Goal: Information Seeking & Learning: Compare options

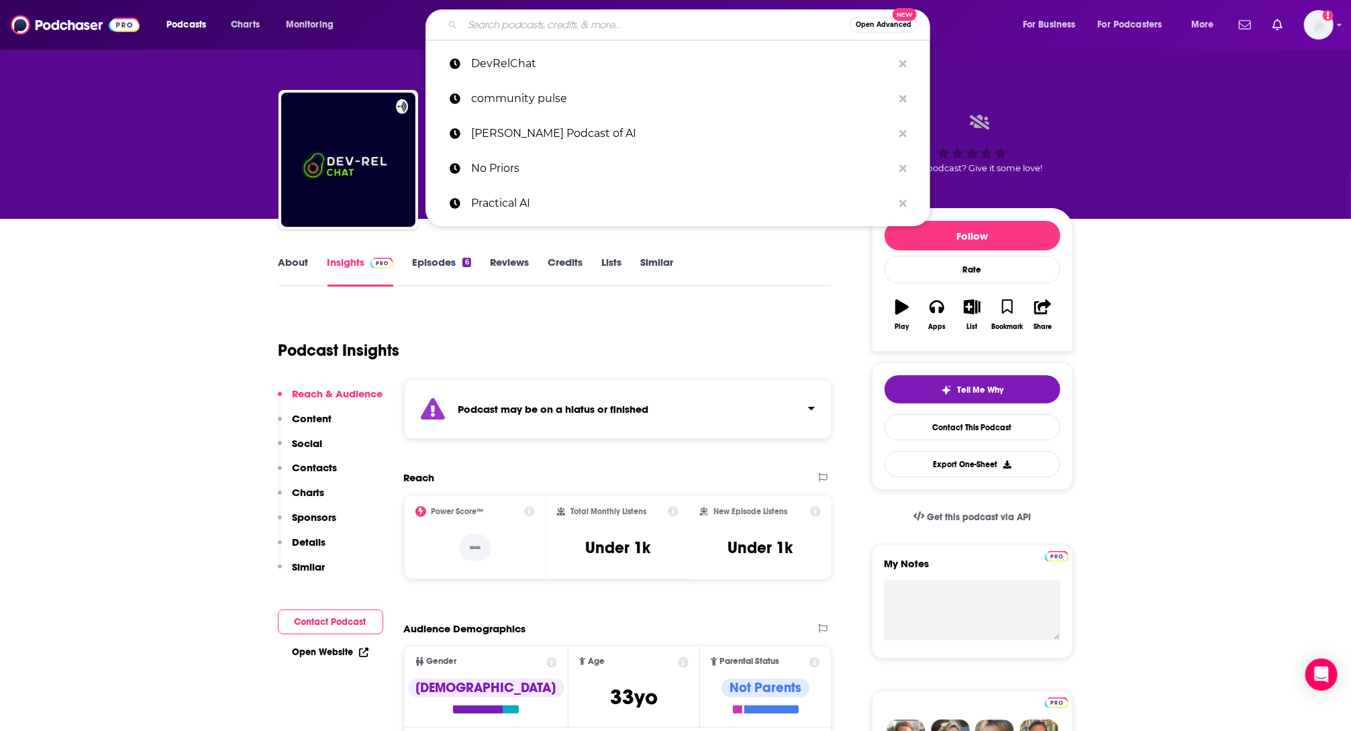
click at [594, 16] on input "Search podcasts, credits, & more..." at bounding box center [655, 24] width 387 height 21
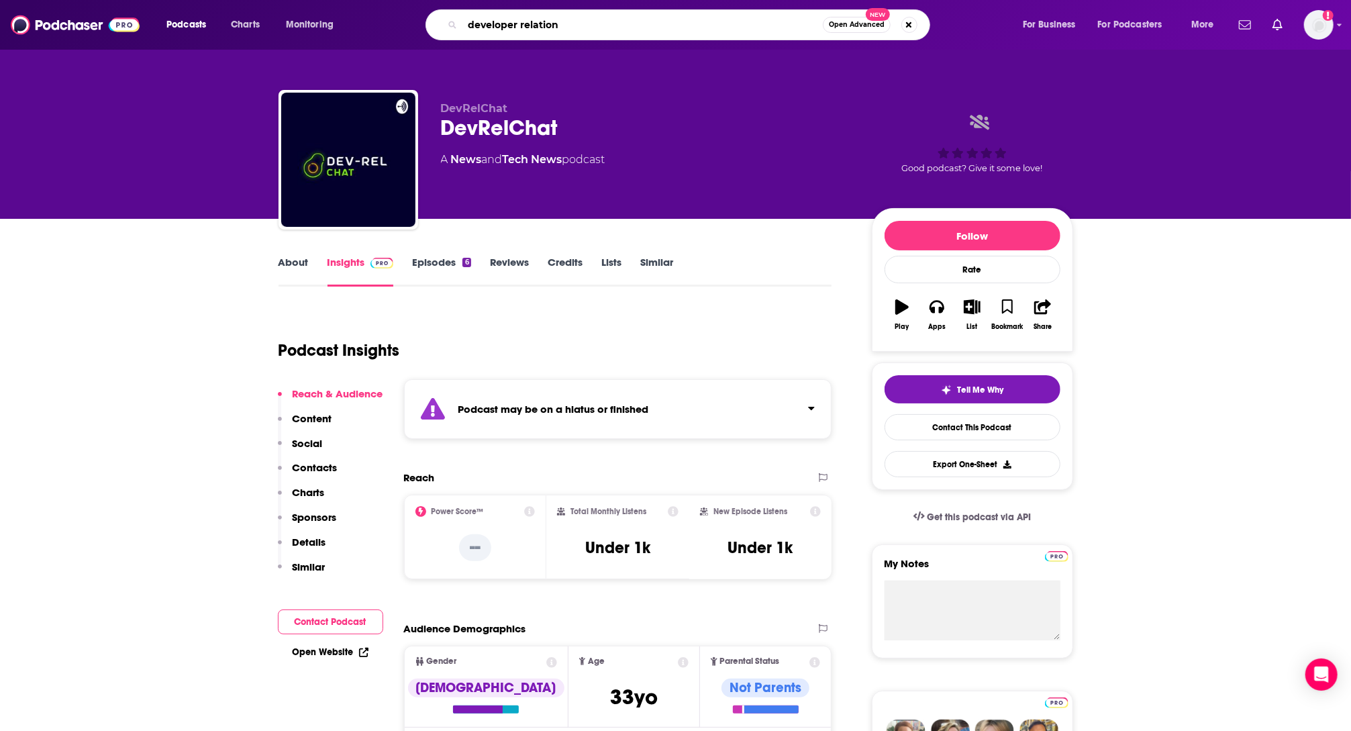
type input "developer relations"
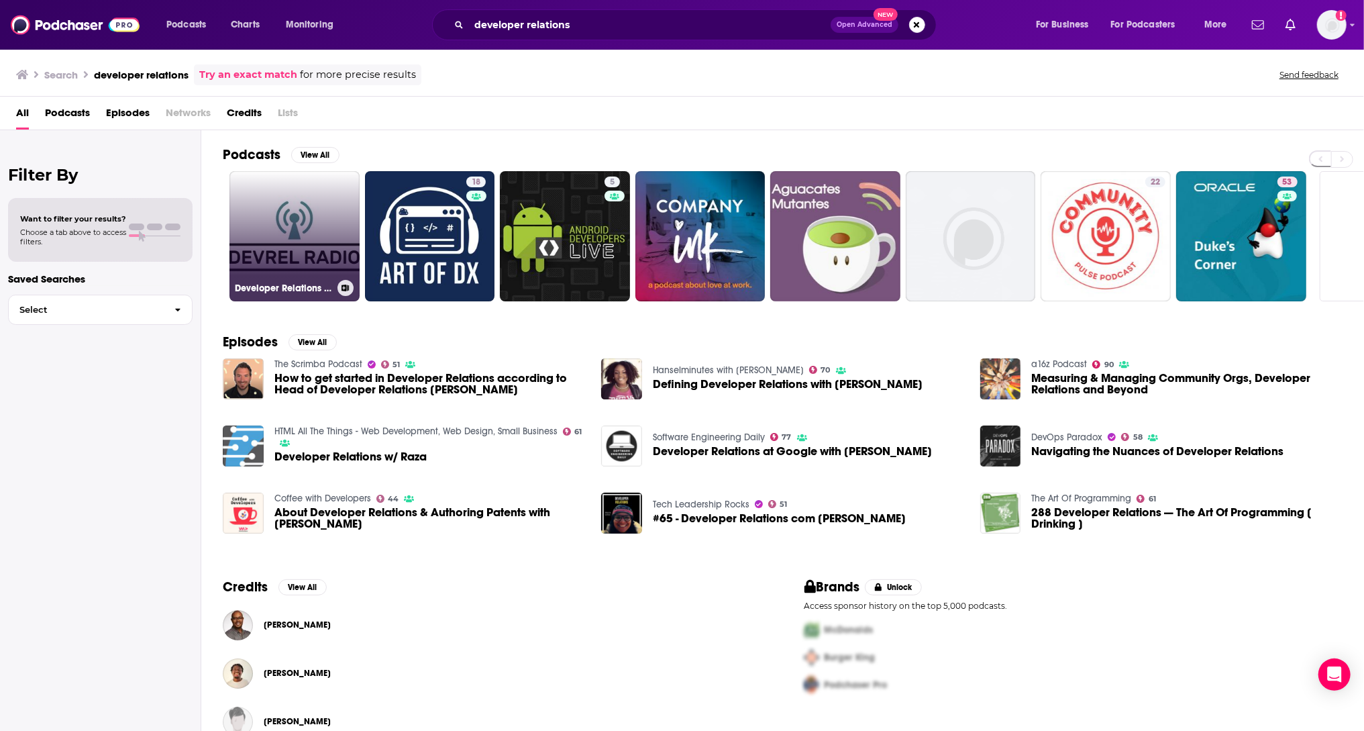
click at [270, 240] on link "Developer Relations Radio" at bounding box center [294, 236] width 130 height 130
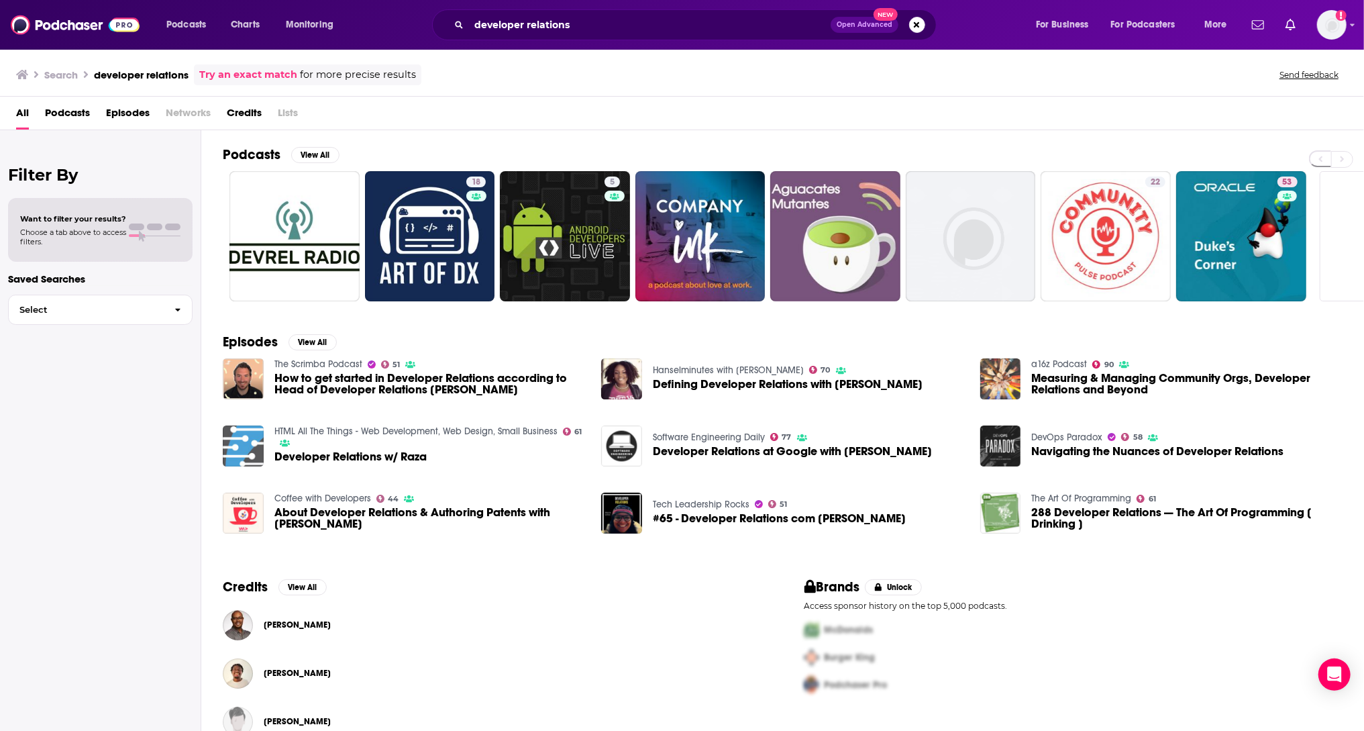
click at [604, 37] on div "developer relations Open Advanced New" at bounding box center [684, 24] width 505 height 31
click at [619, 21] on input "developer relations" at bounding box center [650, 24] width 362 height 21
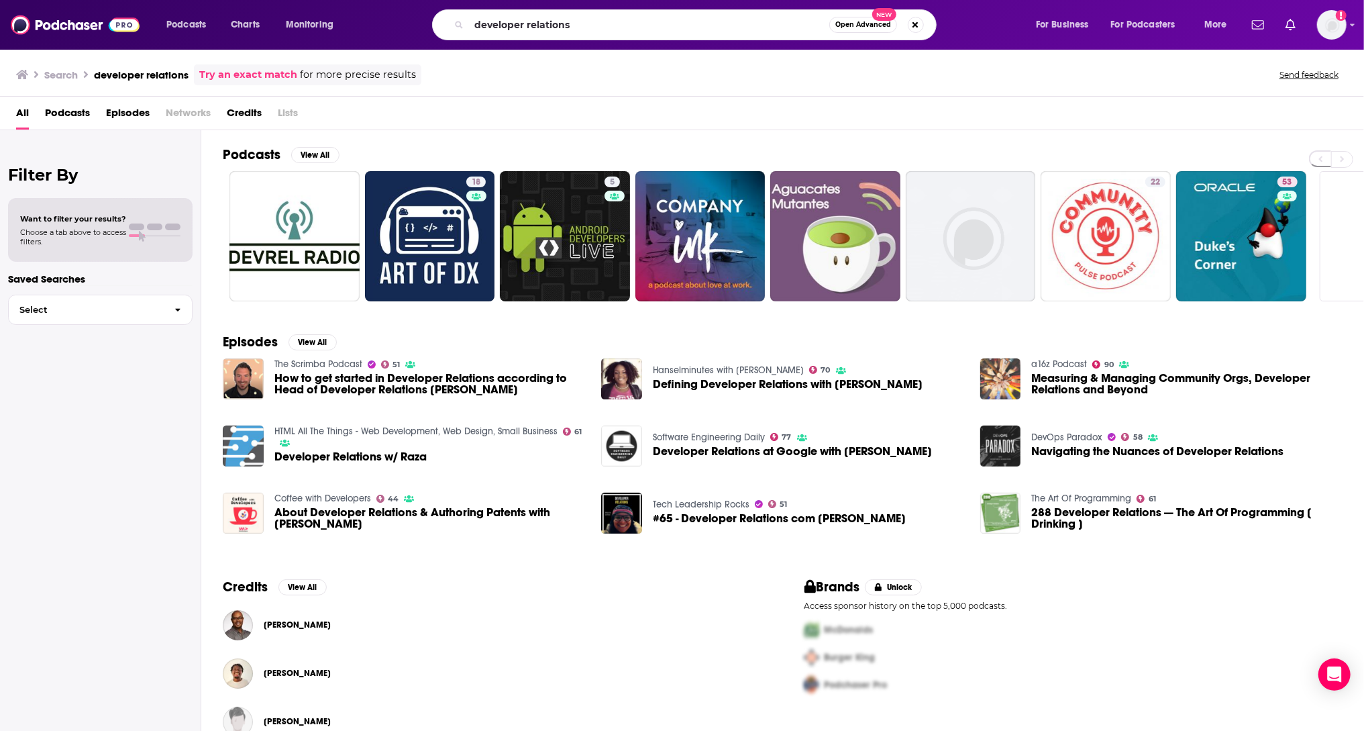
click at [463, 21] on div "developer relations Open Advanced New" at bounding box center [684, 24] width 505 height 31
click at [457, 25] on icon "Search podcasts, credits, & more..." at bounding box center [458, 24] width 7 height 7
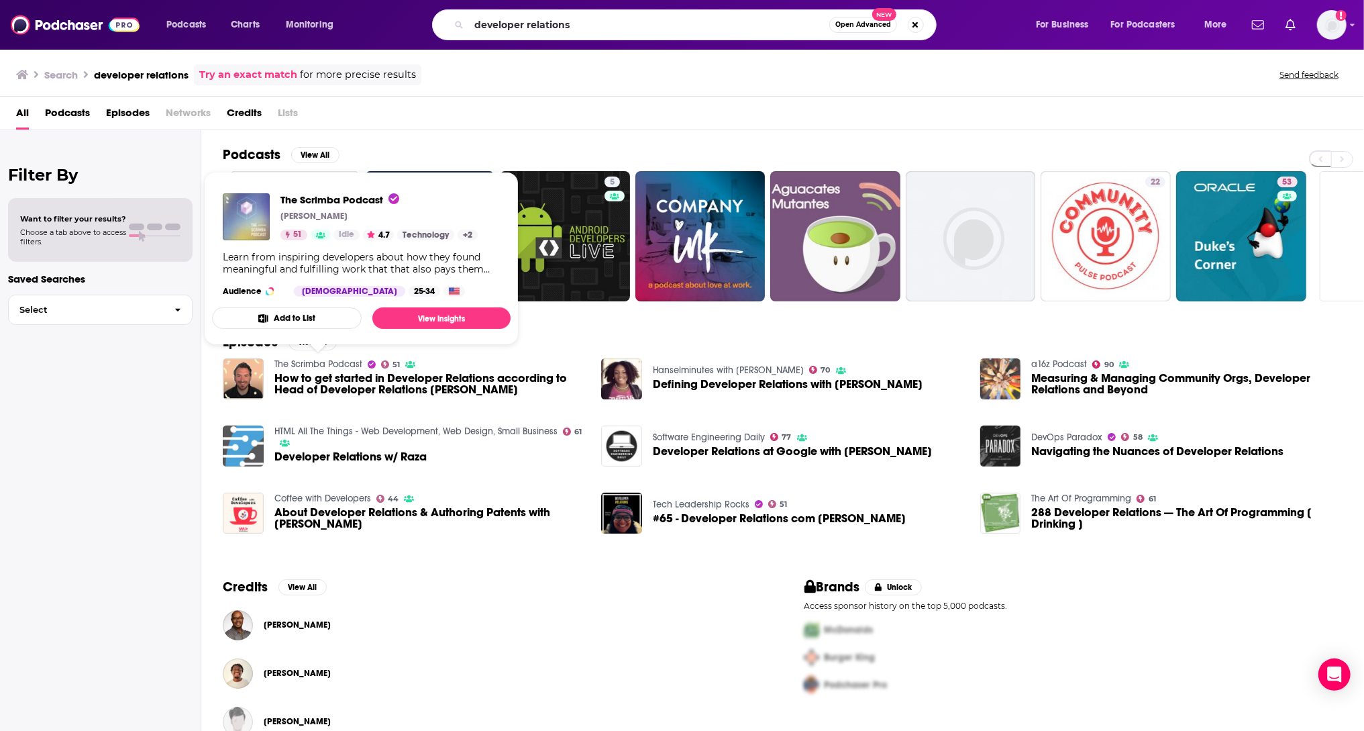
click at [771, 372] on link "Hanselminutes with Scott Hanselman" at bounding box center [728, 369] width 151 height 11
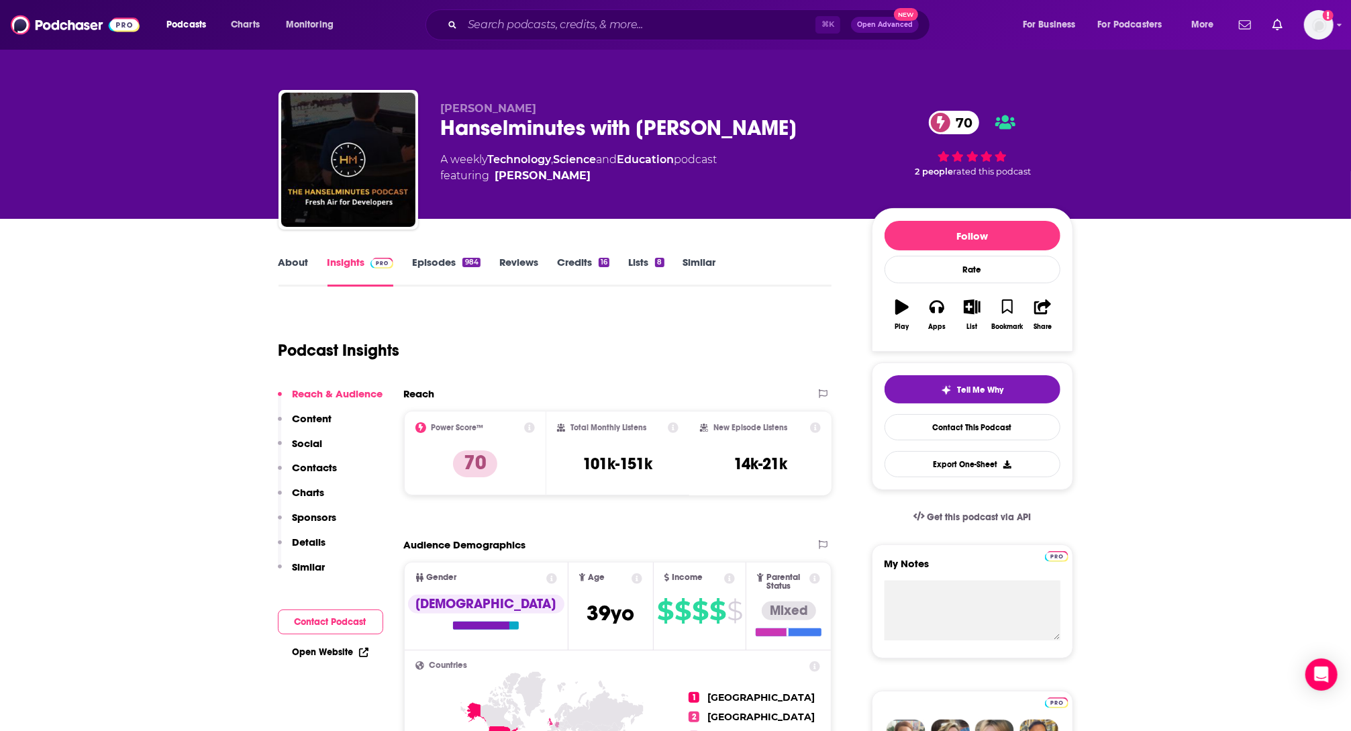
drag, startPoint x: 553, startPoint y: 132, endPoint x: 793, endPoint y: 132, distance: 240.2
click at [793, 132] on div "Scott Hanselman Hanselminutes with Scott Hanselman 70 A weekly Technology , Sci…" at bounding box center [675, 162] width 794 height 145
copy h2 "Hanselminutes with Scott Hanselma"
click at [638, 350] on div "Podcast Insights" at bounding box center [549, 342] width 543 height 68
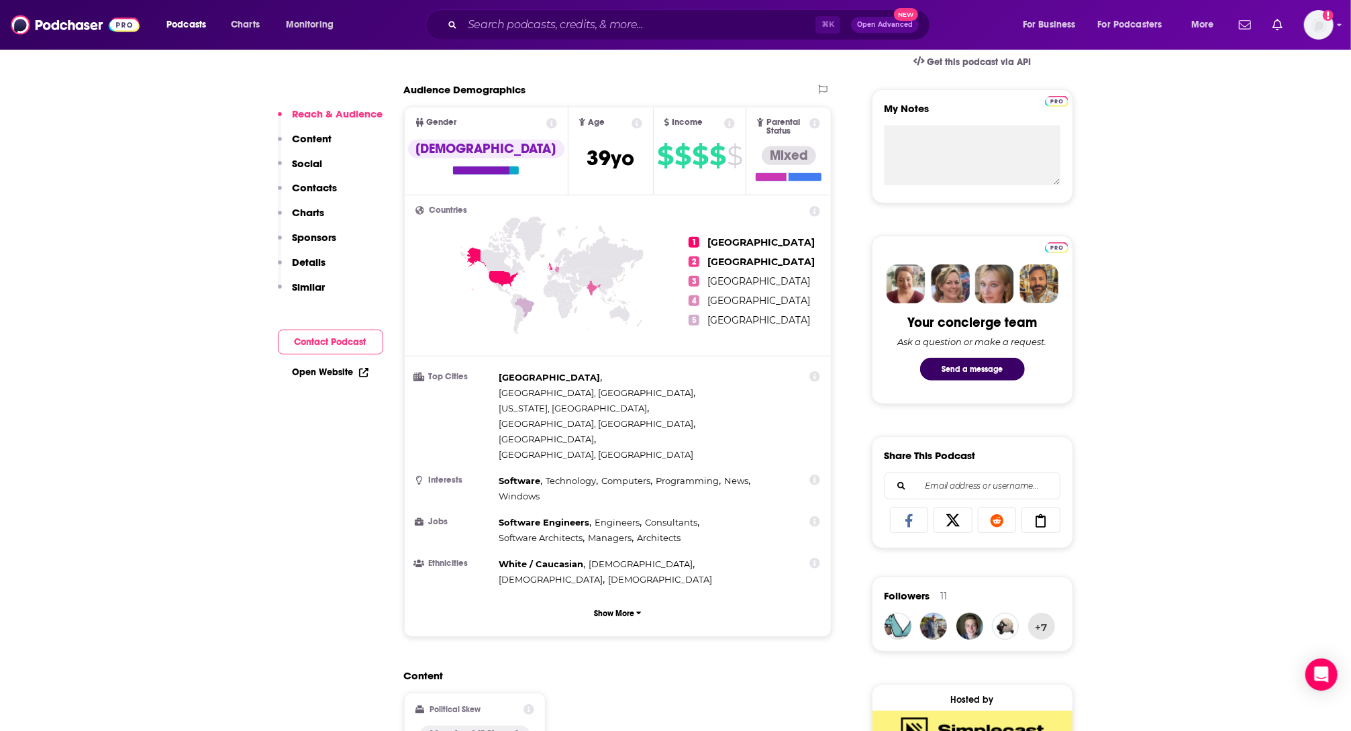
scroll to position [700, 0]
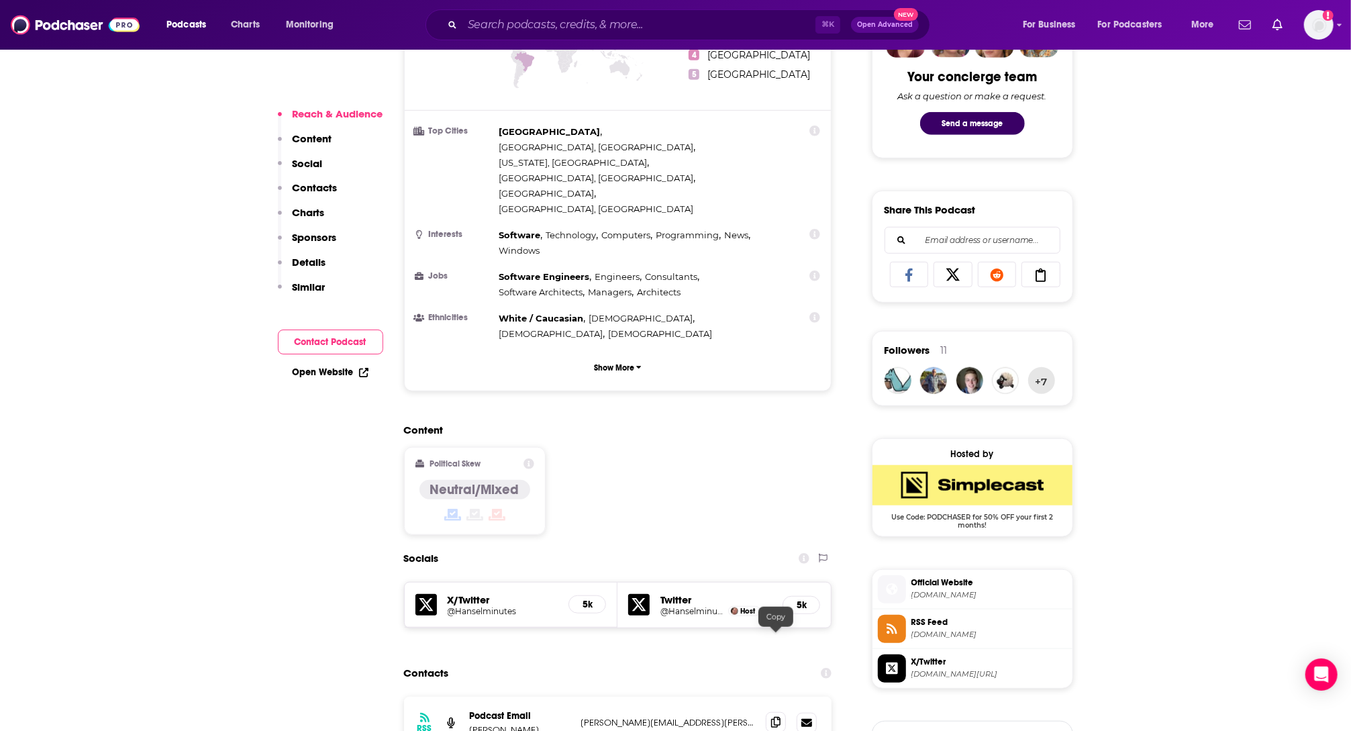
click at [772, 717] on icon at bounding box center [775, 722] width 9 height 11
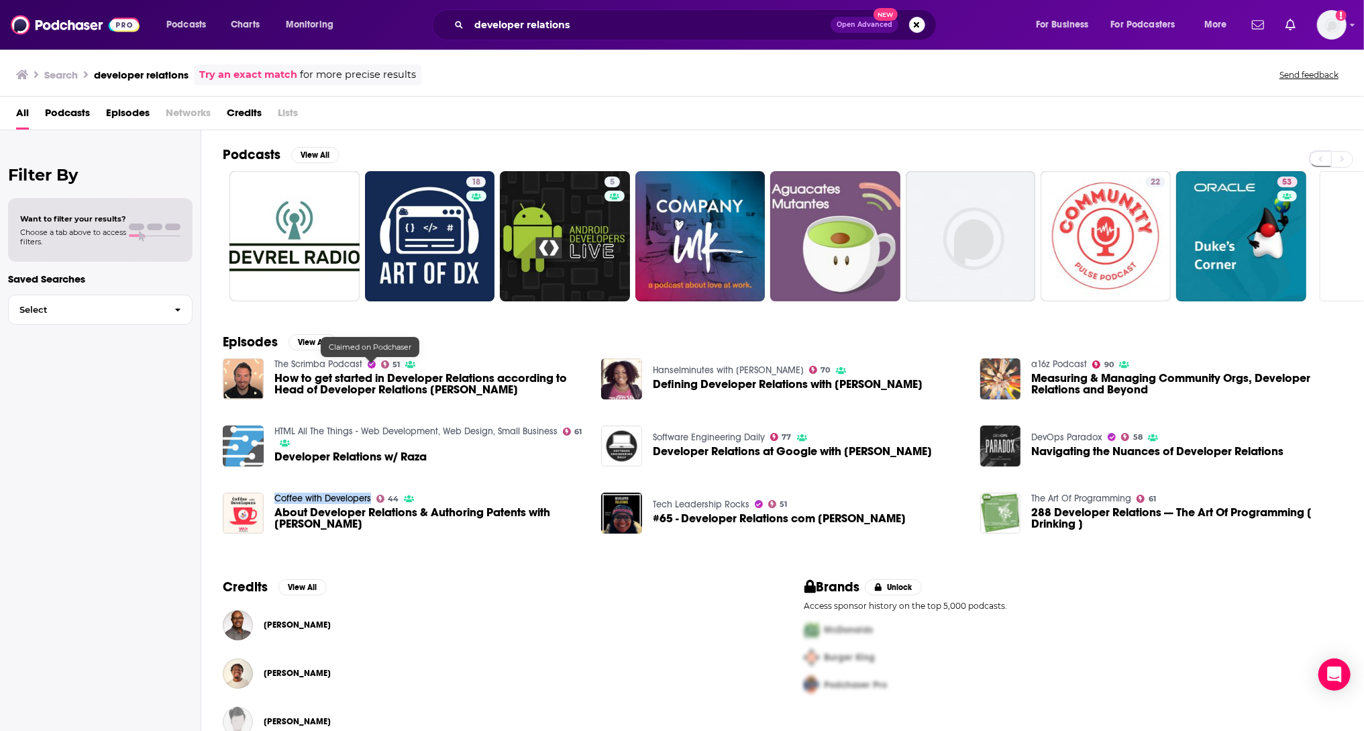
click at [325, 368] on link "The Scrimba Podcast" at bounding box center [318, 363] width 88 height 11
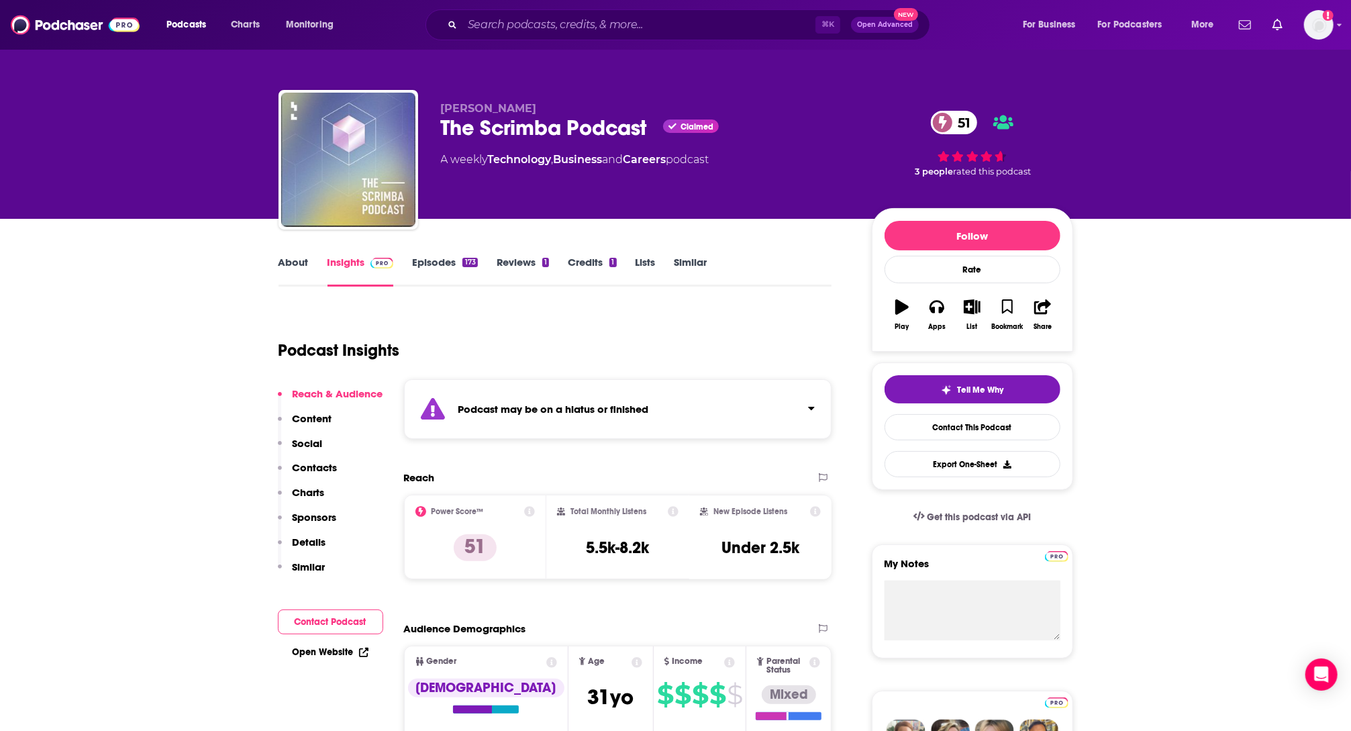
click at [286, 274] on link "About" at bounding box center [293, 271] width 30 height 31
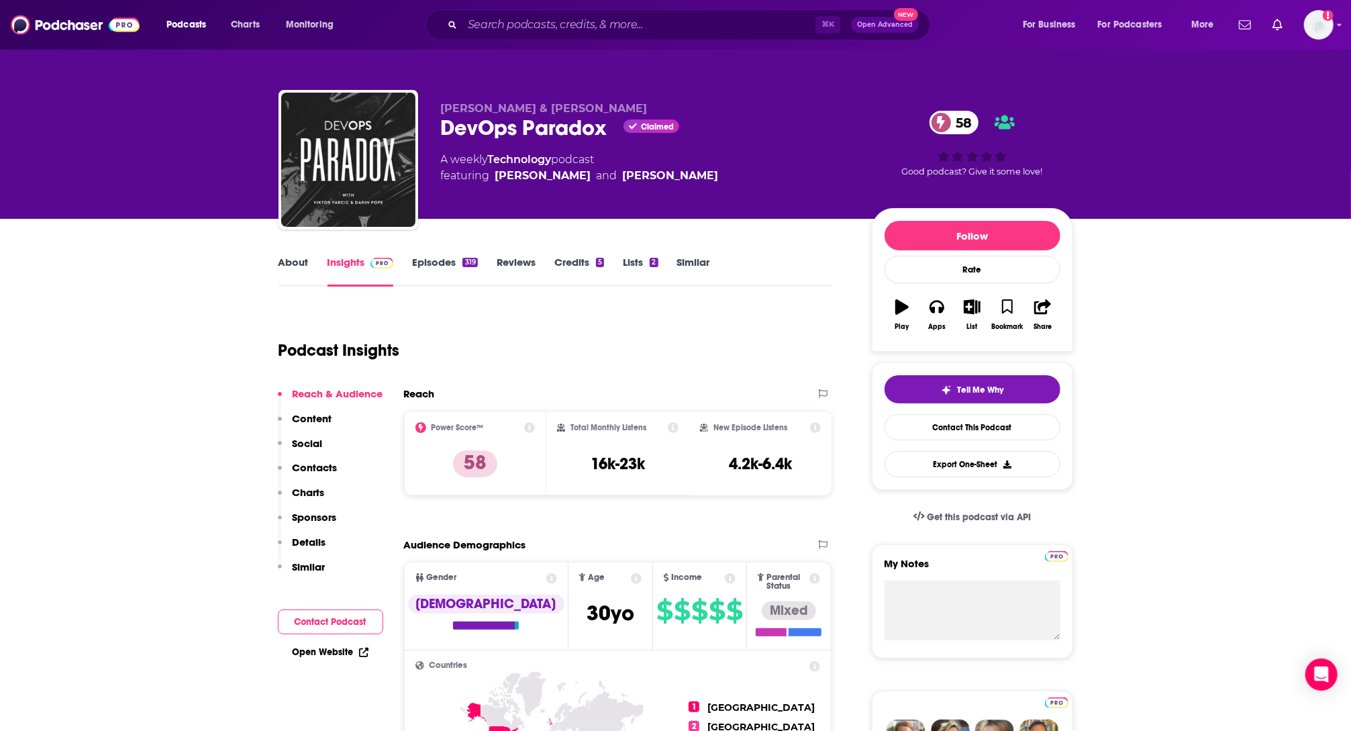
click at [293, 262] on link "About" at bounding box center [293, 271] width 30 height 31
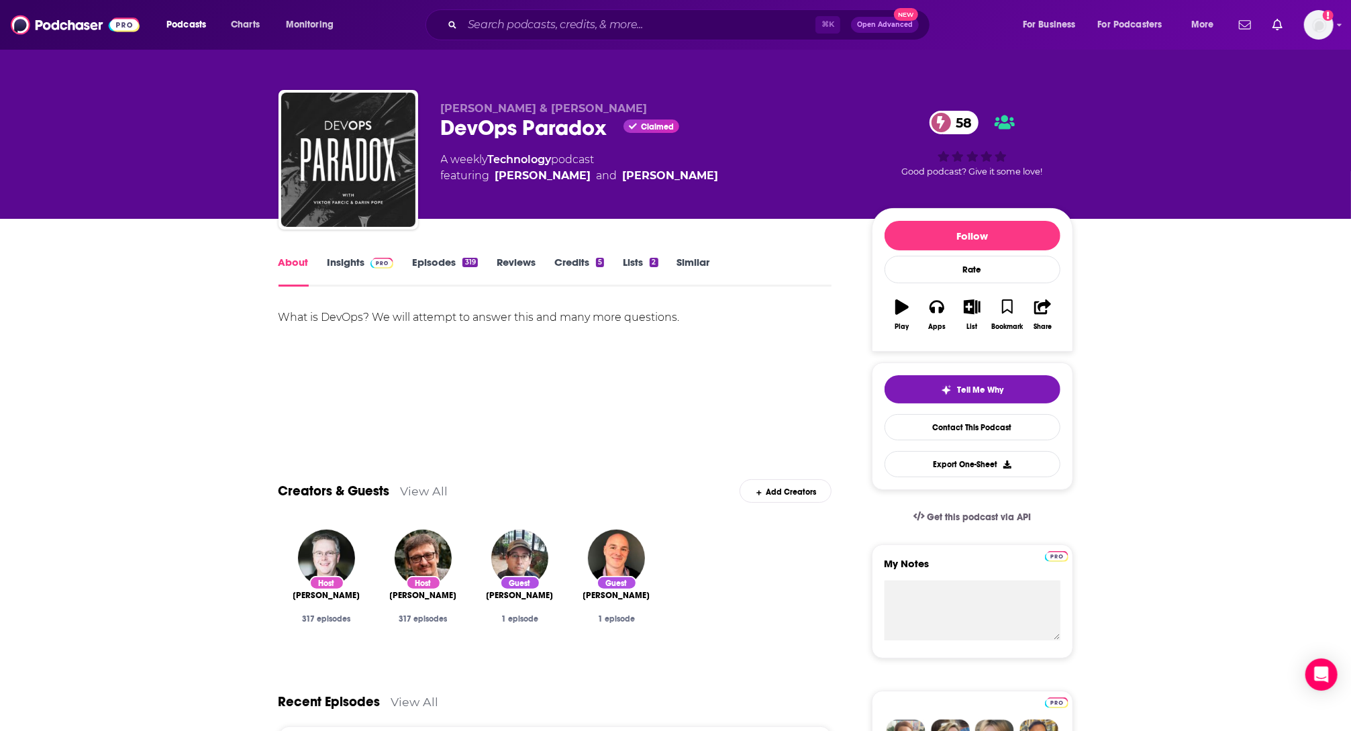
click at [351, 263] on link "Insights" at bounding box center [360, 271] width 66 height 31
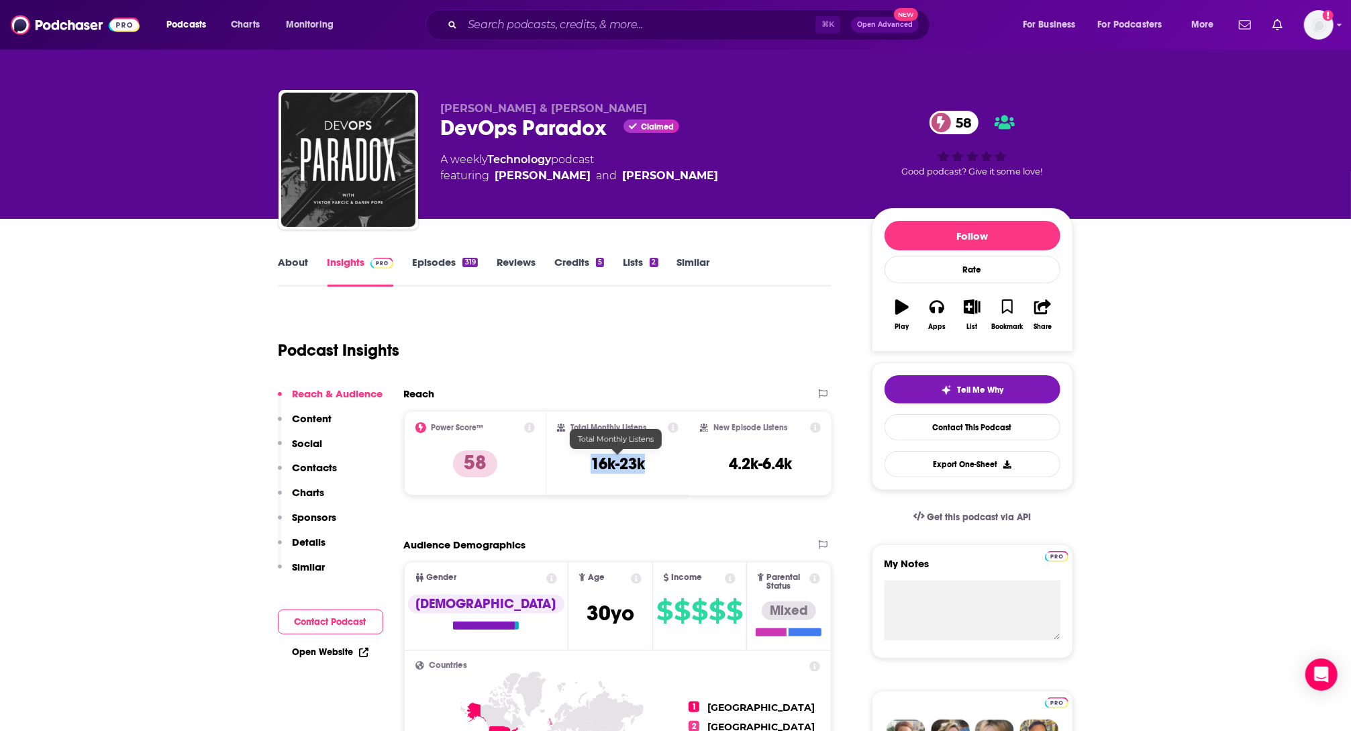
copy h3 "16k-23k"
drag, startPoint x: 641, startPoint y: 460, endPoint x: 592, endPoint y: 461, distance: 48.3
click at [592, 461] on h3 "16k-23k" at bounding box center [617, 464] width 54 height 20
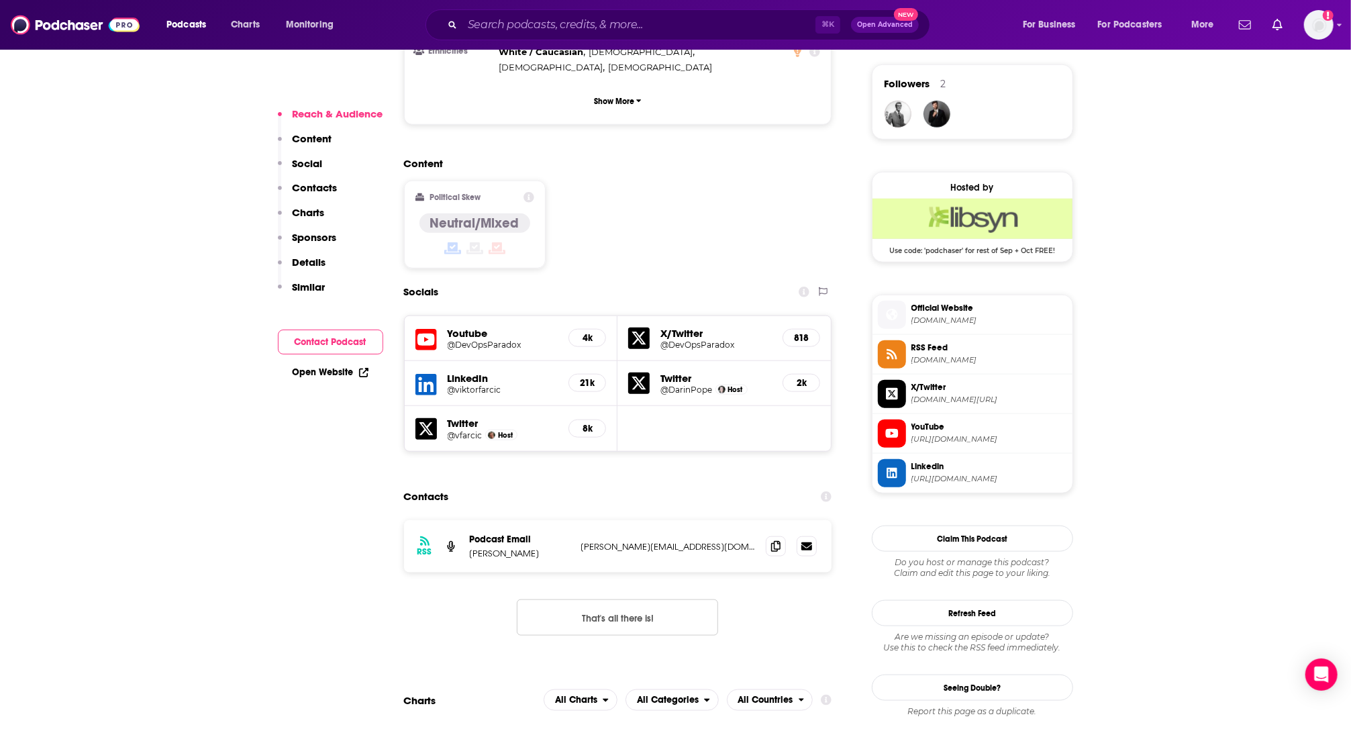
scroll to position [1059, 0]
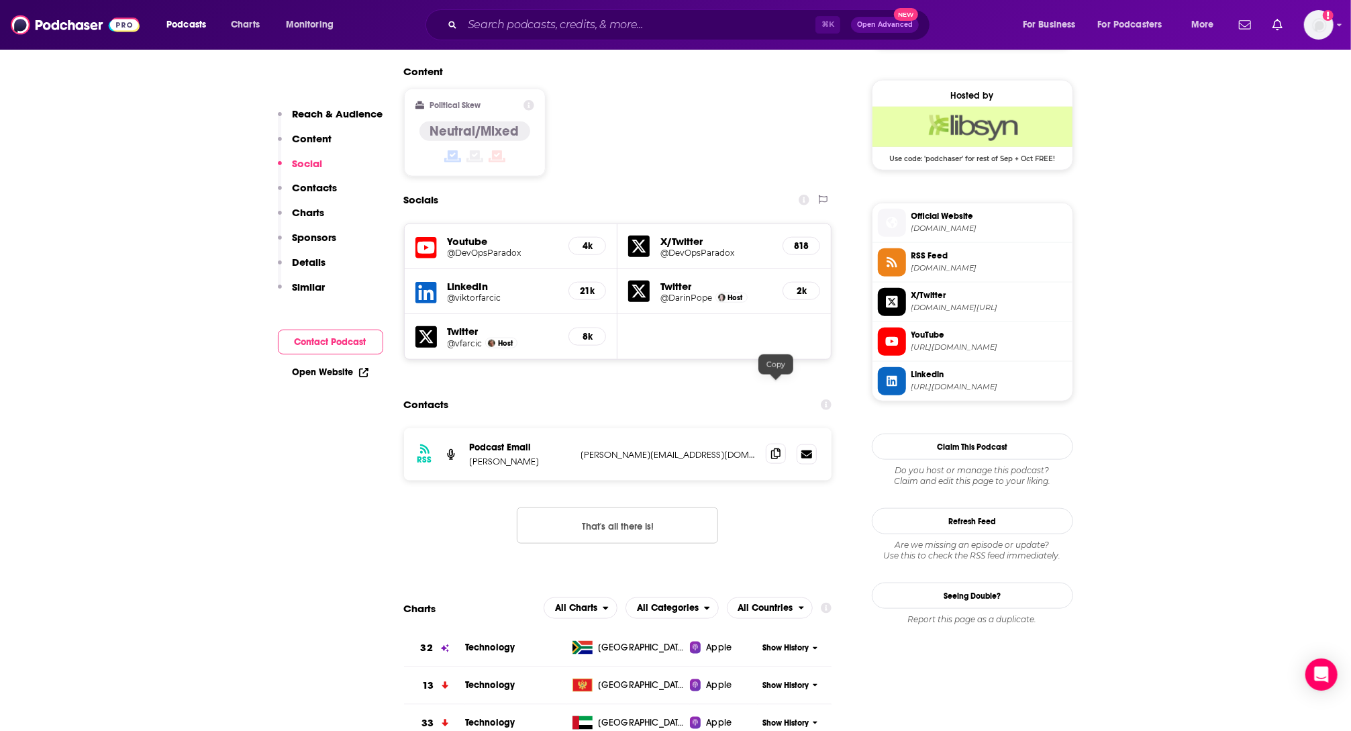
click at [777, 448] on icon at bounding box center [775, 453] width 9 height 11
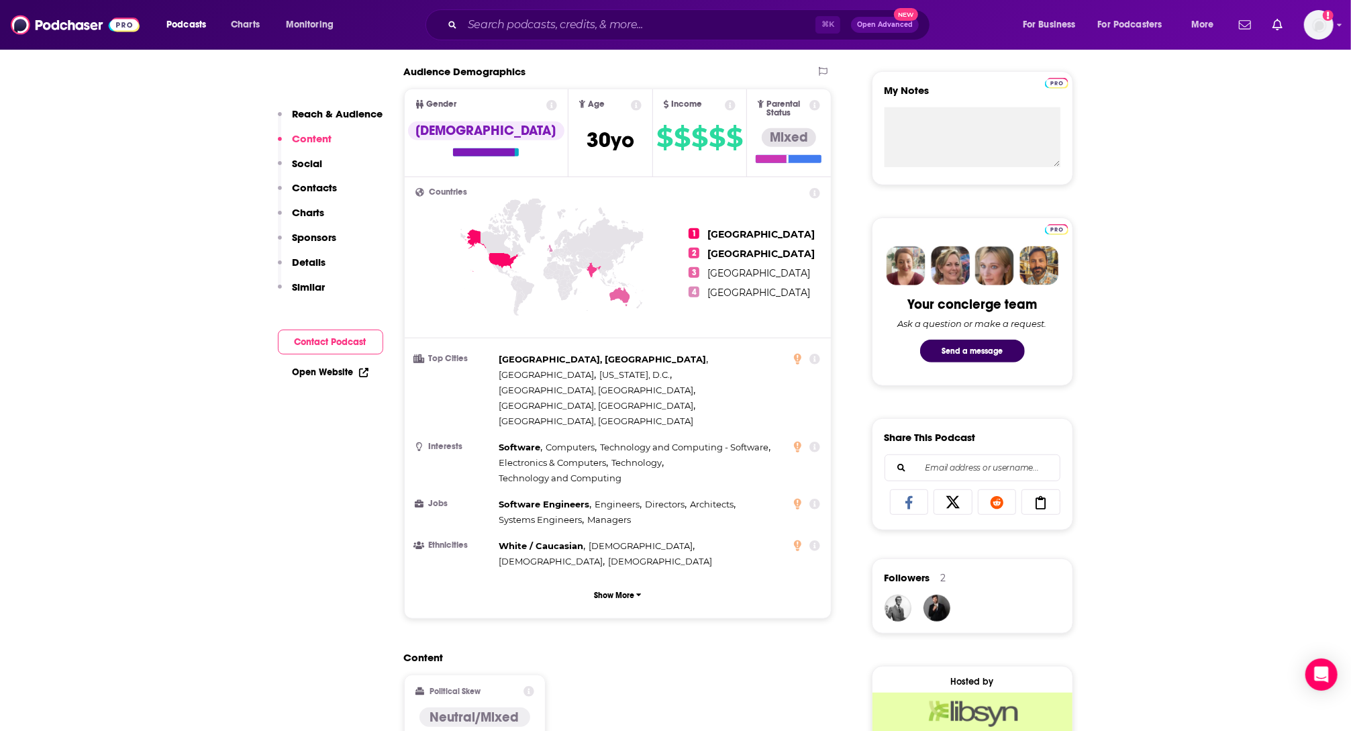
scroll to position [0, 0]
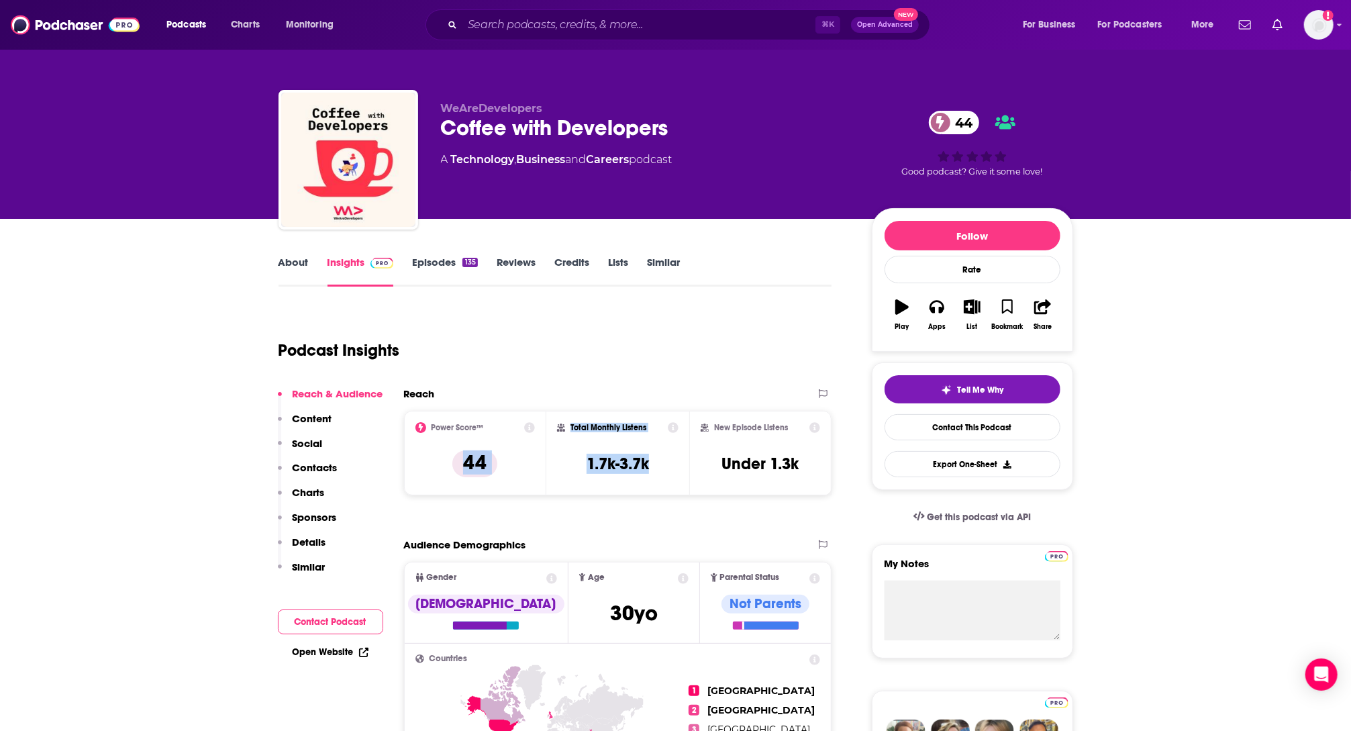
drag, startPoint x: 655, startPoint y: 466, endPoint x: 542, endPoint y: 464, distance: 112.7
click at [542, 464] on div "Power Score™ 44 Total Monthly Listens 1.7k-3.7k New Episode Listens Under 1.3k" at bounding box center [618, 453] width 428 height 85
copy div "44 Total Monthly Listens 1.7k-3.7k"
click at [584, 308] on div "Podcast Insights" at bounding box center [549, 342] width 543 height 68
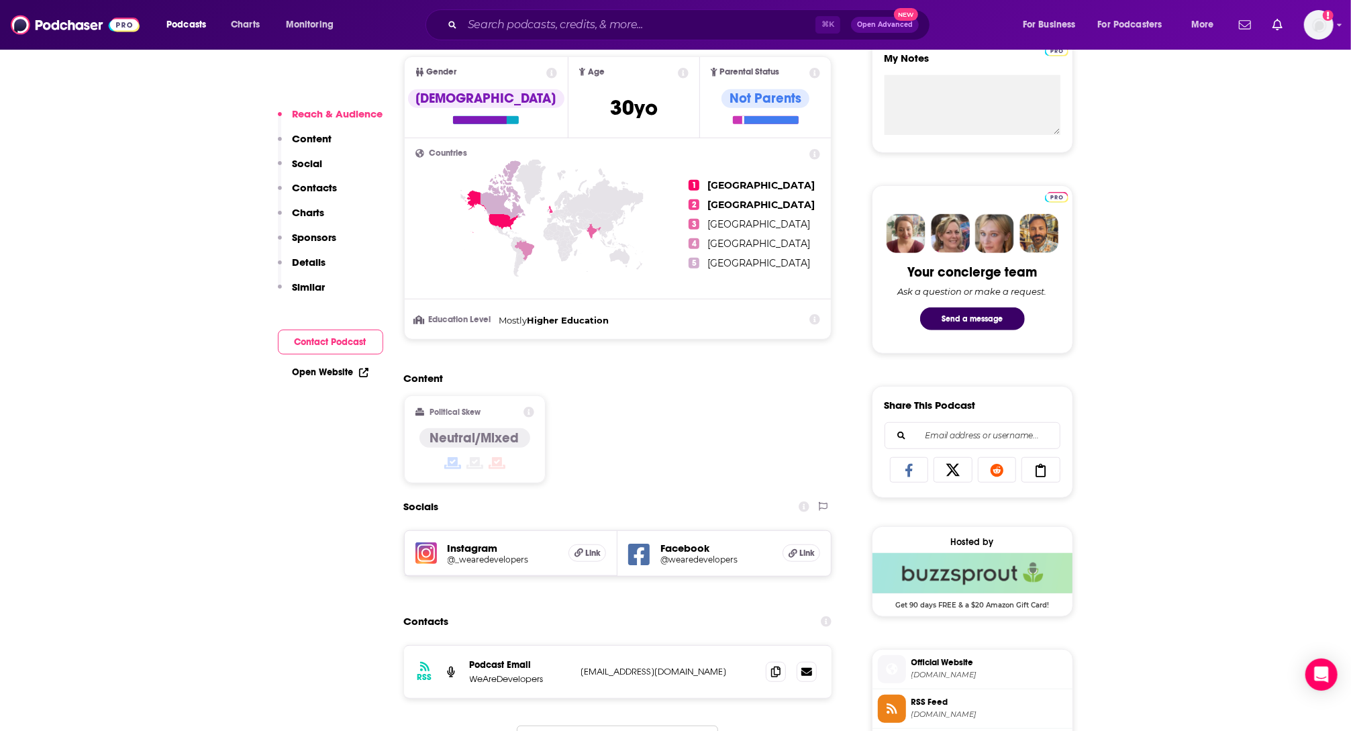
scroll to position [765, 0]
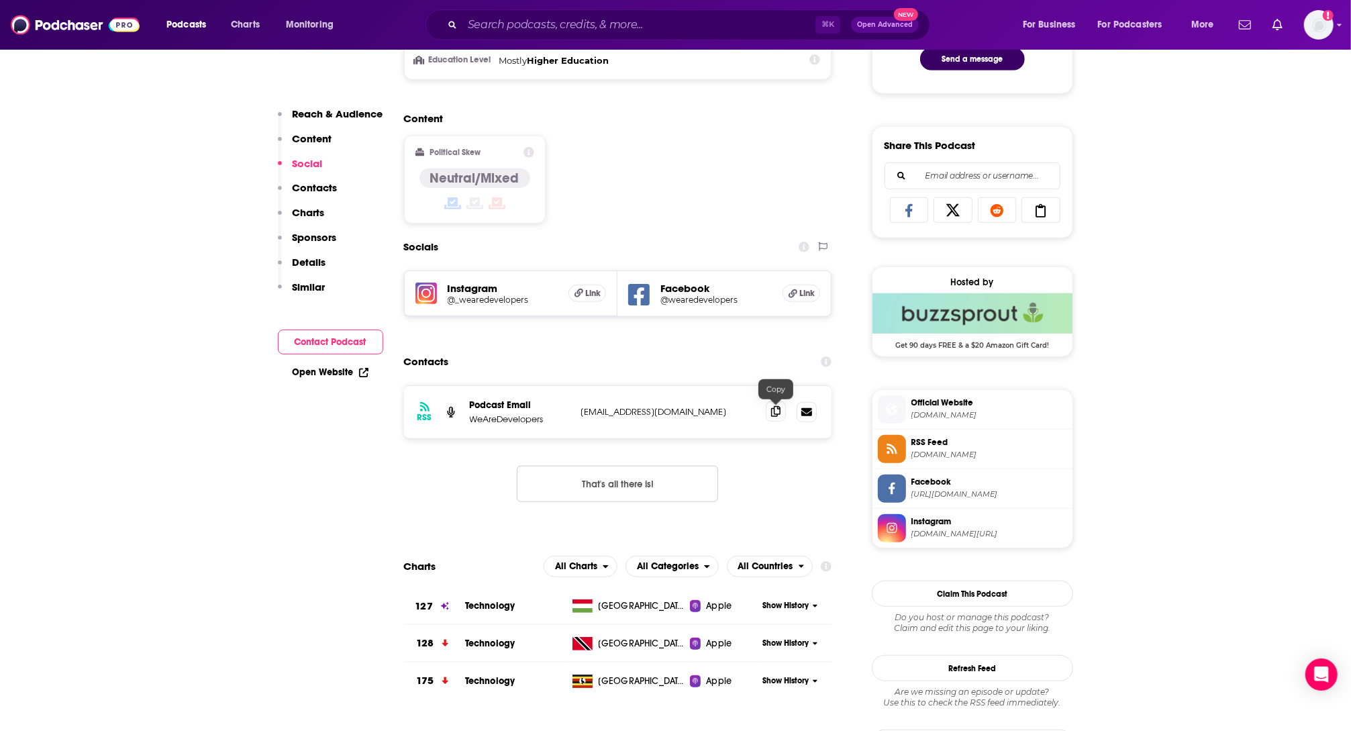
click at [766, 419] on span at bounding box center [776, 411] width 20 height 20
click at [772, 418] on span at bounding box center [776, 411] width 20 height 20
click at [703, 20] on input "Search podcasts, credits, & more..." at bounding box center [638, 24] width 353 height 21
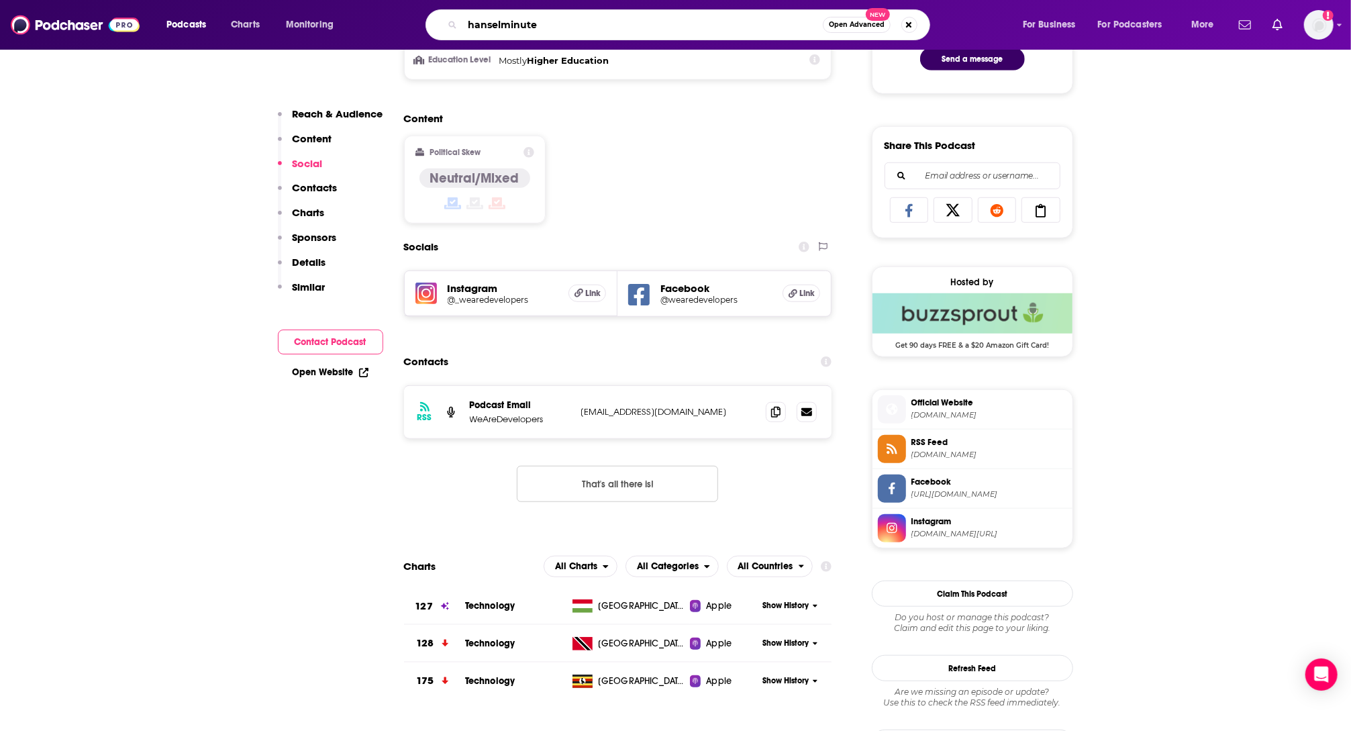
type input "hanselminutes"
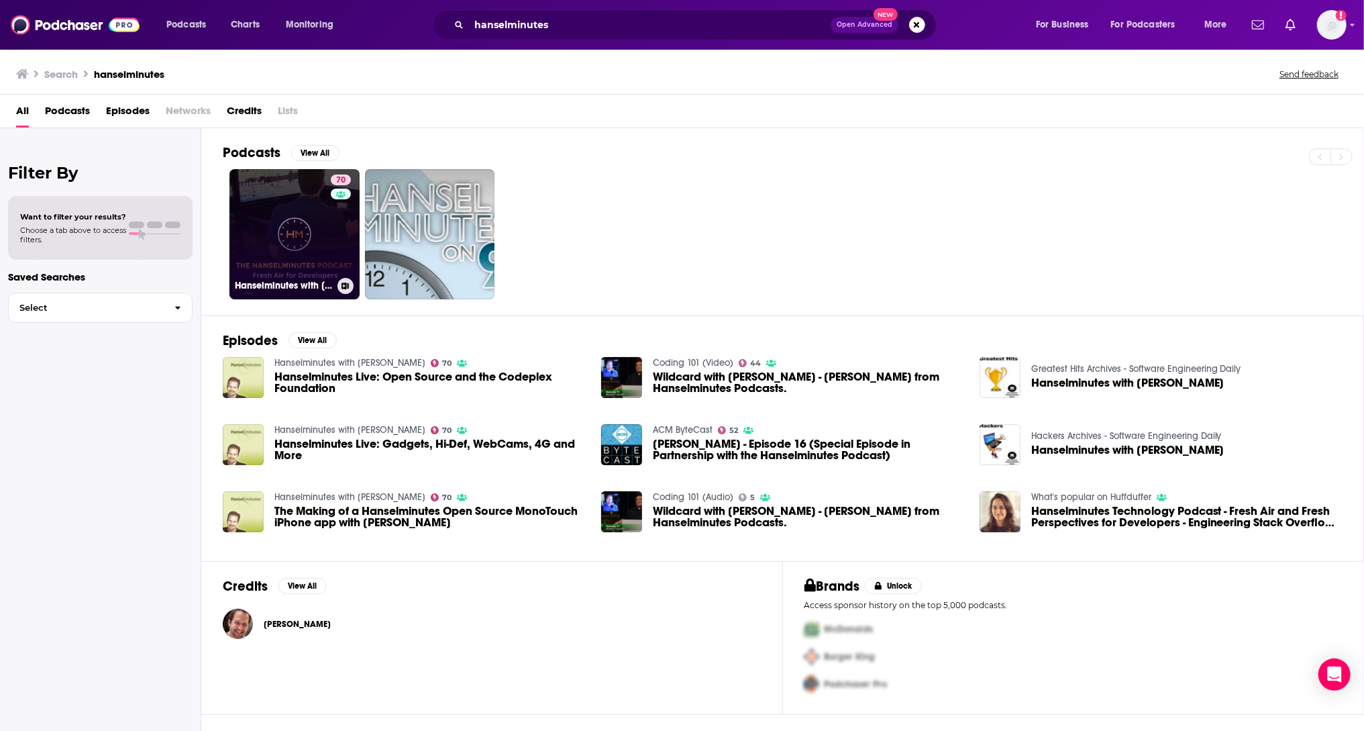
click at [317, 225] on link "70 Hanselminutes with Scott Hanselman" at bounding box center [294, 234] width 130 height 130
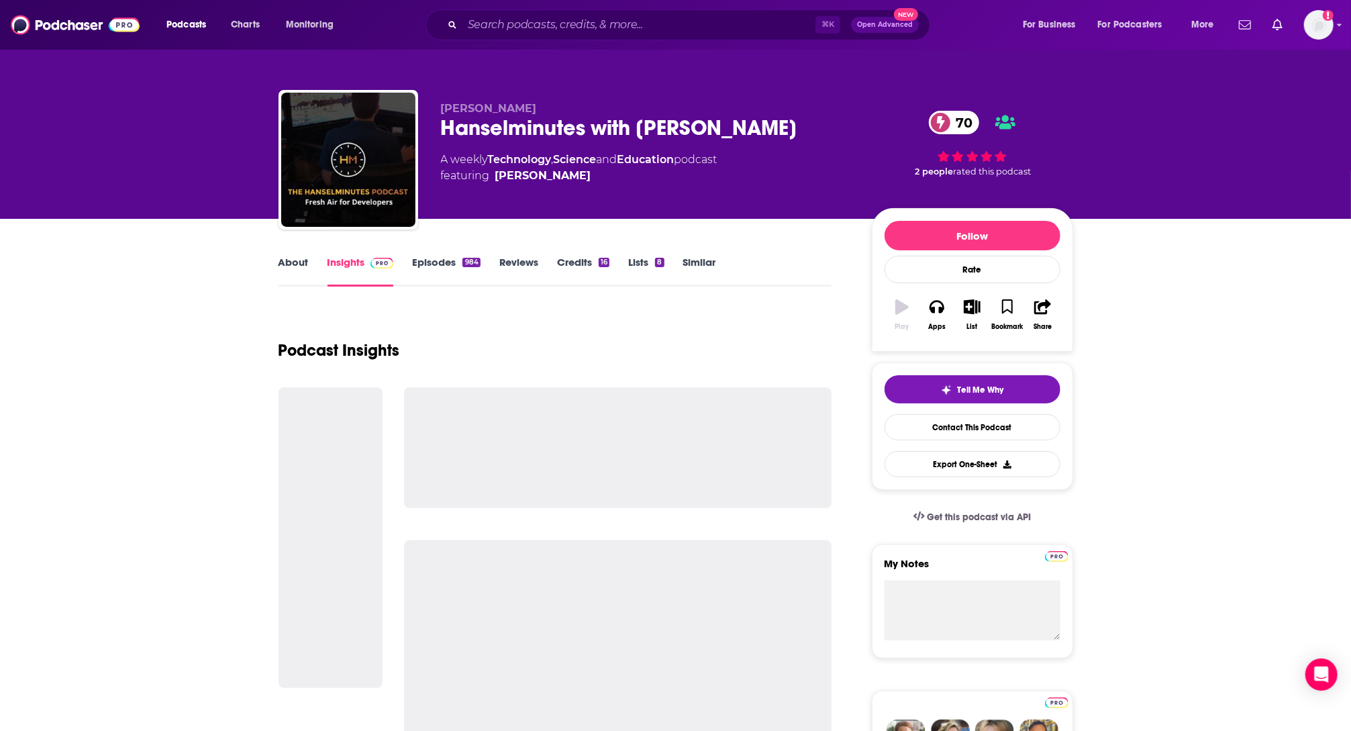
scroll to position [258, 0]
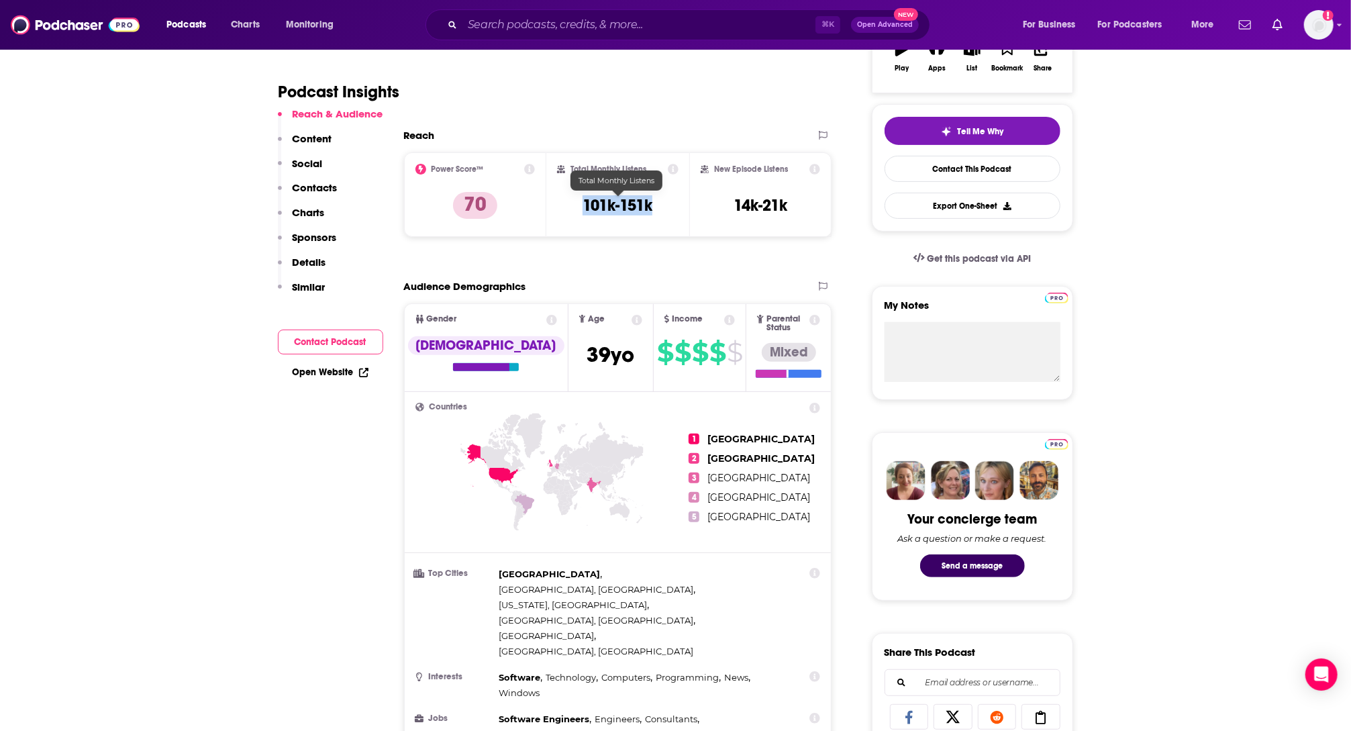
drag, startPoint x: 647, startPoint y: 208, endPoint x: 582, endPoint y: 211, distance: 65.2
click at [582, 211] on div "Total Monthly Listens 101k-151k" at bounding box center [617, 195] width 121 height 62
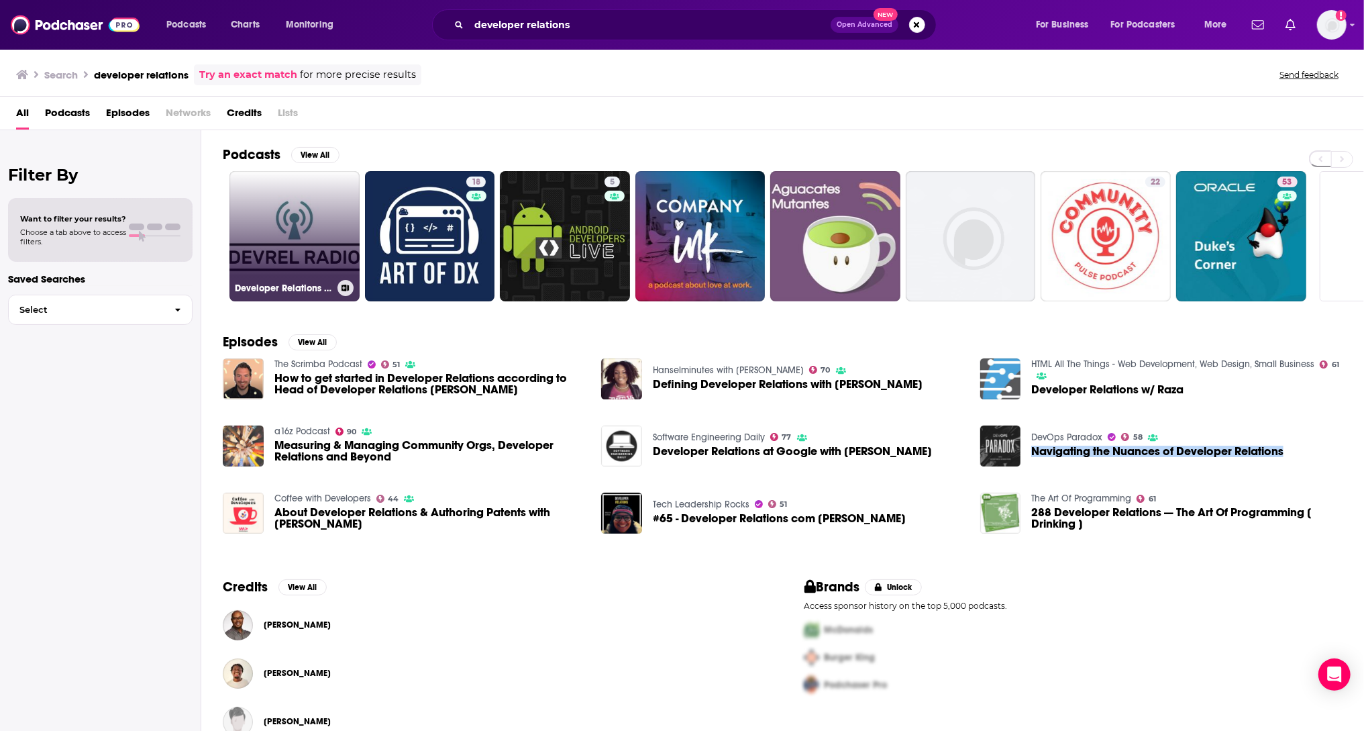
click at [261, 241] on link "Developer Relations Radio" at bounding box center [294, 236] width 130 height 130
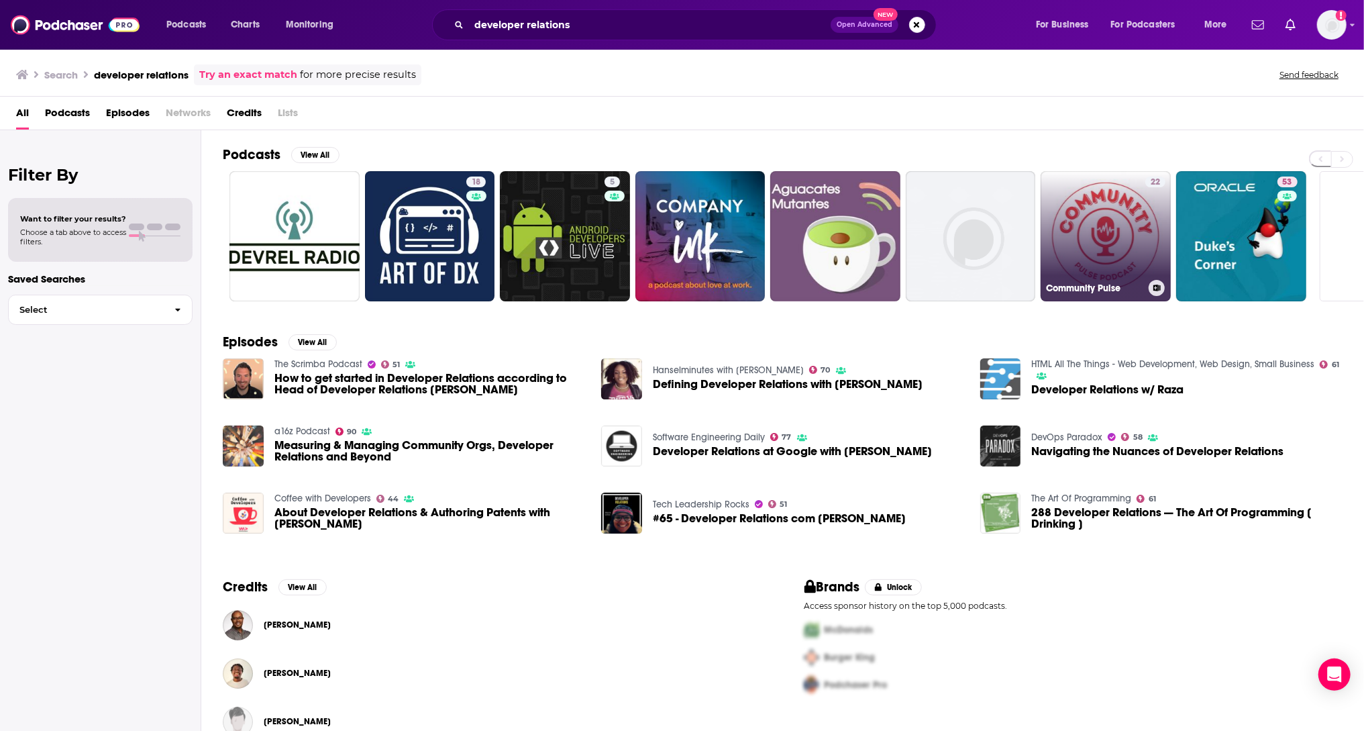
click at [1122, 252] on link "22 Community Pulse" at bounding box center [1106, 236] width 130 height 130
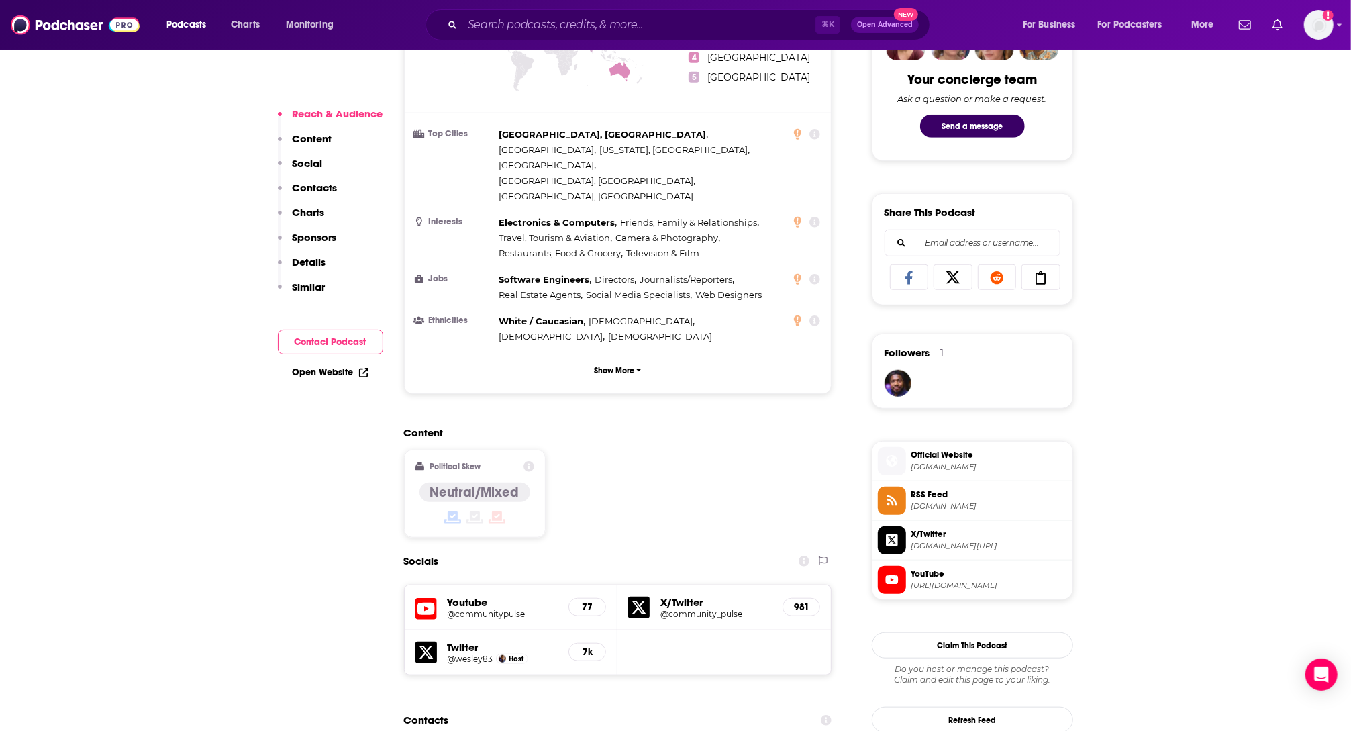
scroll to position [1037, 0]
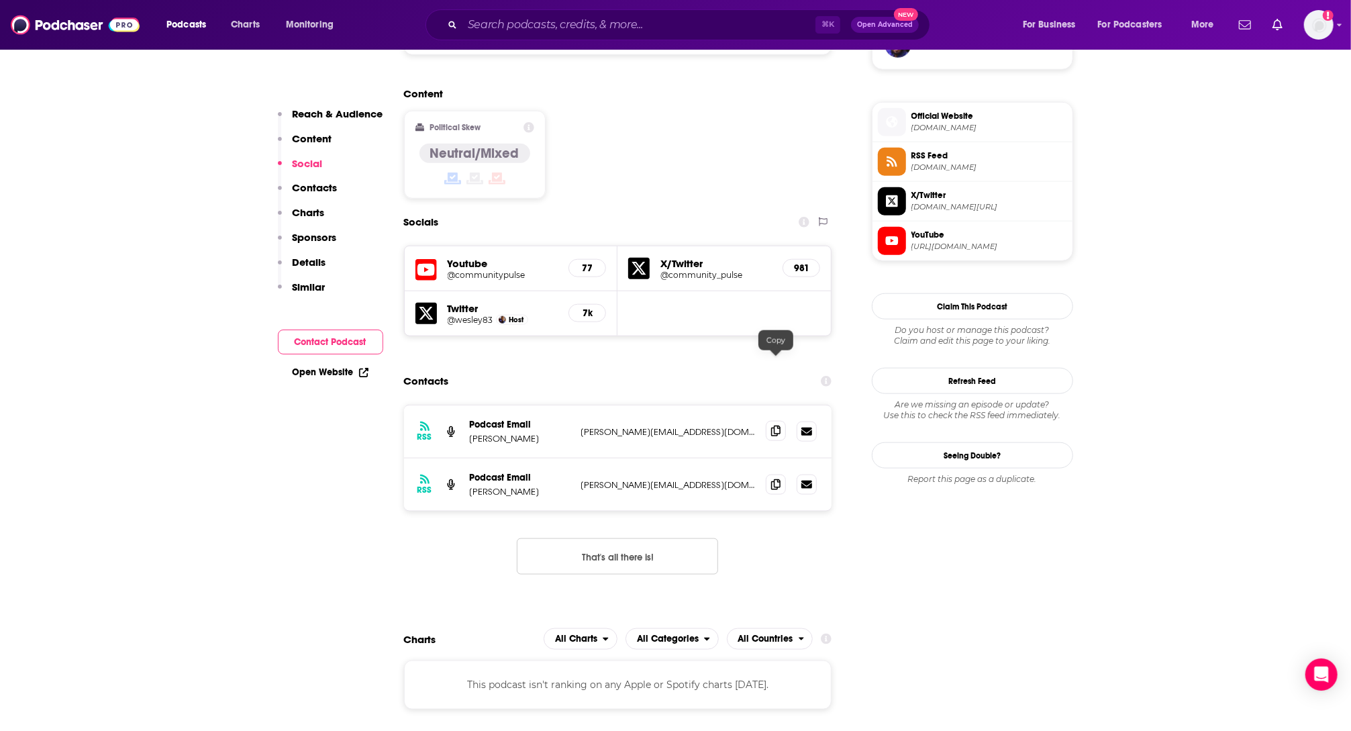
click at [774, 421] on span at bounding box center [776, 431] width 20 height 20
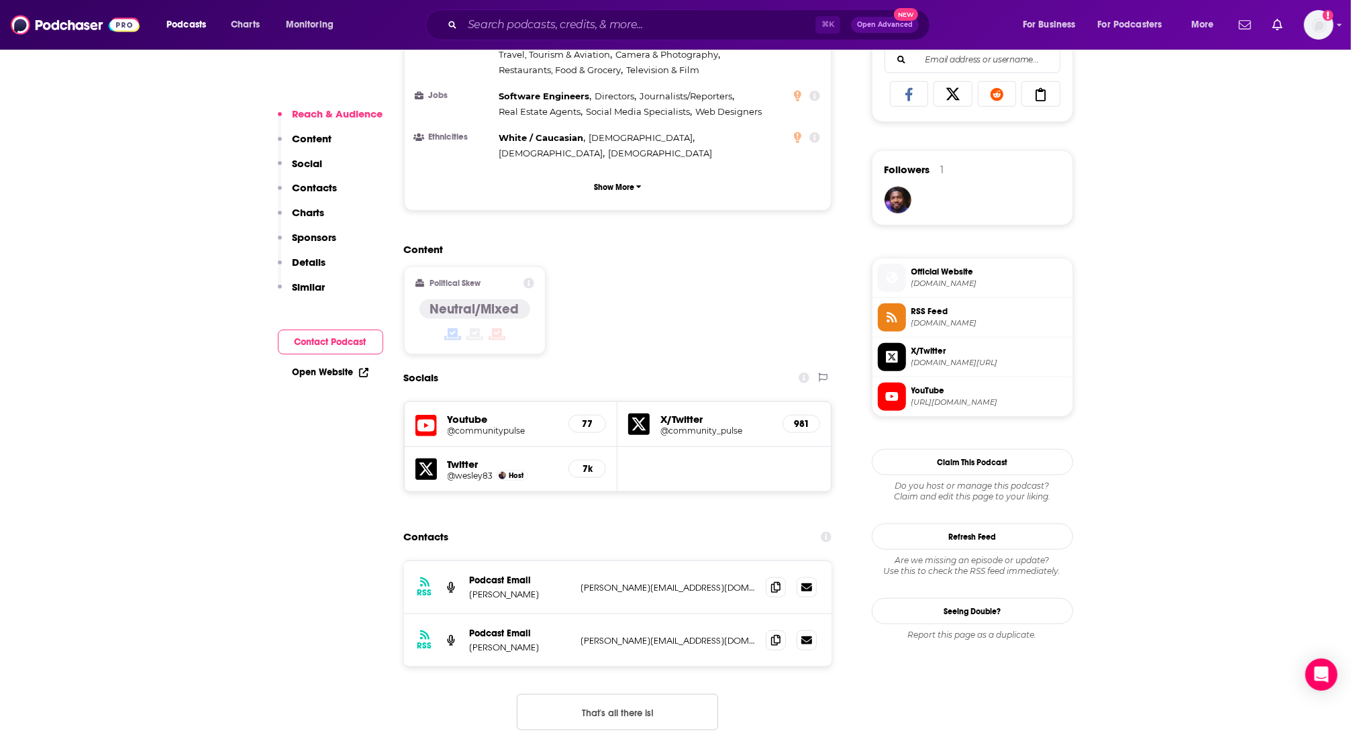
scroll to position [973, 0]
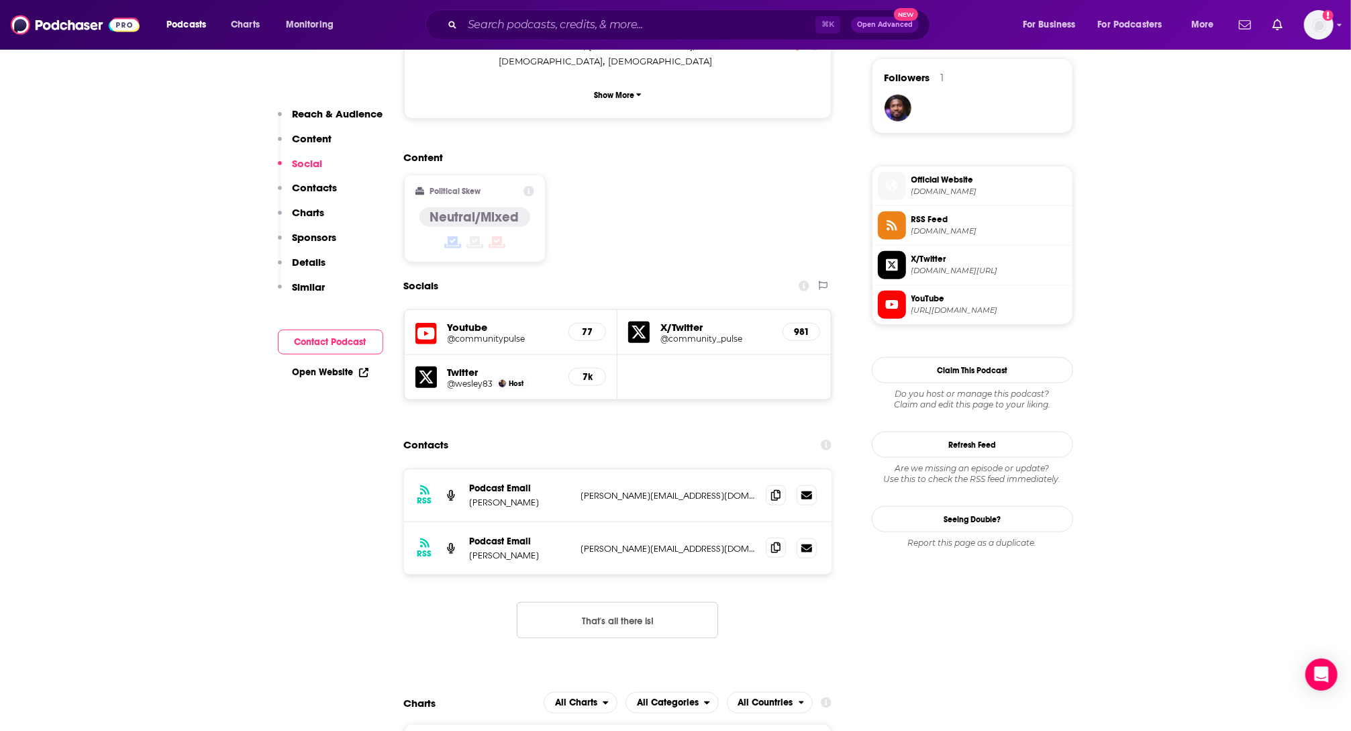
click at [776, 537] on span at bounding box center [776, 547] width 20 height 20
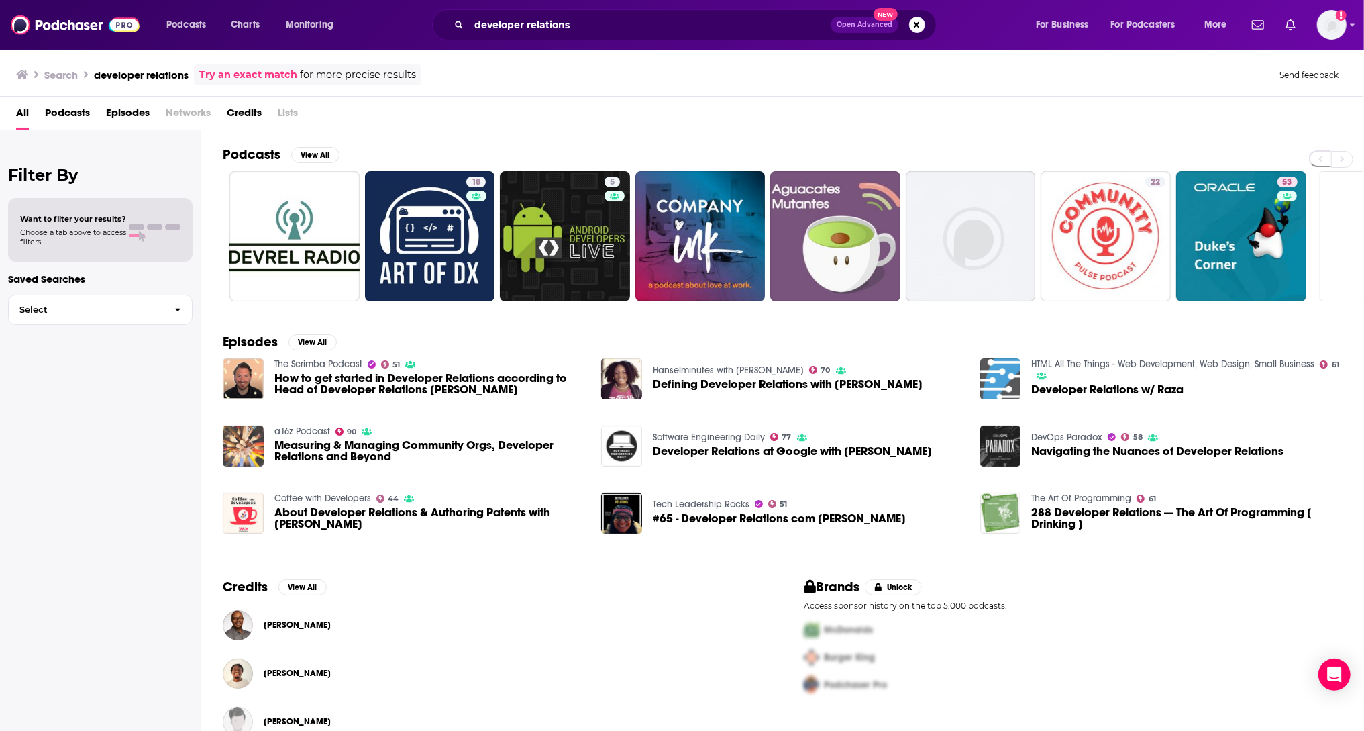
click at [62, 521] on div "Filter By Want to filter your results? Choose a tab above to access filters. Sa…" at bounding box center [100, 495] width 201 height 731
click at [1106, 518] on span "288 Developer Relations — The Art Of Programming [ Drinking ]" at bounding box center [1186, 518] width 311 height 23
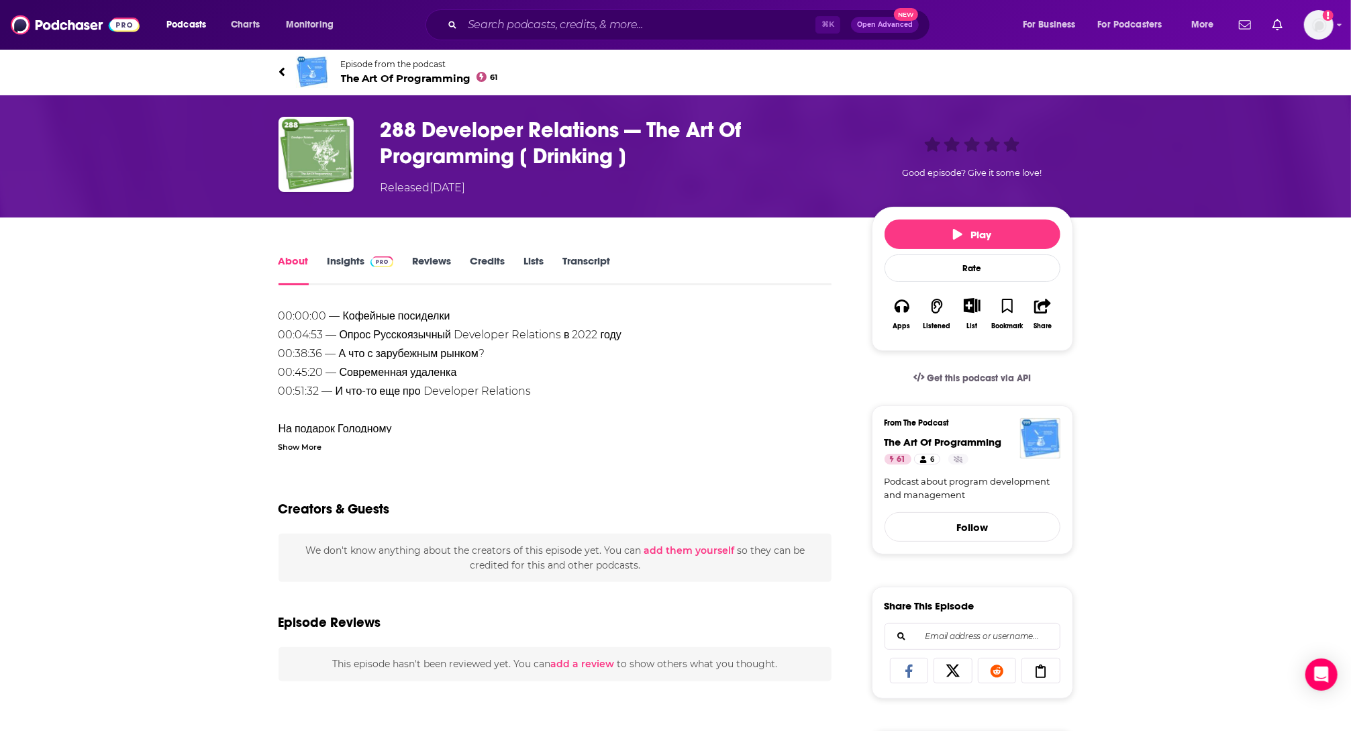
click at [438, 169] on h1 "288 Developer Relations — The Art Of Programming [ Drinking ]" at bounding box center [615, 143] width 470 height 52
click at [478, 129] on h1 "288 Developer Relations — The Art Of Programming [ Drinking ]" at bounding box center [615, 143] width 470 height 52
click at [439, 76] on span "The Art Of Programming 61" at bounding box center [419, 78] width 157 height 13
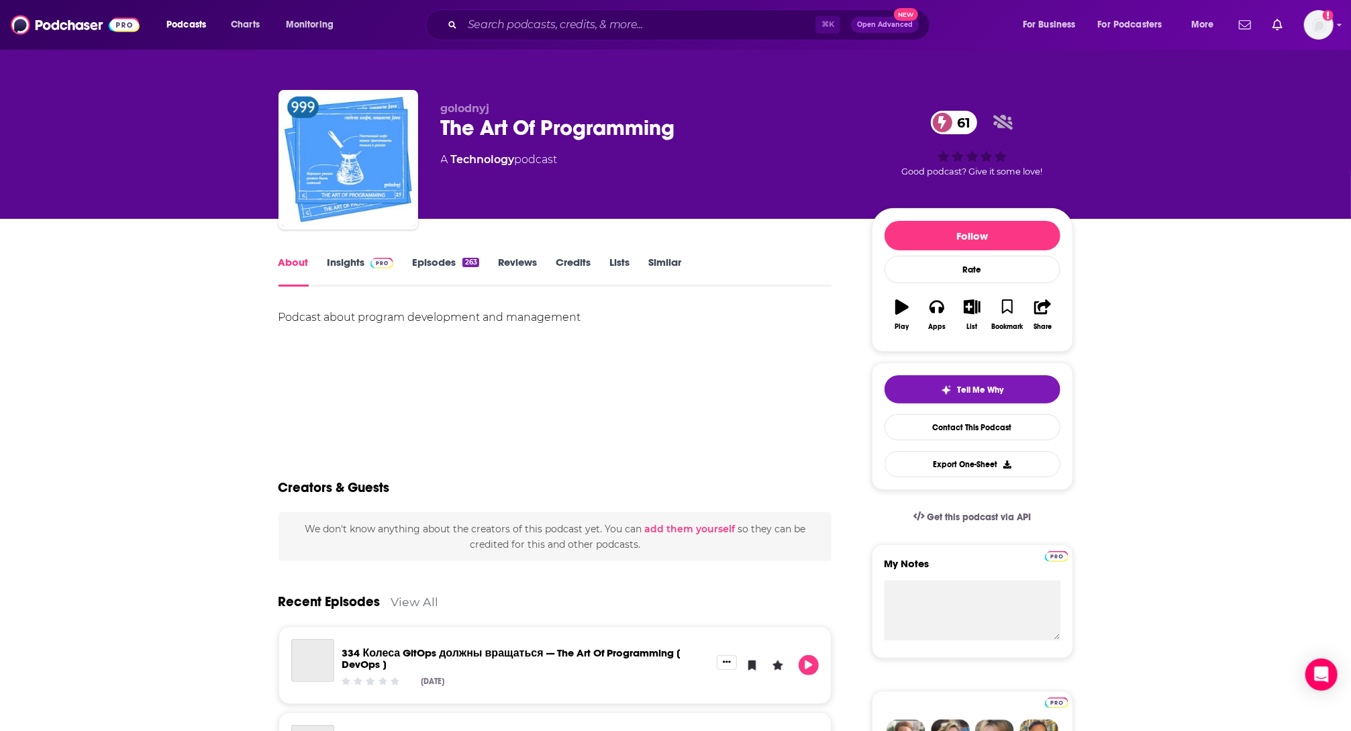
click at [350, 264] on link "Insights" at bounding box center [360, 271] width 66 height 31
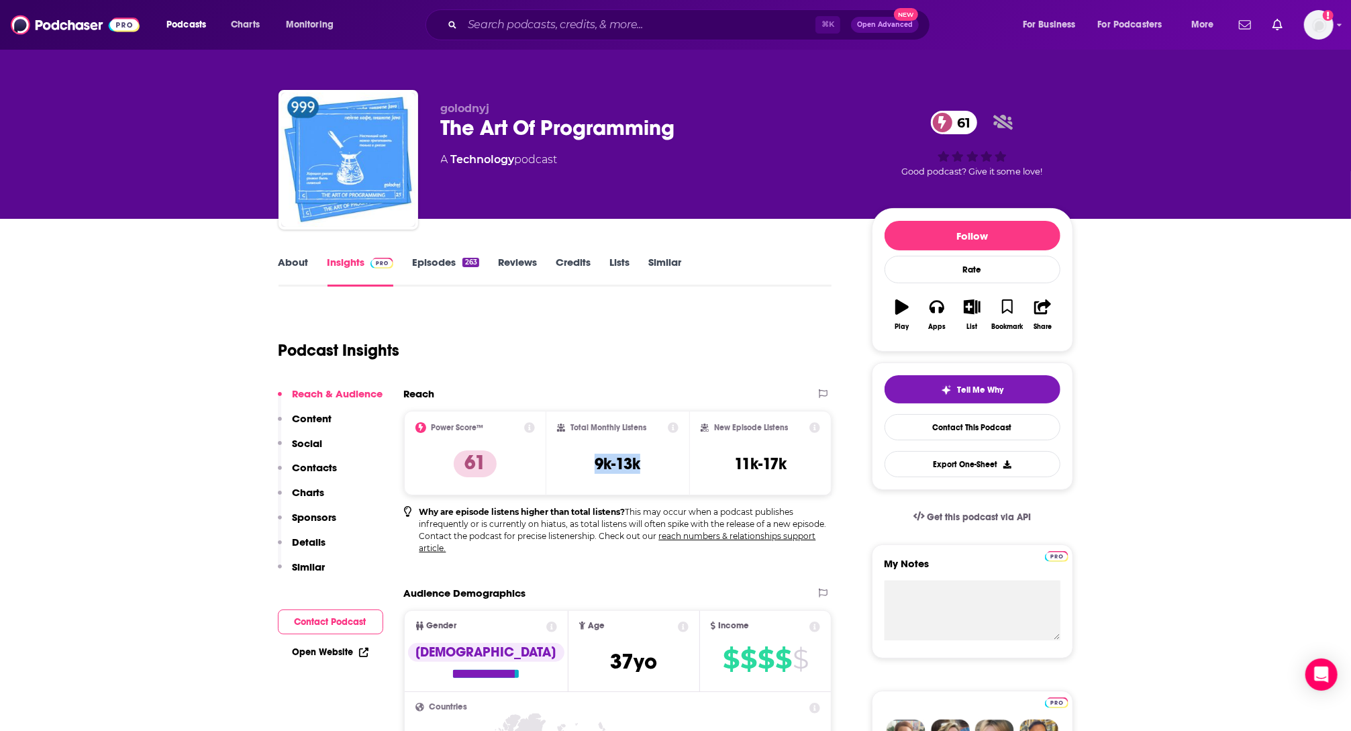
copy h3 "9k-13k"
drag, startPoint x: 629, startPoint y: 459, endPoint x: 580, endPoint y: 462, distance: 48.4
click at [582, 461] on div "Total Monthly Listens 9k-13k" at bounding box center [617, 453] width 121 height 62
click at [293, 270] on link "About" at bounding box center [293, 271] width 30 height 31
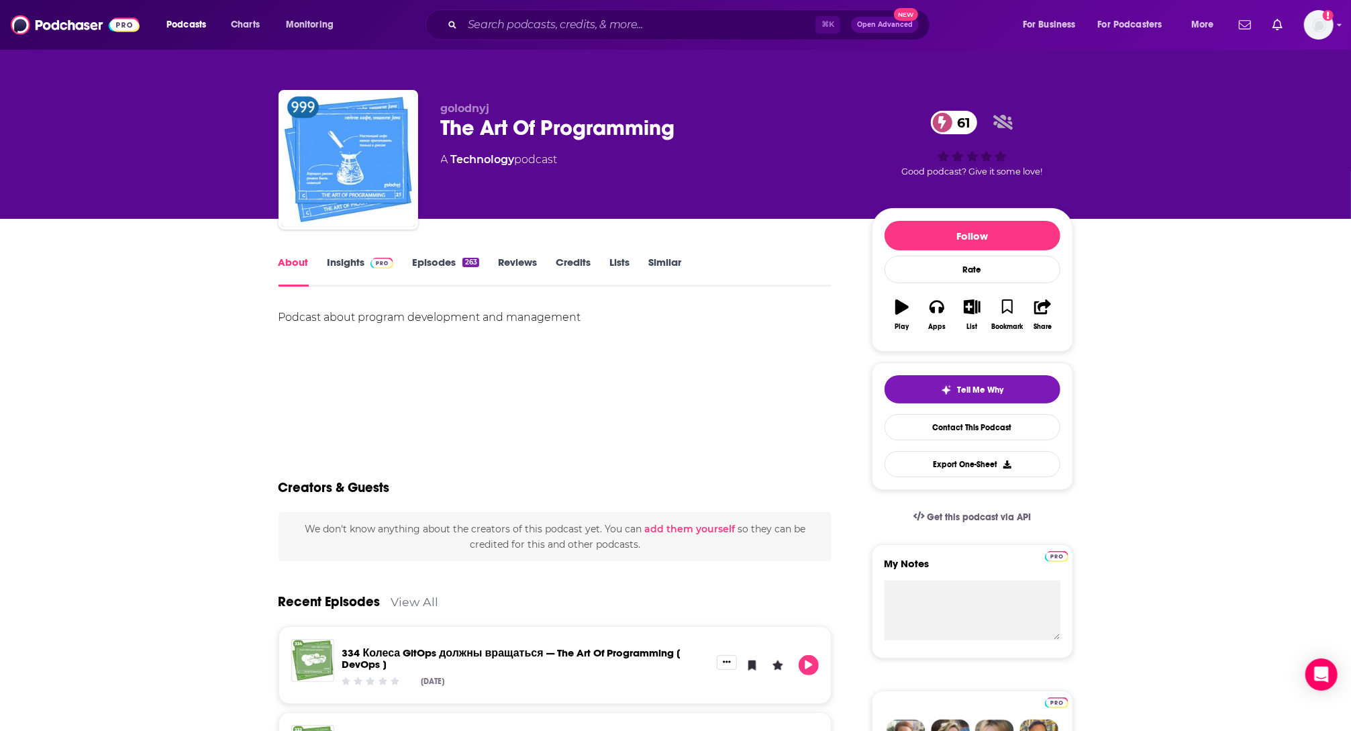
click at [452, 264] on link "Episodes 263" at bounding box center [445, 271] width 66 height 31
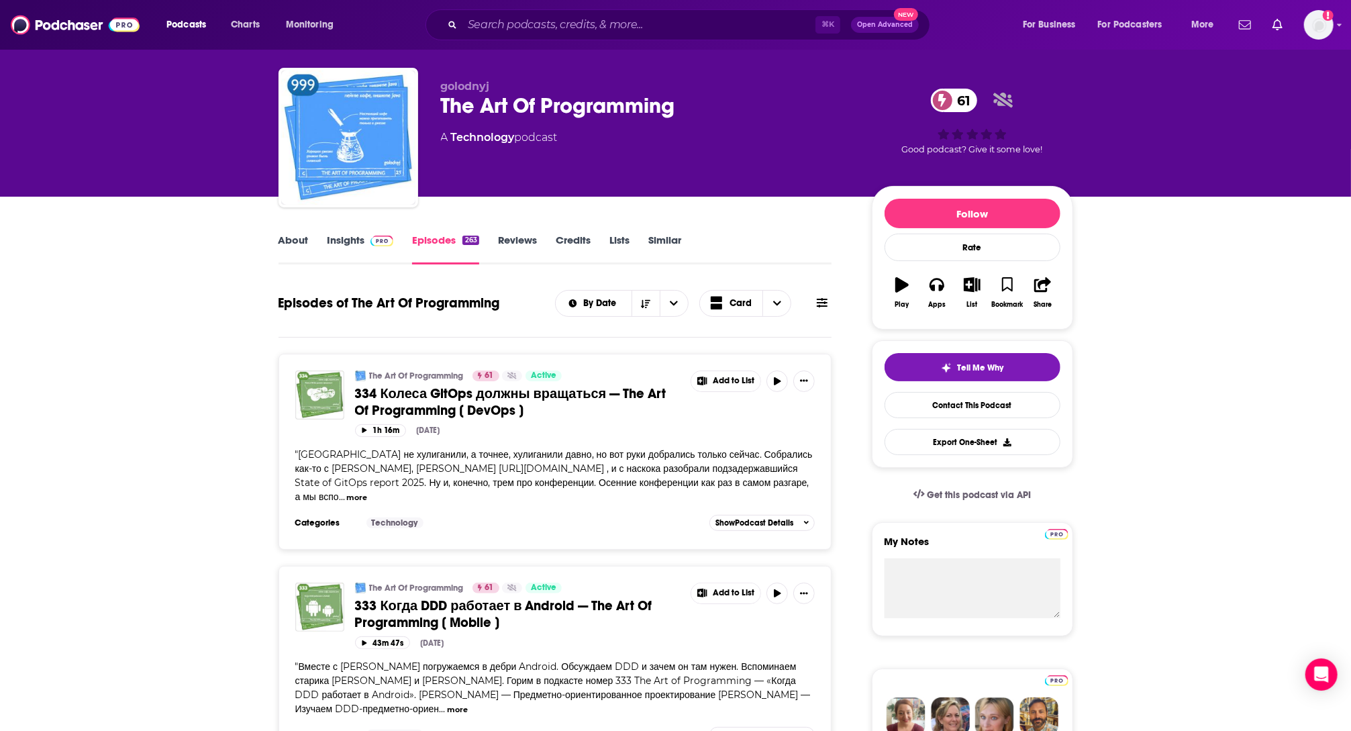
scroll to position [34, 0]
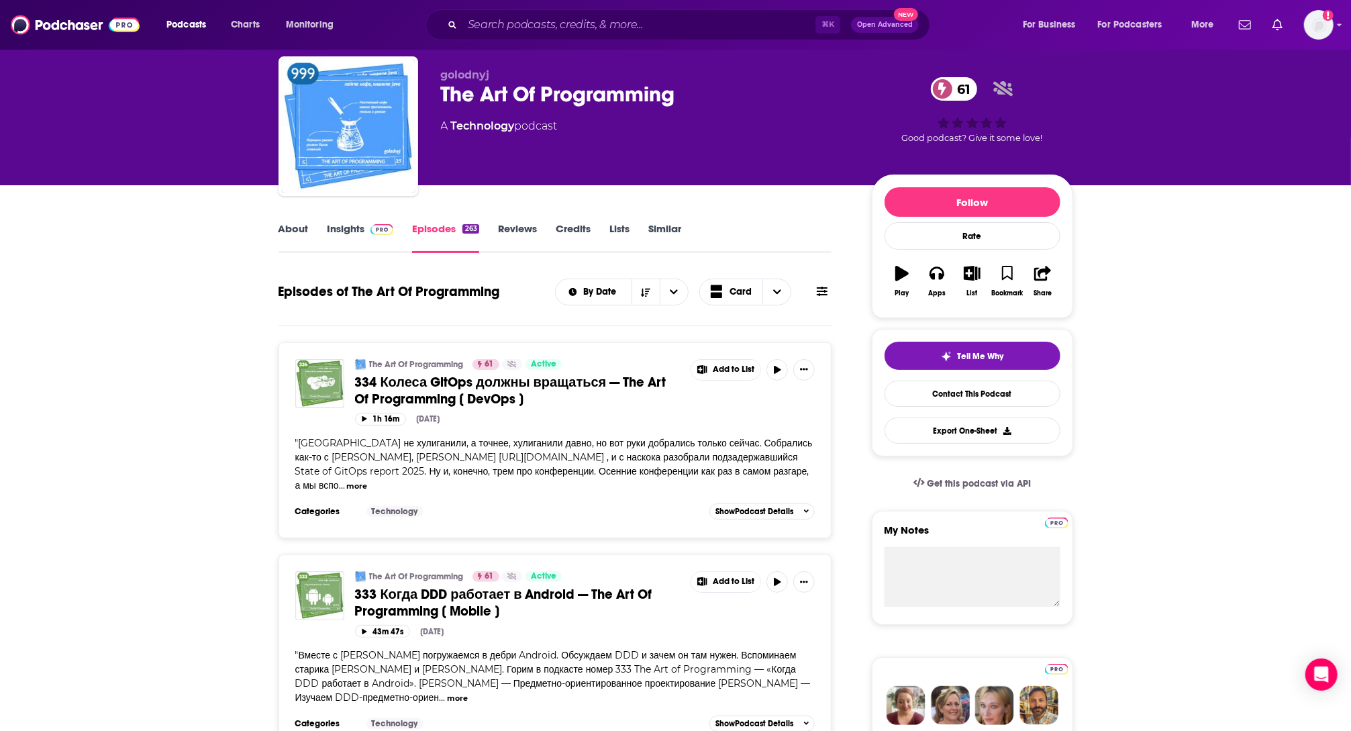
click at [371, 409] on div "The Art Of Programming 61 Active 334 Колеса GitOps должны вращаться — The Art O…" at bounding box center [585, 386] width 460 height 54
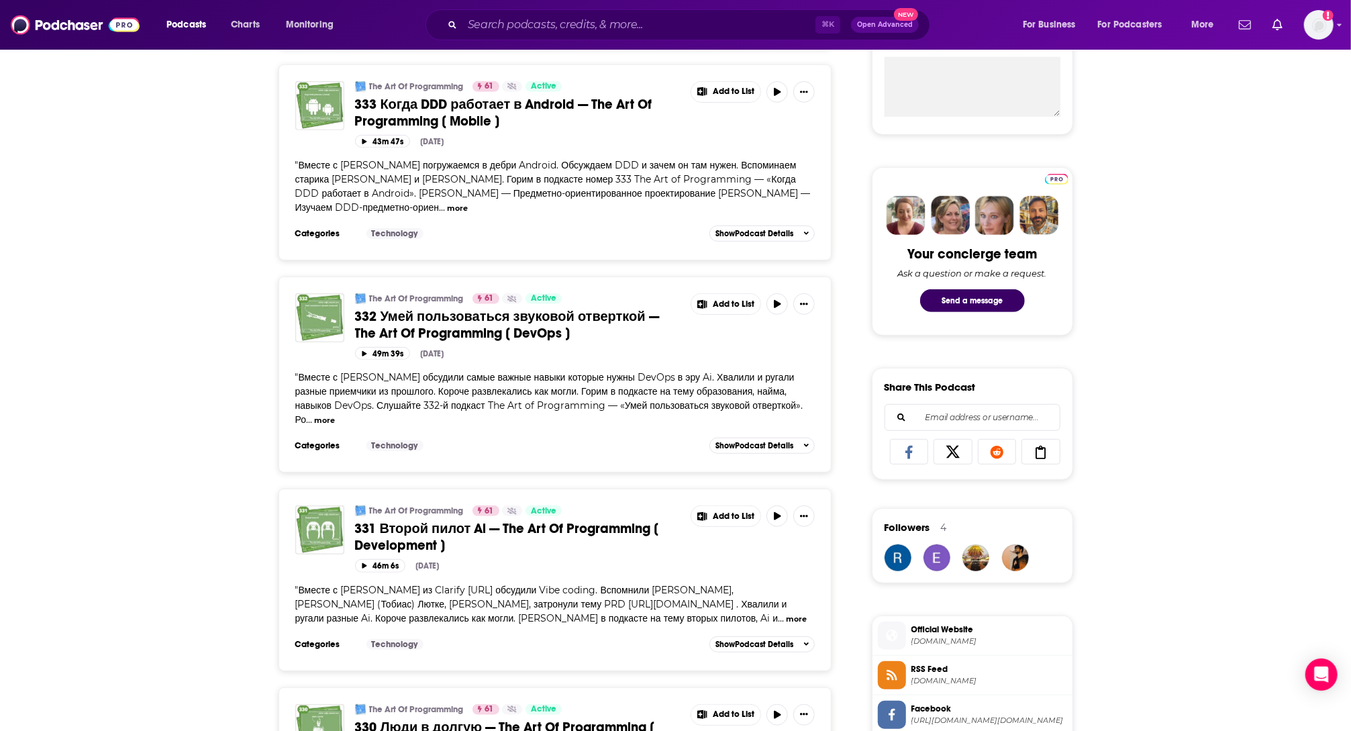
scroll to position [78, 0]
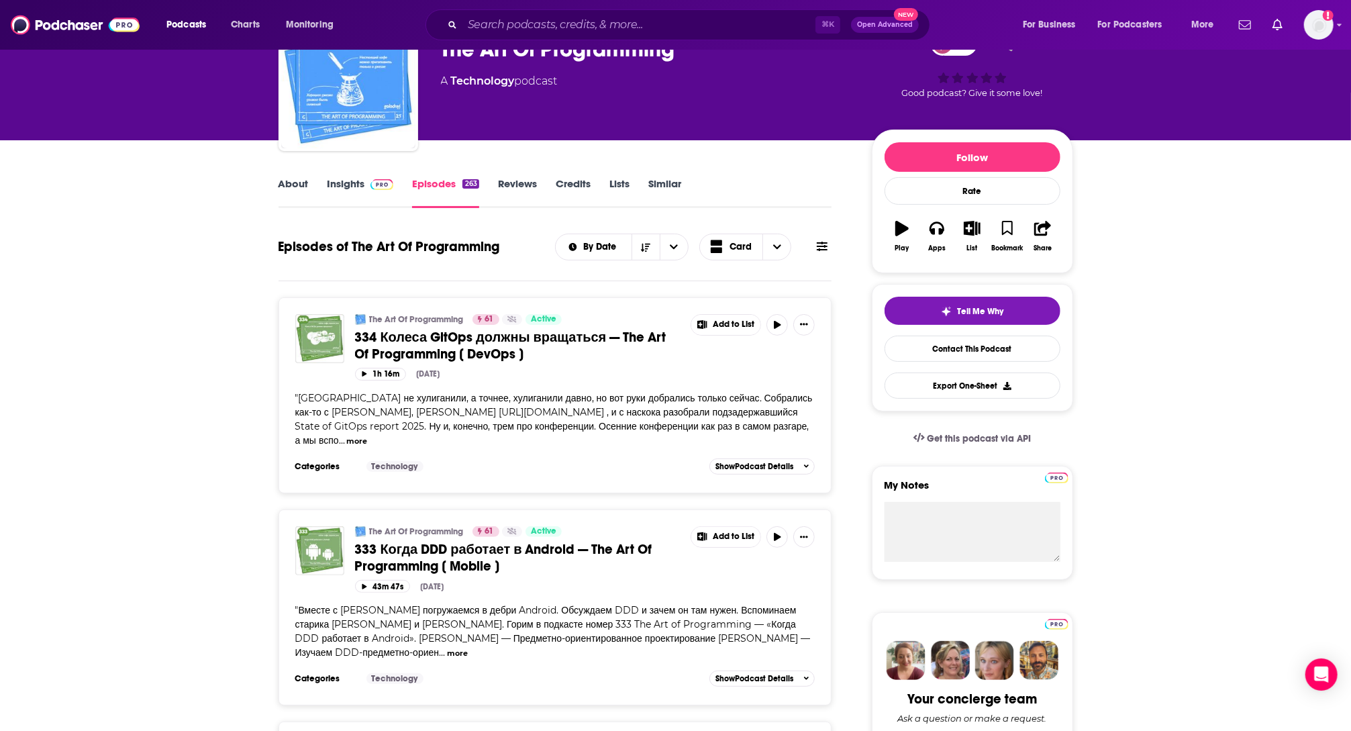
click at [382, 325] on div "The Art Of Programming 61 Active 334 Колеса GitOps должны вращаться — The Art O…" at bounding box center [518, 338] width 326 height 48
click at [368, 337] on span "334 Колеса GitOps должны вращаться — The Art Of Programming [ DevOps ]" at bounding box center [510, 346] width 311 height 34
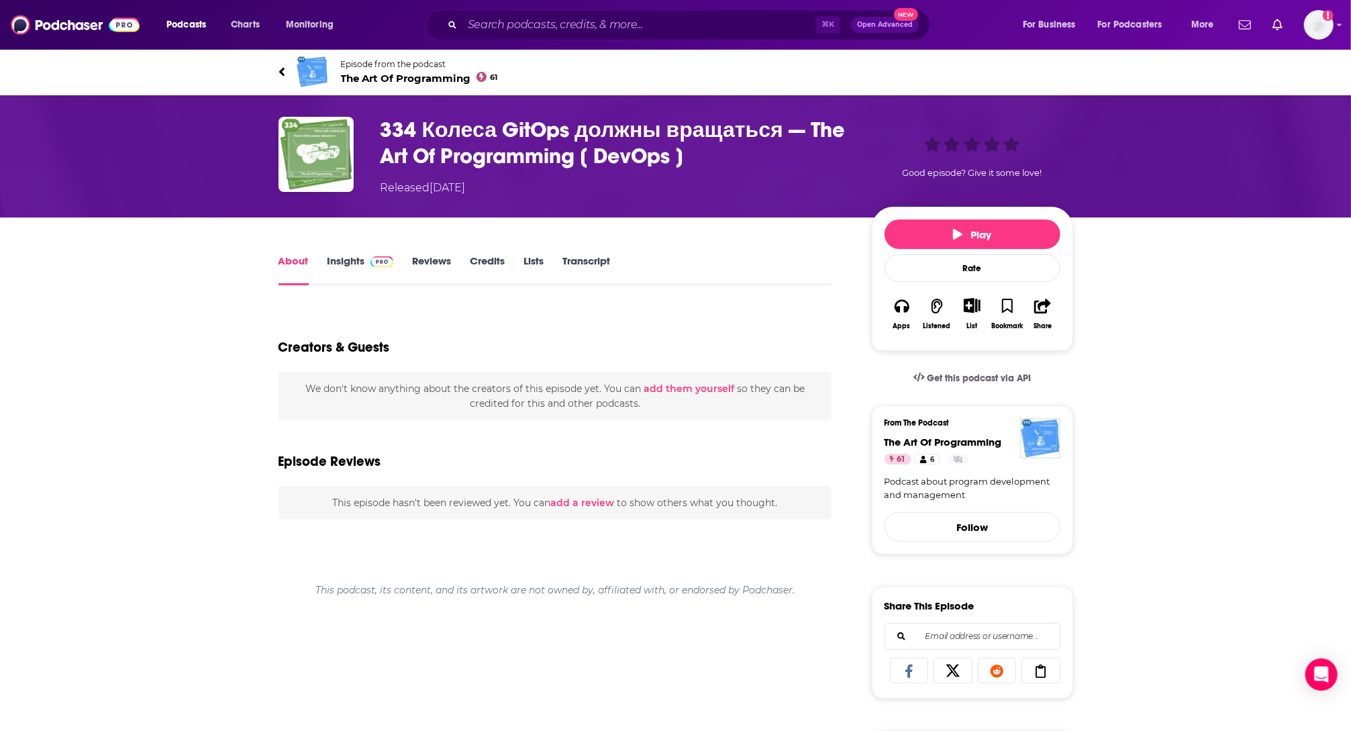
click at [331, 272] on link "Insights" at bounding box center [360, 269] width 66 height 31
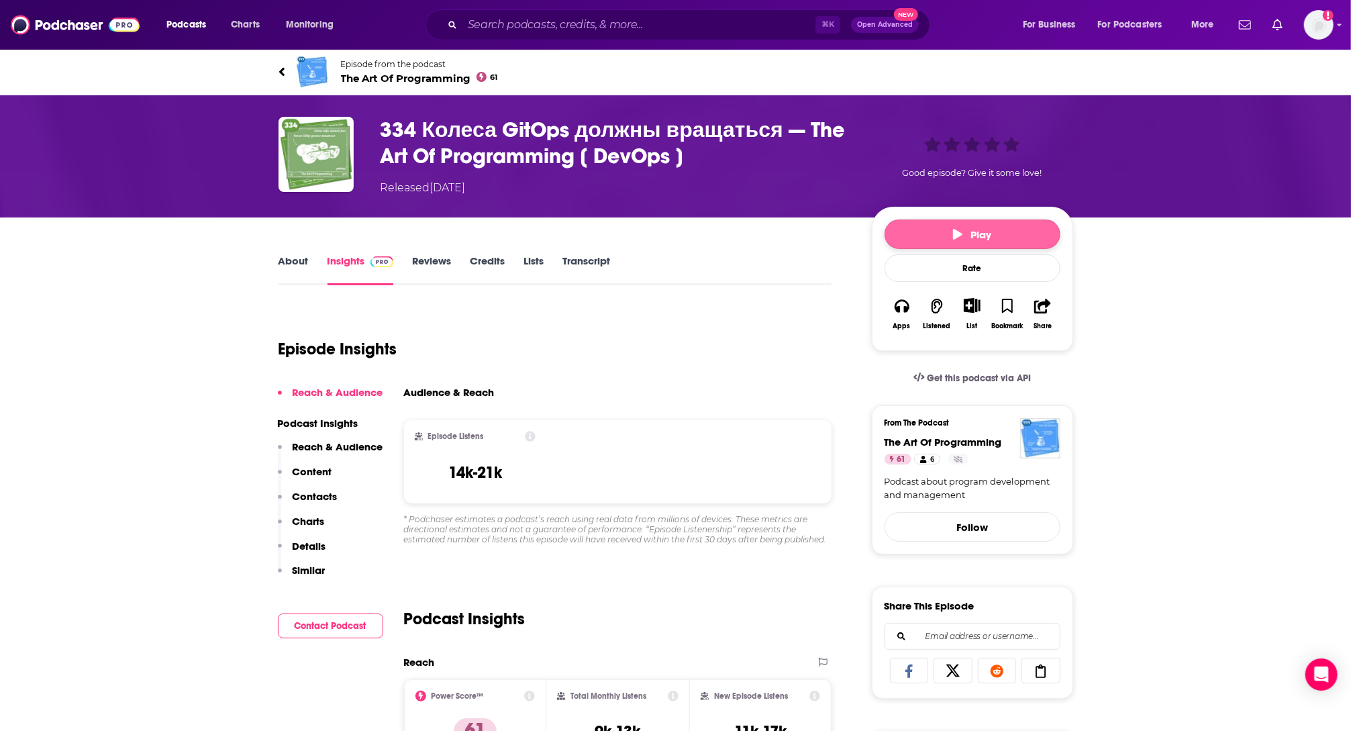
click at [976, 235] on span "Play" at bounding box center [972, 234] width 38 height 13
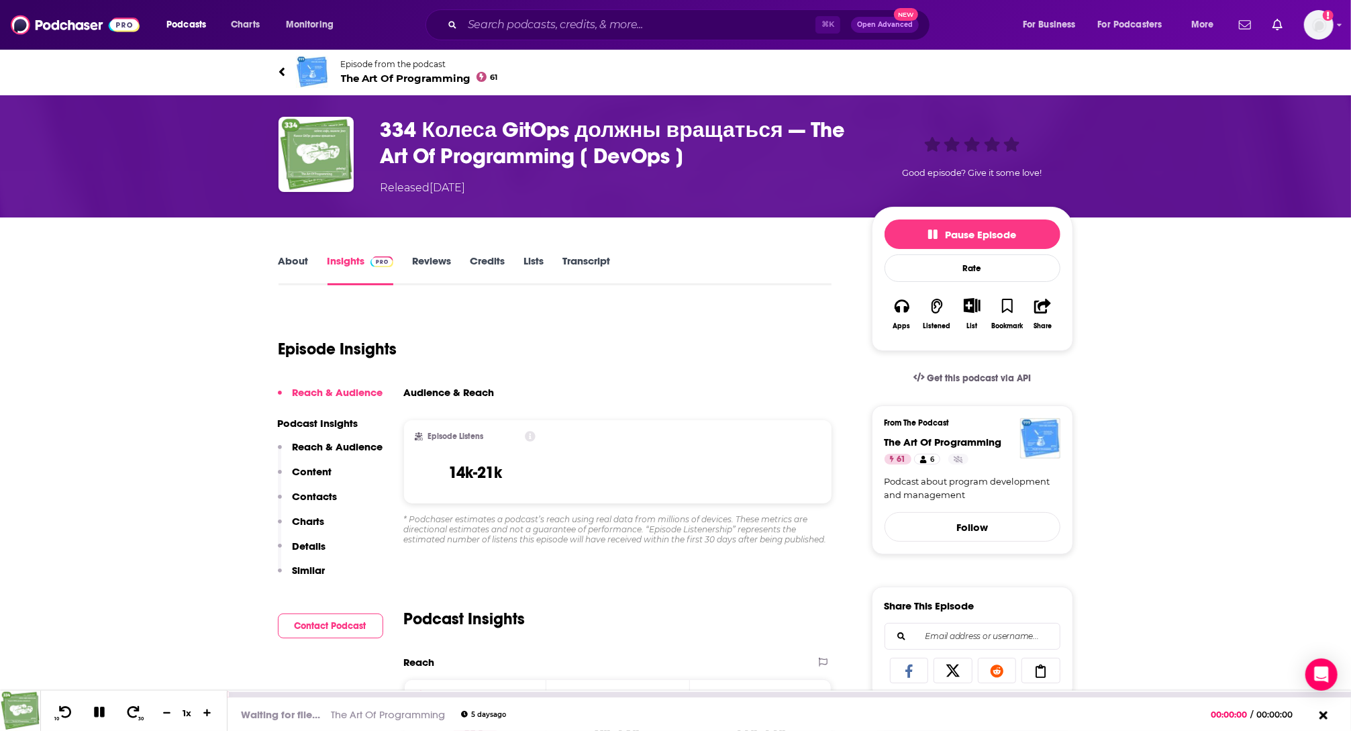
drag, startPoint x: 299, startPoint y: 698, endPoint x: 306, endPoint y: 694, distance: 8.7
click at [299, 698] on div "Waiting for file... The Art Of Programming 5 days ago 00:00:00 / 00:00:00" at bounding box center [788, 714] width 1123 height 34
click at [307, 694] on div "00:00:00" at bounding box center [788, 694] width 1123 height 5
click at [323, 694] on div "00:00:00" at bounding box center [788, 694] width 1123 height 5
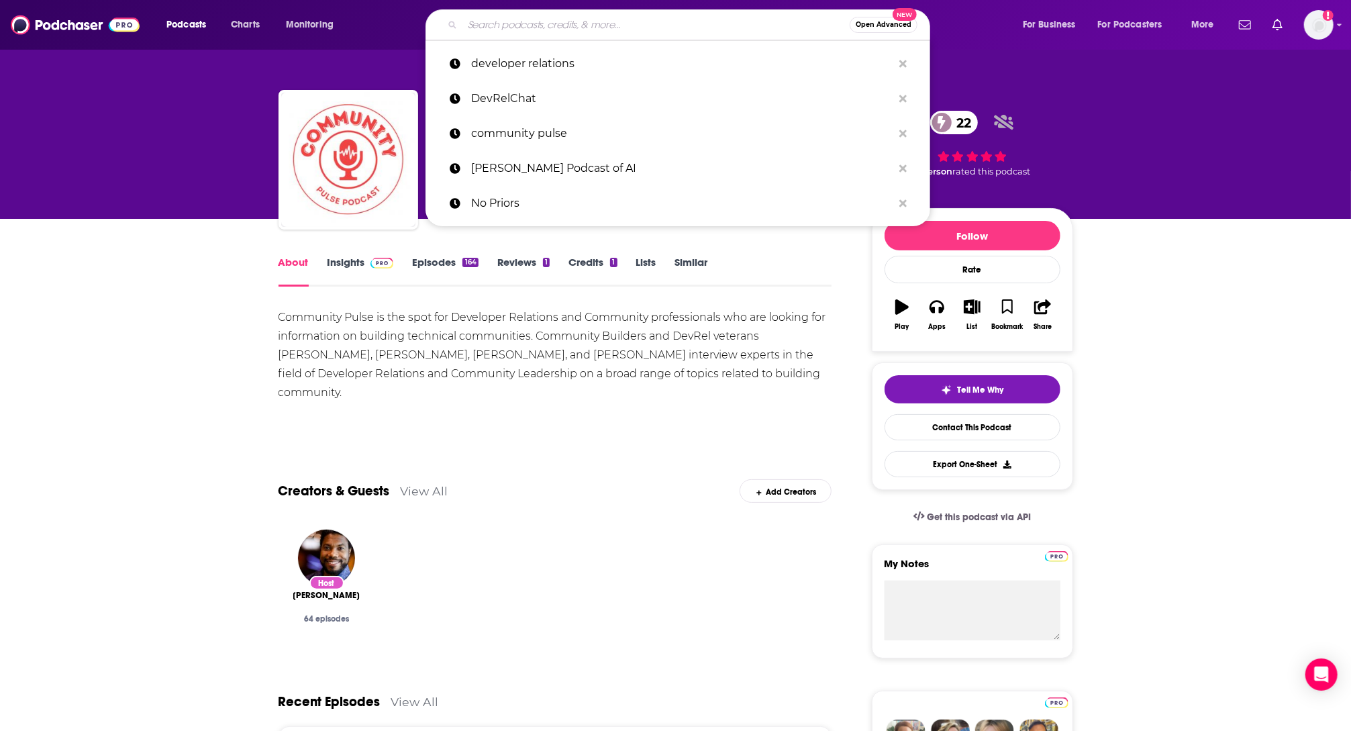
click at [625, 21] on input "Search podcasts, credits, & more..." at bounding box center [655, 24] width 387 height 21
paste input "Refactoring"
type input "Refactoring"
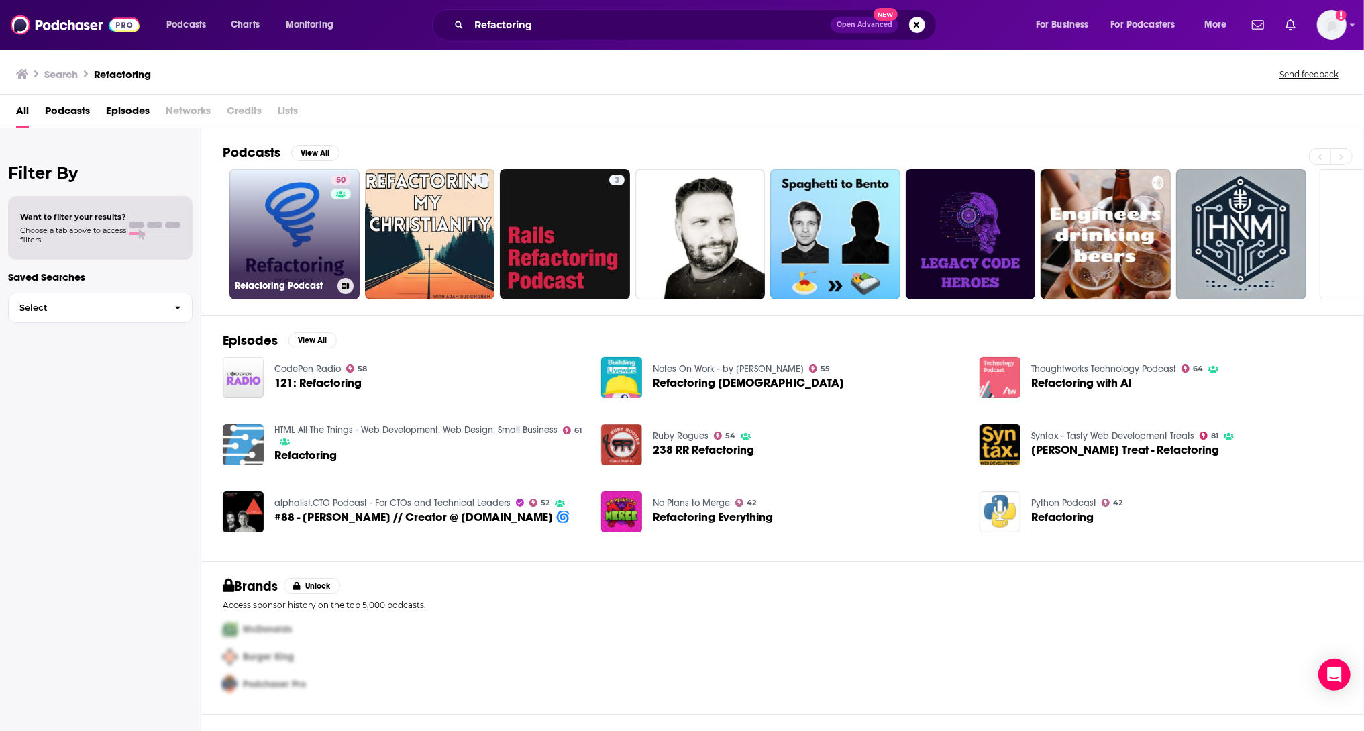
click at [282, 233] on link "50 Refactoring Podcast" at bounding box center [294, 234] width 130 height 130
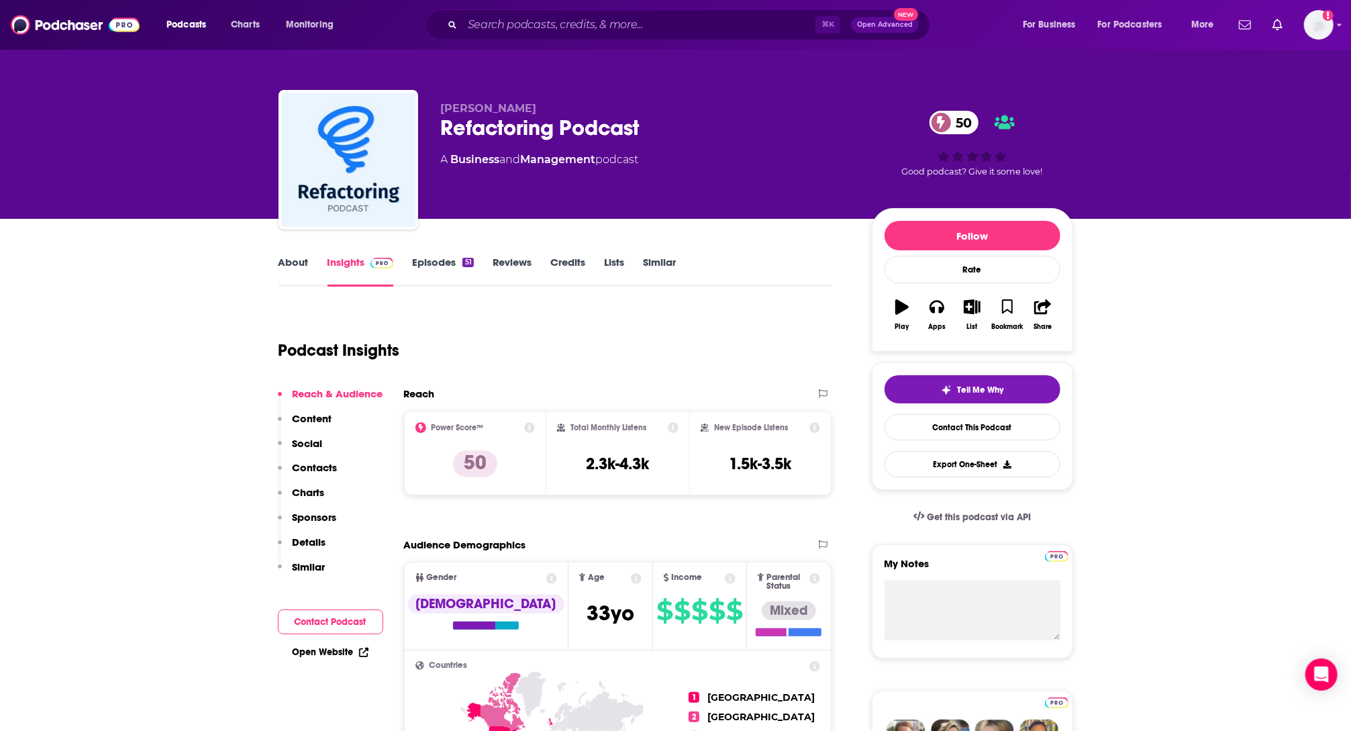
click at [295, 272] on link "About" at bounding box center [293, 271] width 30 height 31
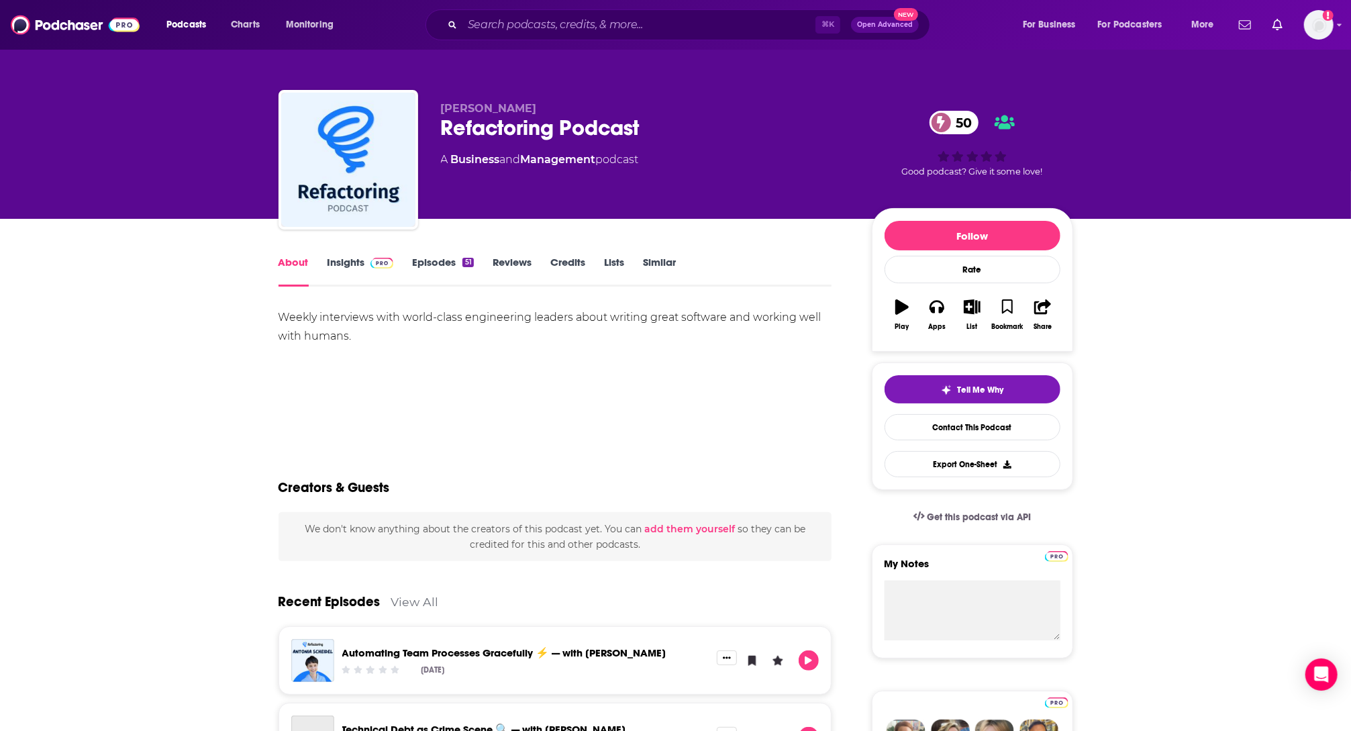
click at [412, 264] on link "Episodes 51" at bounding box center [442, 271] width 61 height 31
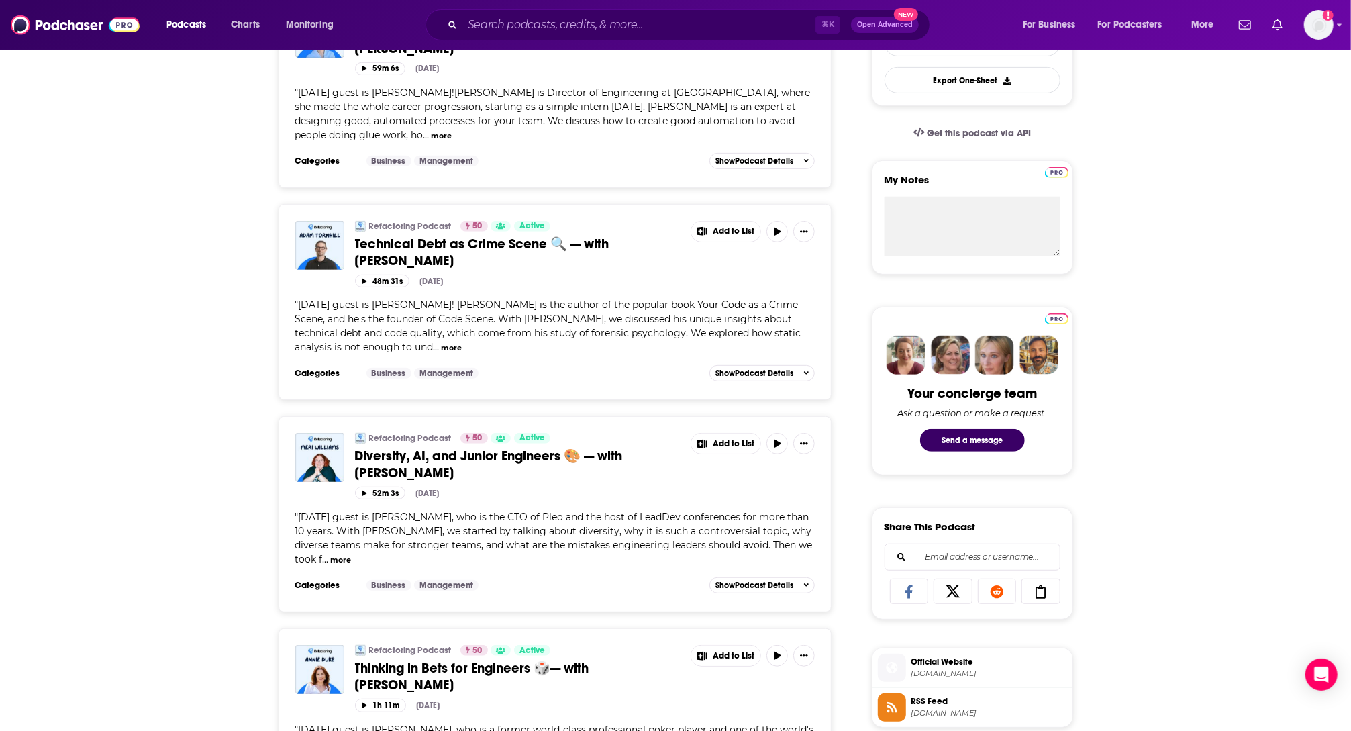
scroll to position [455, 0]
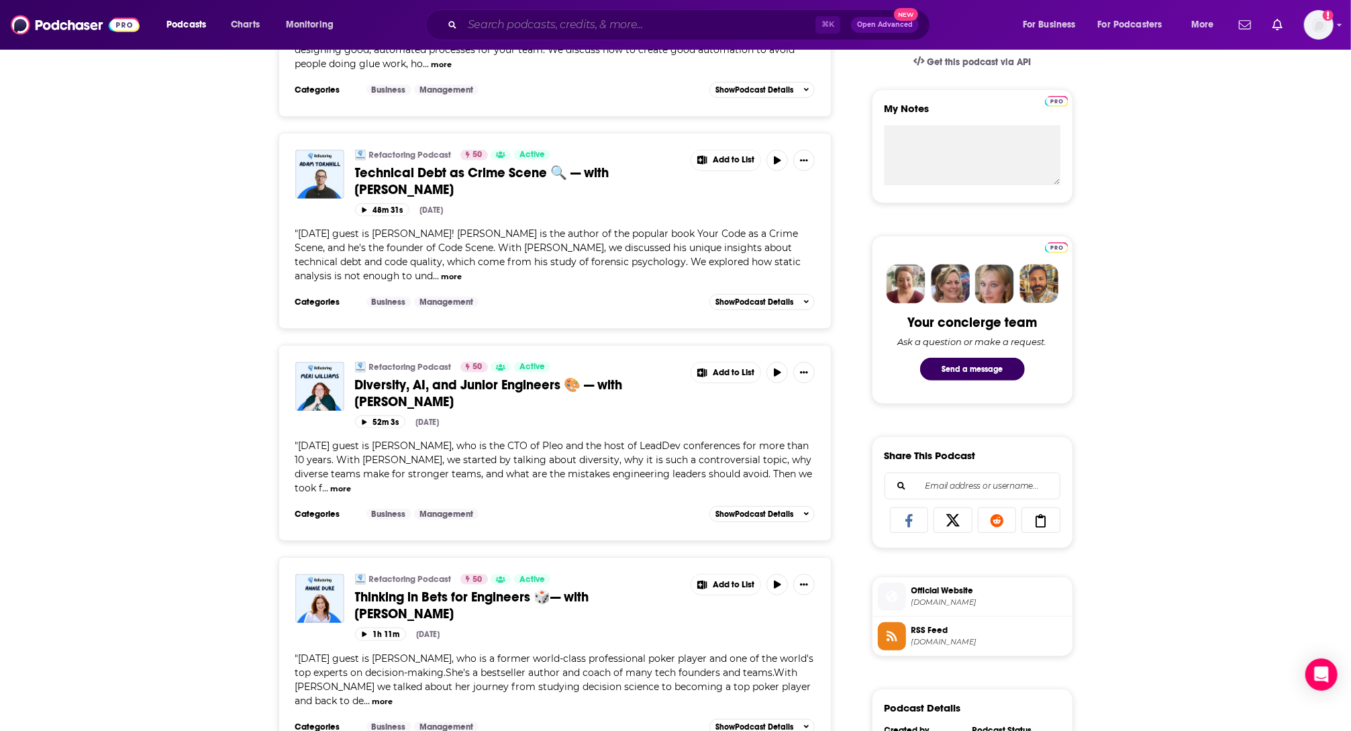
click at [606, 21] on input "Search podcasts, credits, & more..." at bounding box center [638, 24] width 353 height 21
paste input "The MAD Podcast with [PERSON_NAME]"
type input "The MAD Podcast with [PERSON_NAME]"
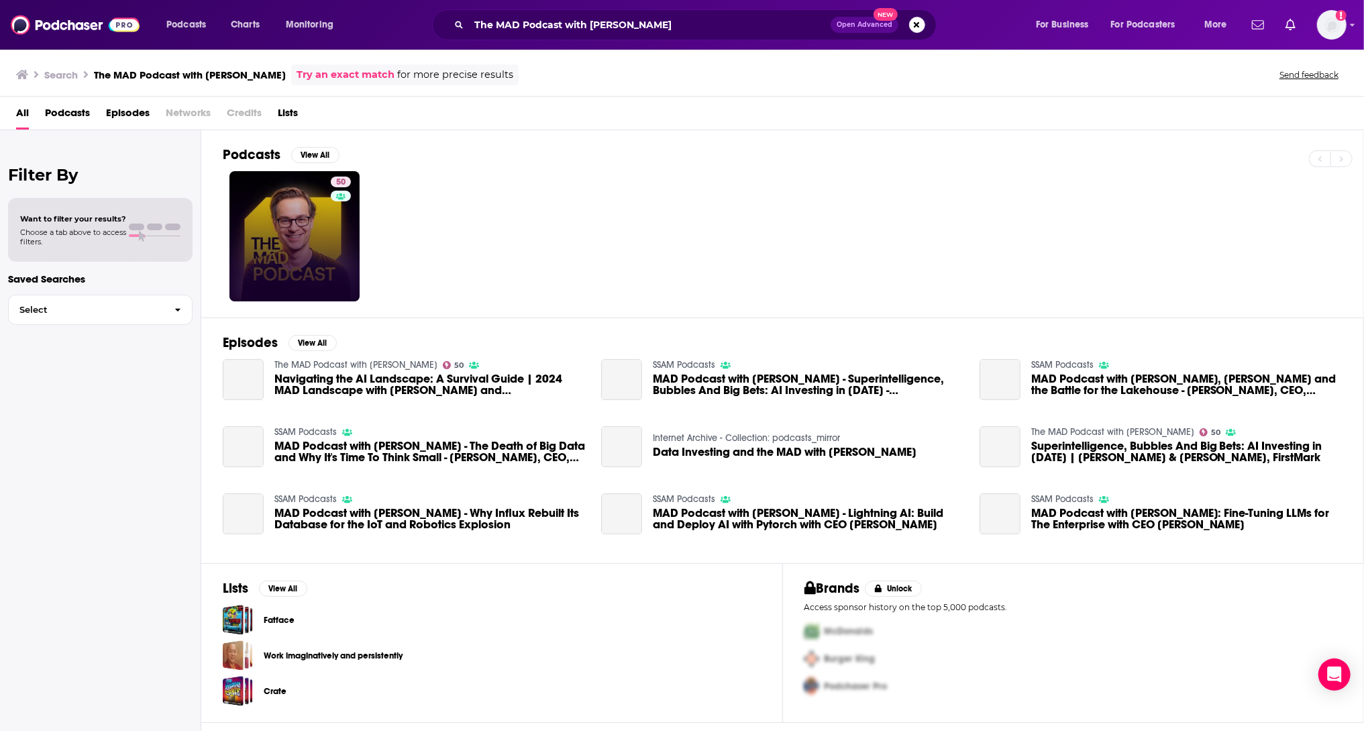
click at [284, 236] on link "50" at bounding box center [294, 236] width 130 height 130
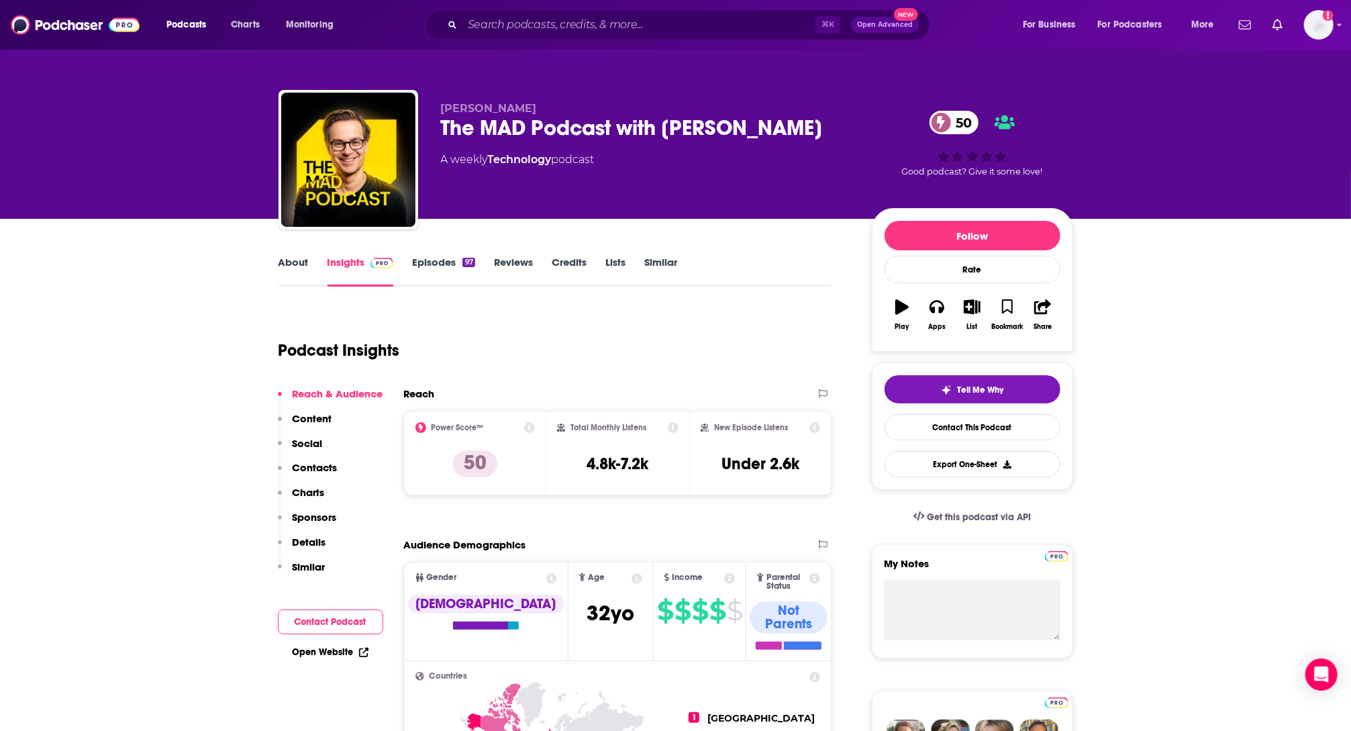
click at [289, 254] on div "About Insights Episodes 97 Reviews Credits Lists Similar" at bounding box center [555, 270] width 554 height 33
click at [318, 271] on div "About" at bounding box center [302, 271] width 49 height 31
click at [311, 266] on div "About" at bounding box center [302, 271] width 49 height 31
click at [301, 265] on link "About" at bounding box center [293, 271] width 30 height 31
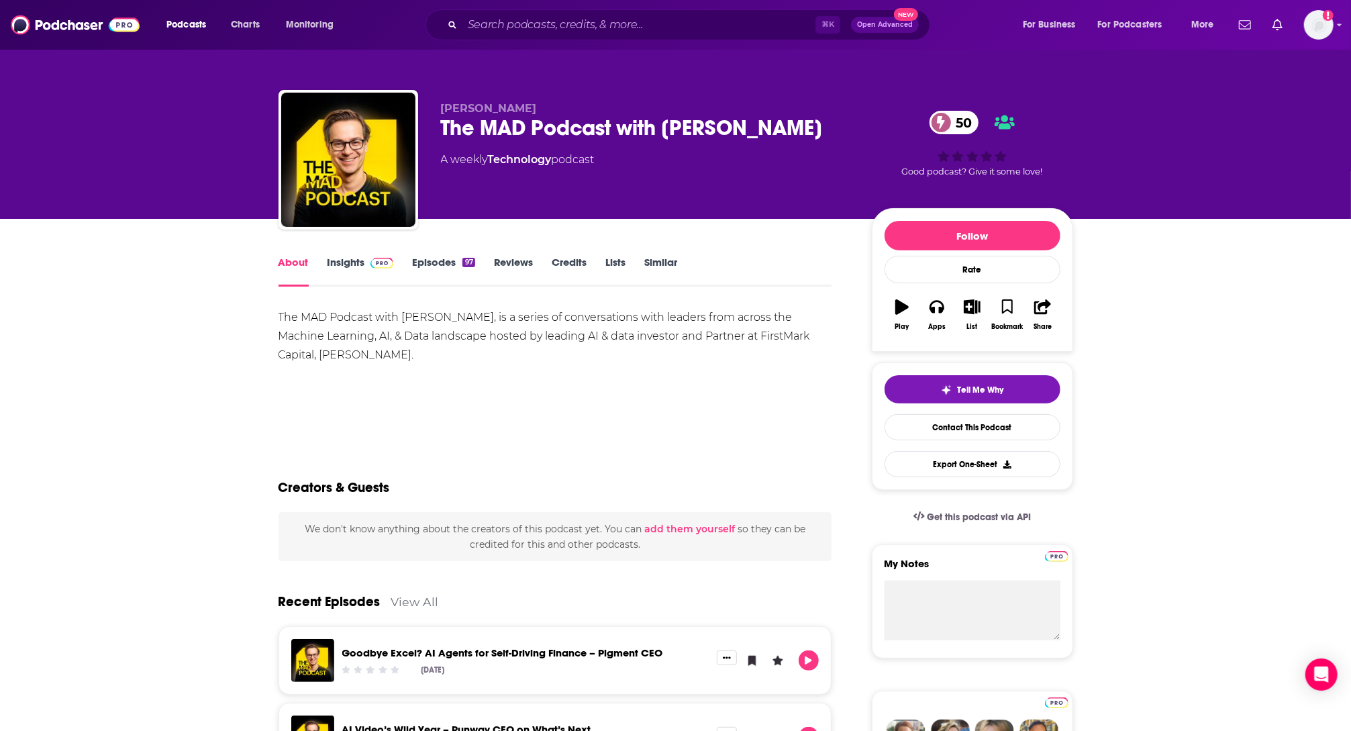
click at [350, 254] on div "About Insights Episodes 97 Reviews Credits Lists Similar" at bounding box center [555, 270] width 554 height 33
click at [407, 264] on div "Insights" at bounding box center [369, 271] width 85 height 31
click at [431, 266] on link "Episodes 97" at bounding box center [443, 271] width 62 height 31
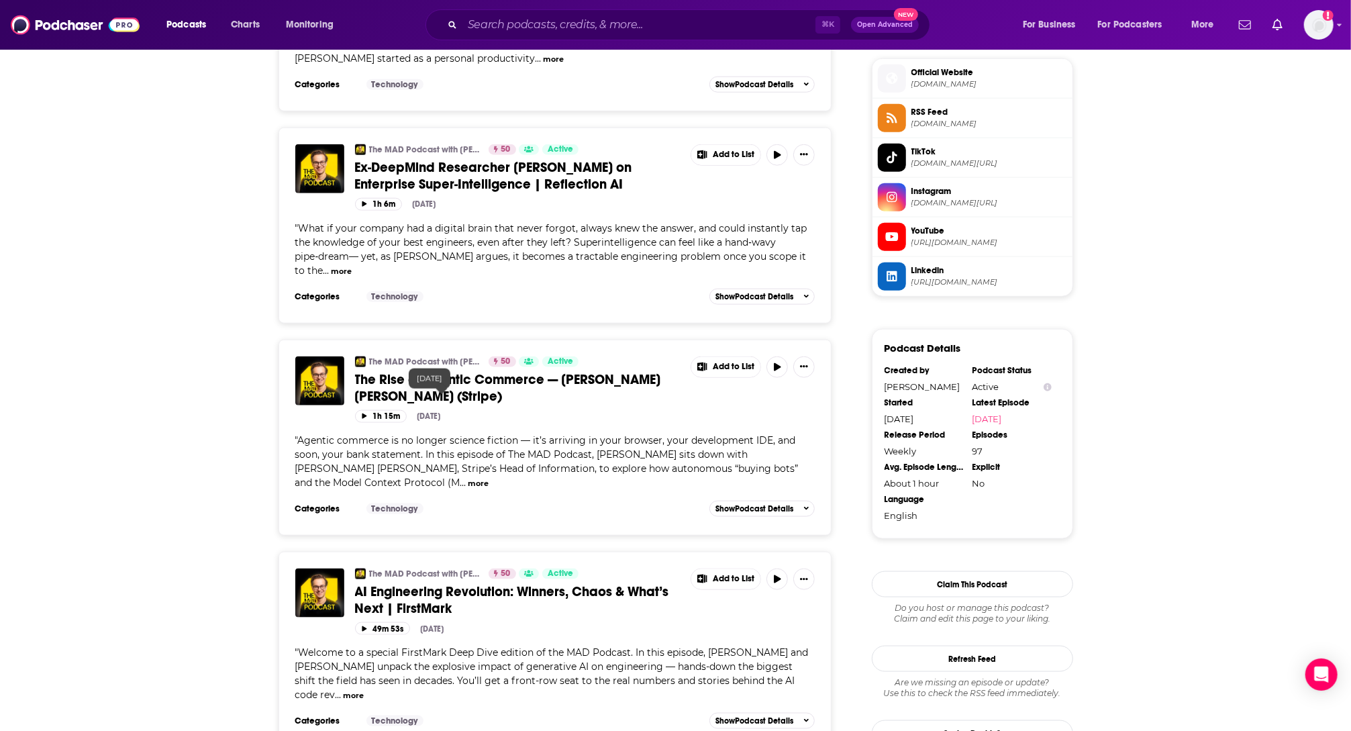
scroll to position [1092, 0]
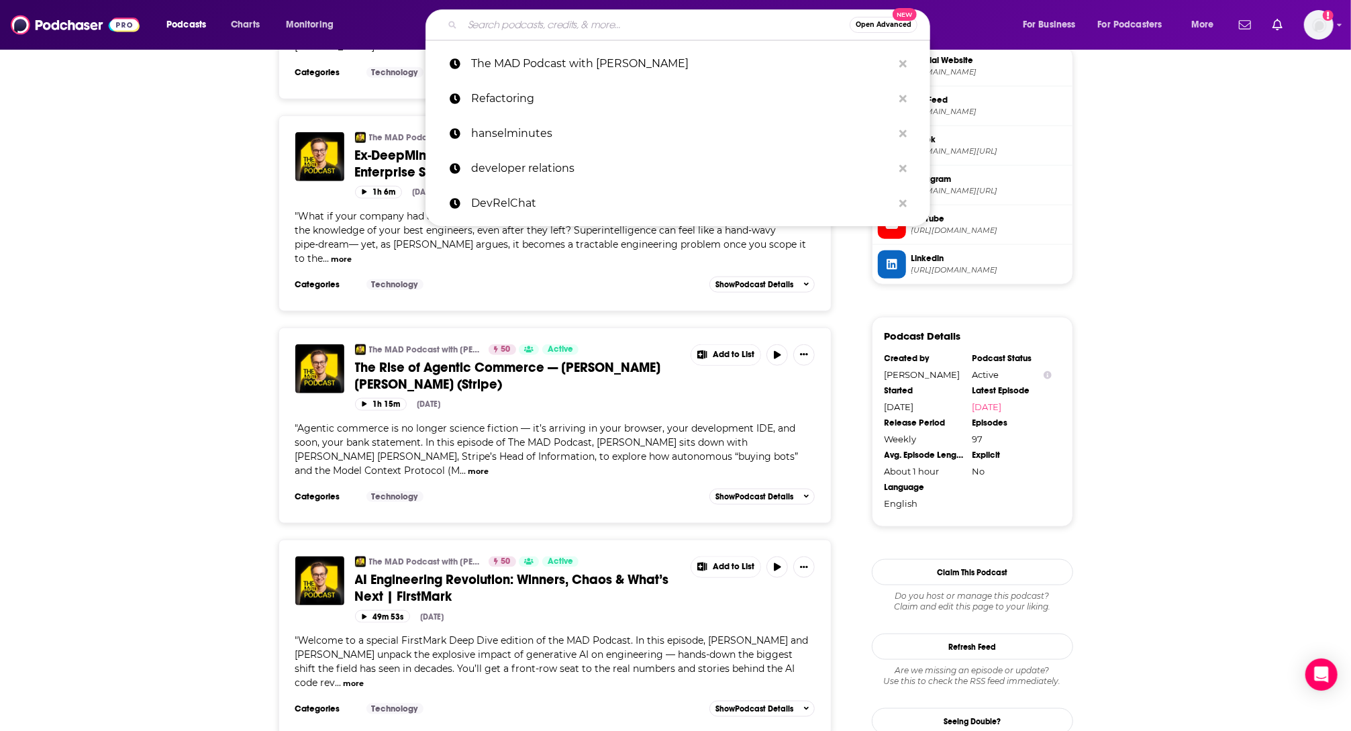
click at [612, 16] on input "Search podcasts, credits, & more..." at bounding box center [655, 24] width 387 height 21
type input "v"
paste input "Programming Throwdown"
type input "Programming Throwdown"
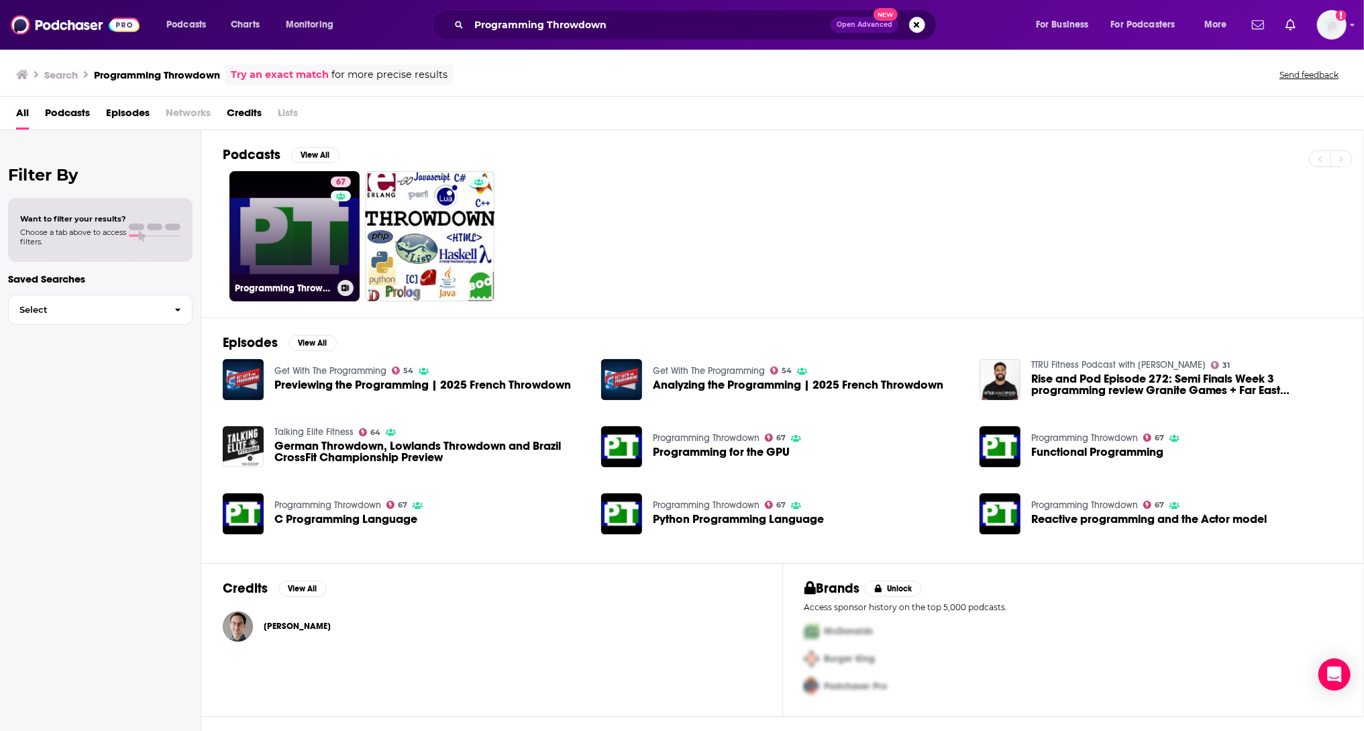
click at [325, 262] on link "67 Programming Throwdown" at bounding box center [294, 236] width 130 height 130
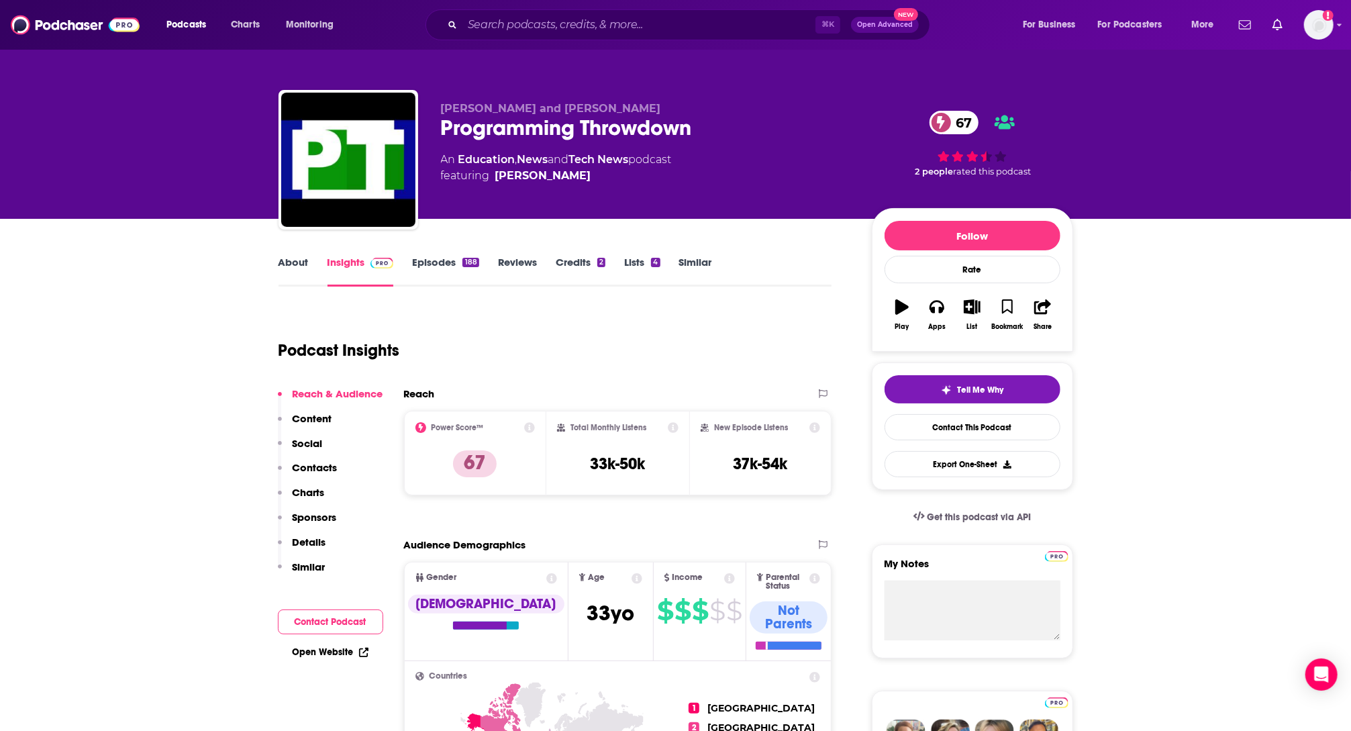
click at [305, 266] on link "About" at bounding box center [293, 271] width 30 height 31
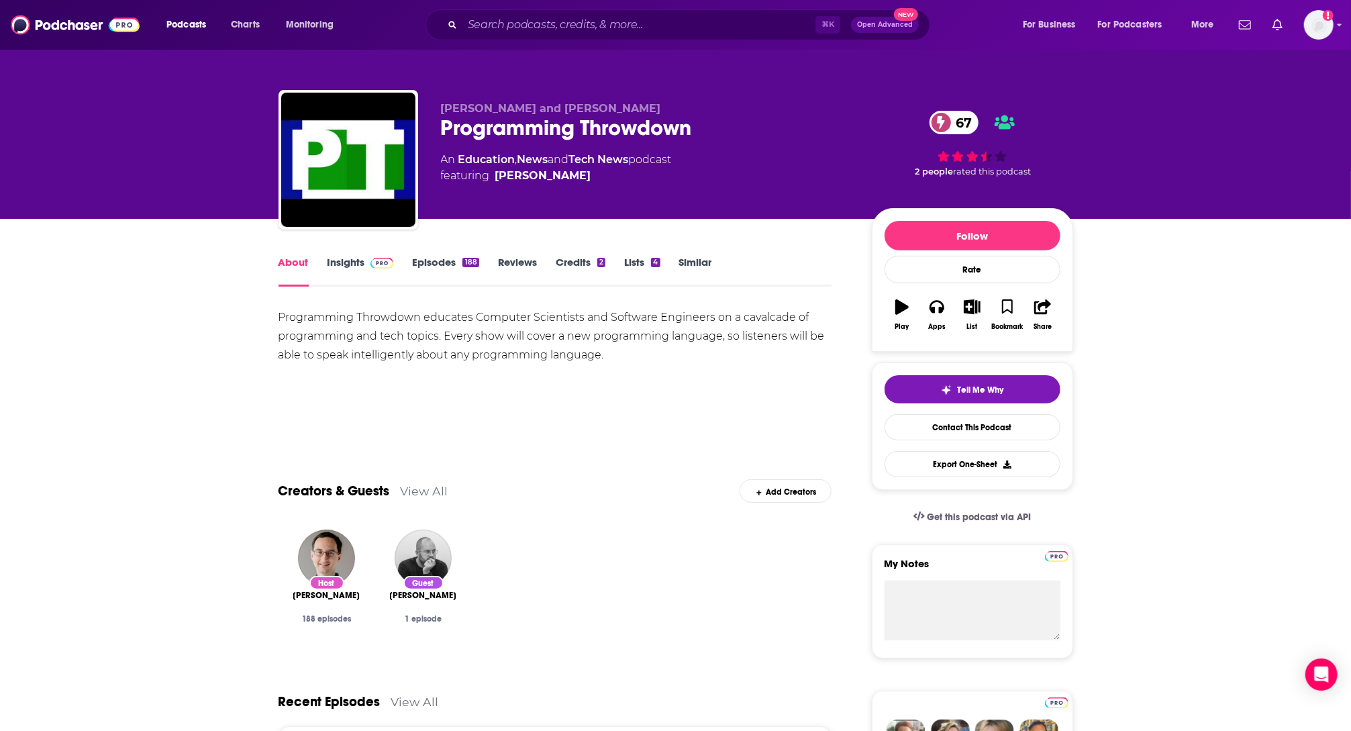
click at [415, 265] on link "Episodes 188" at bounding box center [445, 271] width 66 height 31
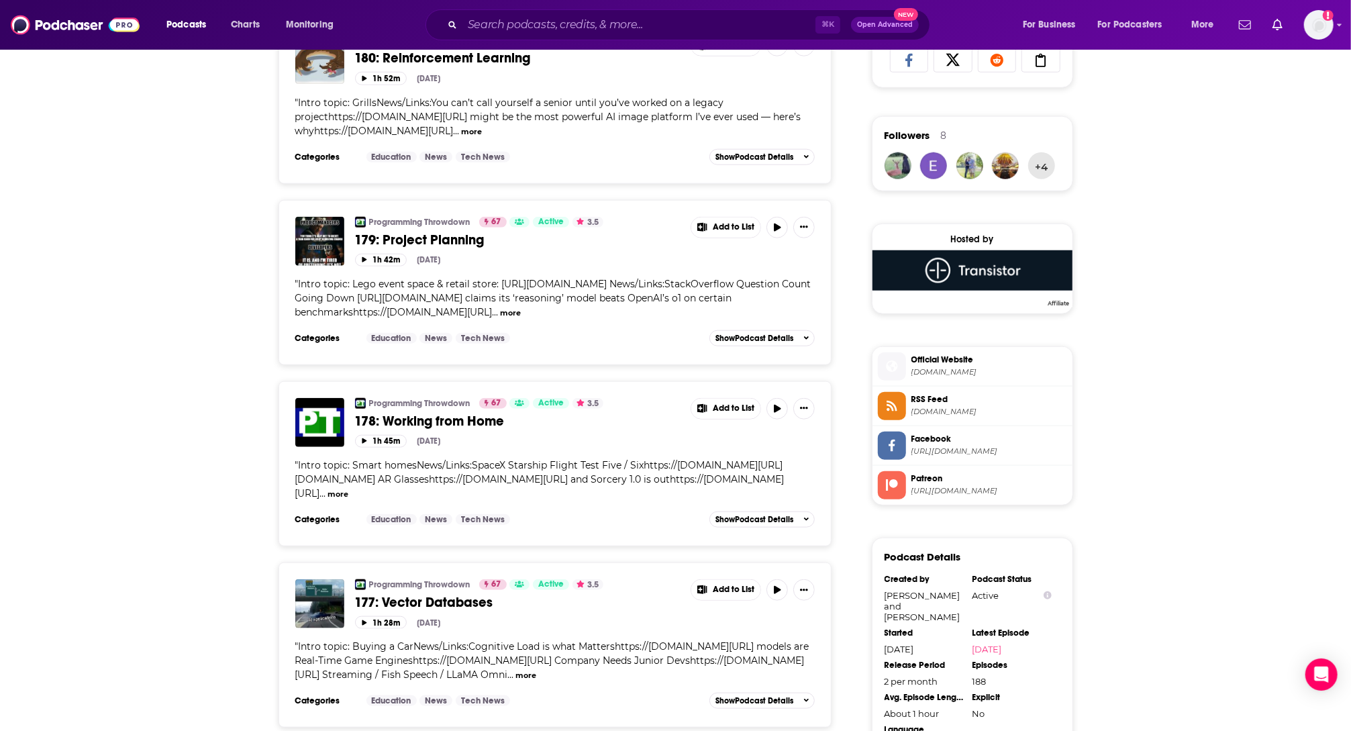
scroll to position [1007, 0]
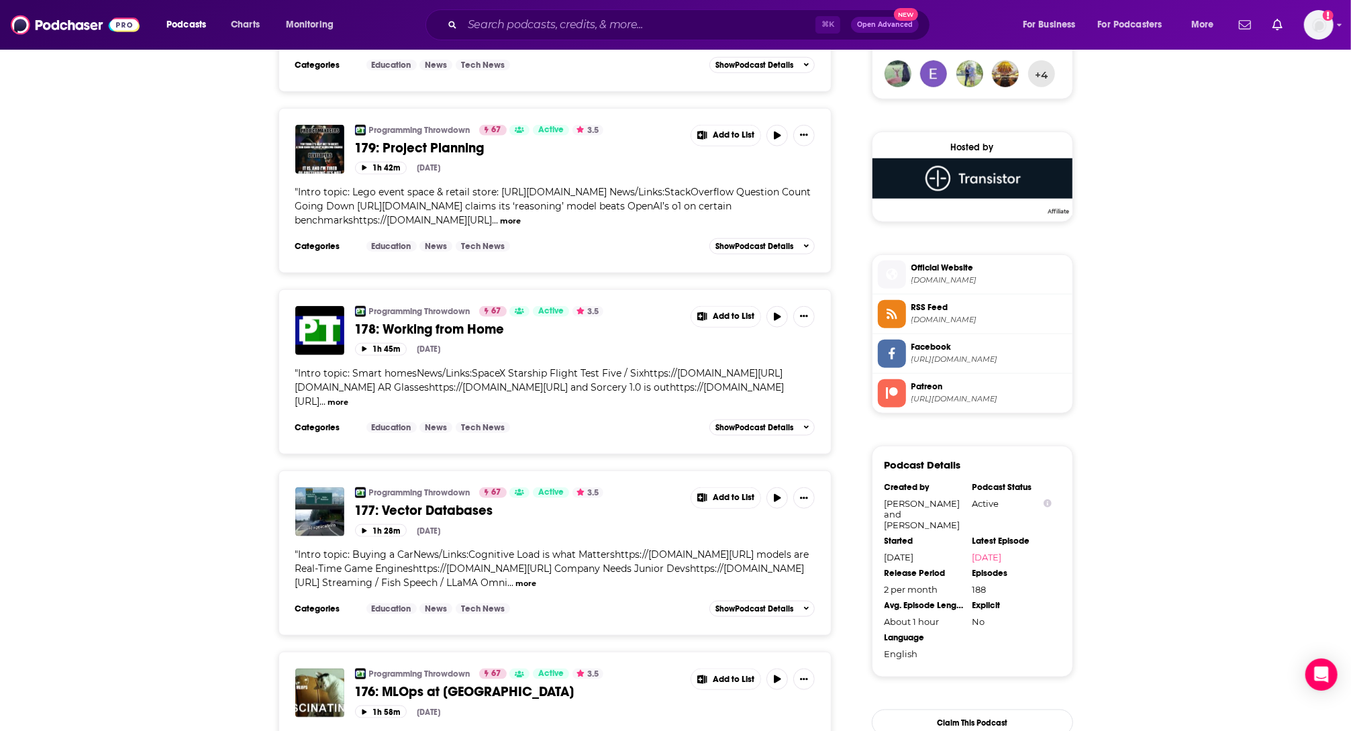
click at [348, 408] on button "more" at bounding box center [337, 402] width 21 height 11
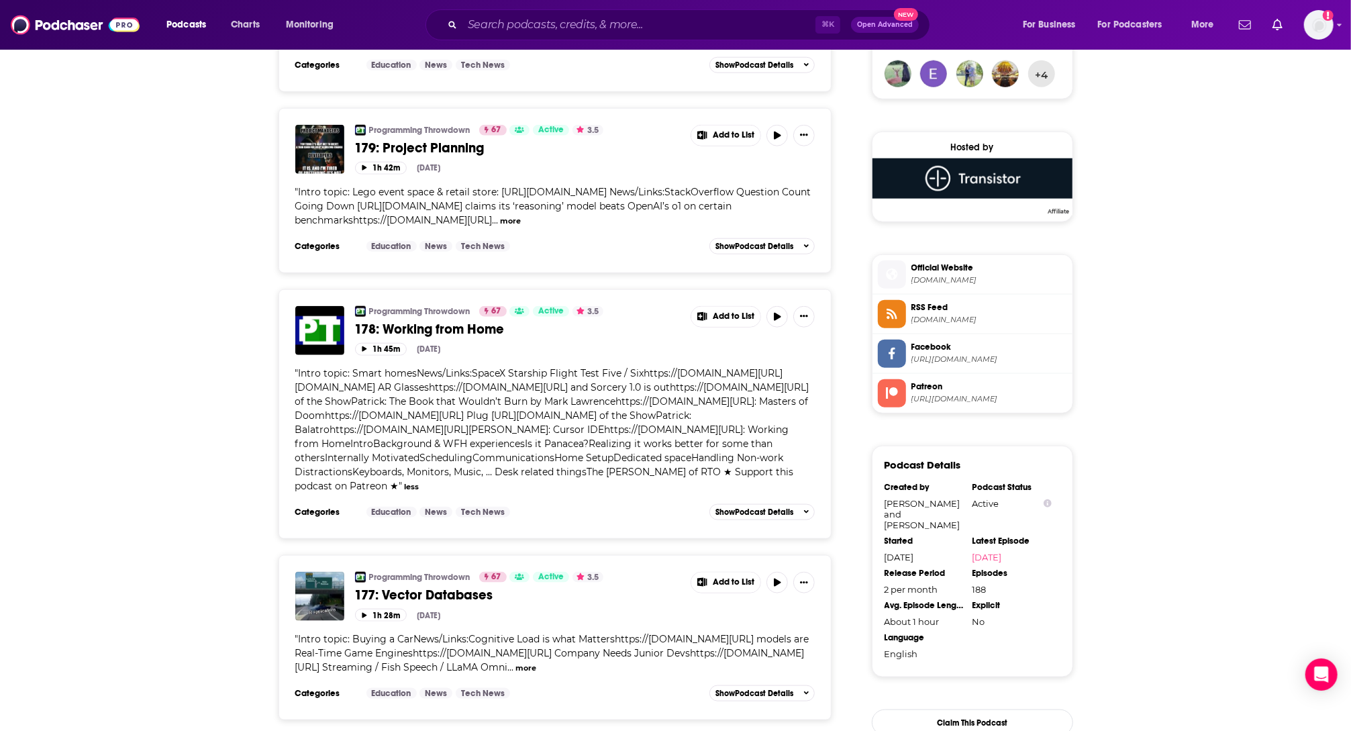
click at [418, 337] on span "178: Working from Home" at bounding box center [430, 329] width 150 height 17
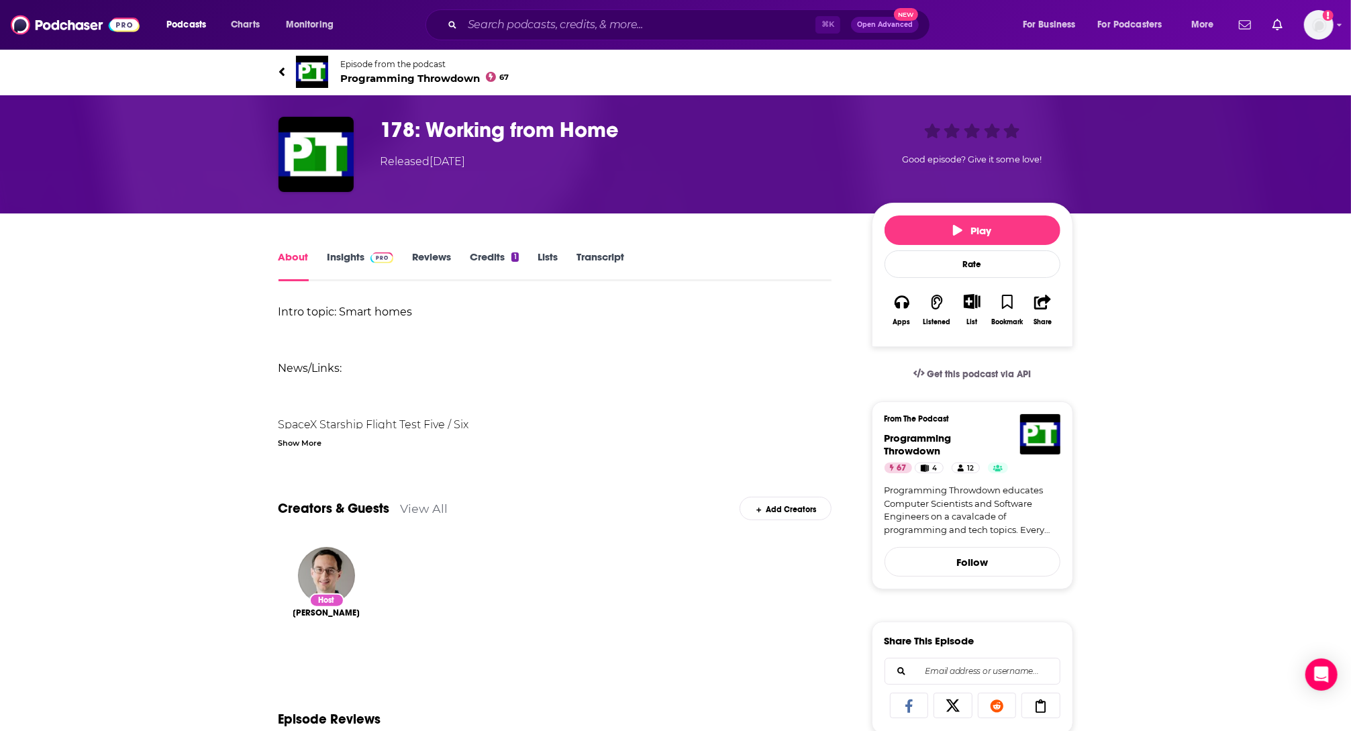
click at [374, 418] on li "SpaceX Starship Flight Test Five / Six [URL][DOMAIN_NAME]" at bounding box center [555, 434] width 554 height 38
click at [305, 439] on div "Show More" at bounding box center [300, 441] width 44 height 13
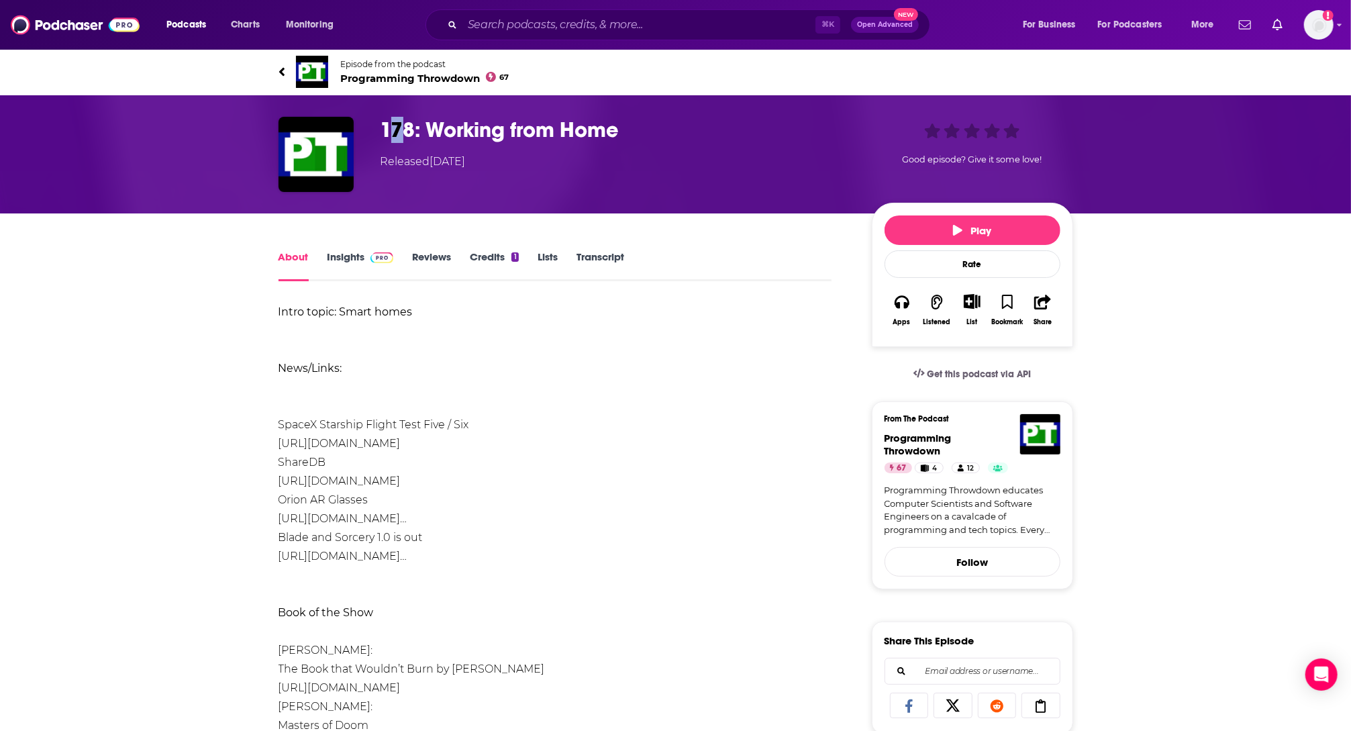
drag, startPoint x: 397, startPoint y: 142, endPoint x: 426, endPoint y: 138, distance: 29.7
click at [400, 142] on h1 "178: Working from Home" at bounding box center [615, 130] width 470 height 26
click at [473, 132] on h1 "178: Working from Home" at bounding box center [615, 130] width 470 height 26
click at [335, 171] on img "178: Working from Home" at bounding box center [315, 154] width 75 height 75
click at [366, 253] on span at bounding box center [379, 256] width 29 height 13
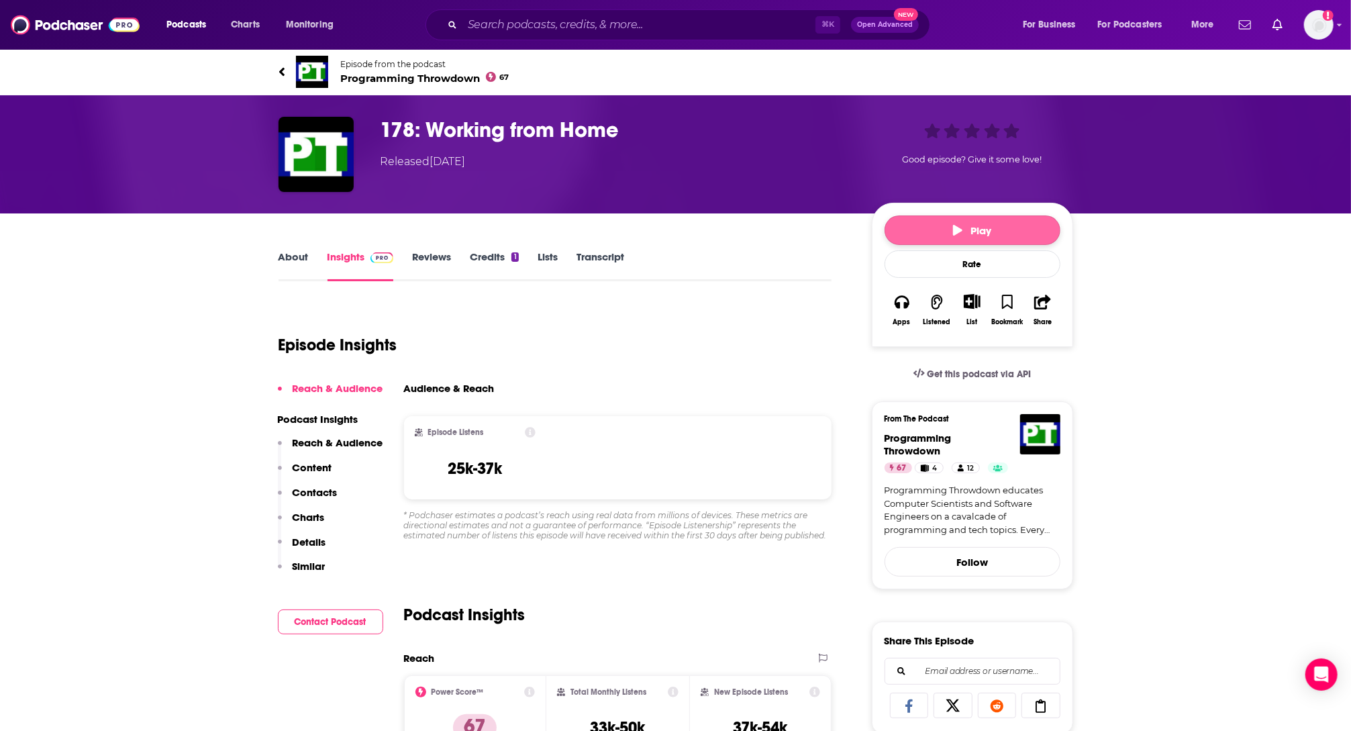
click at [1008, 226] on button "Play" at bounding box center [972, 230] width 176 height 30
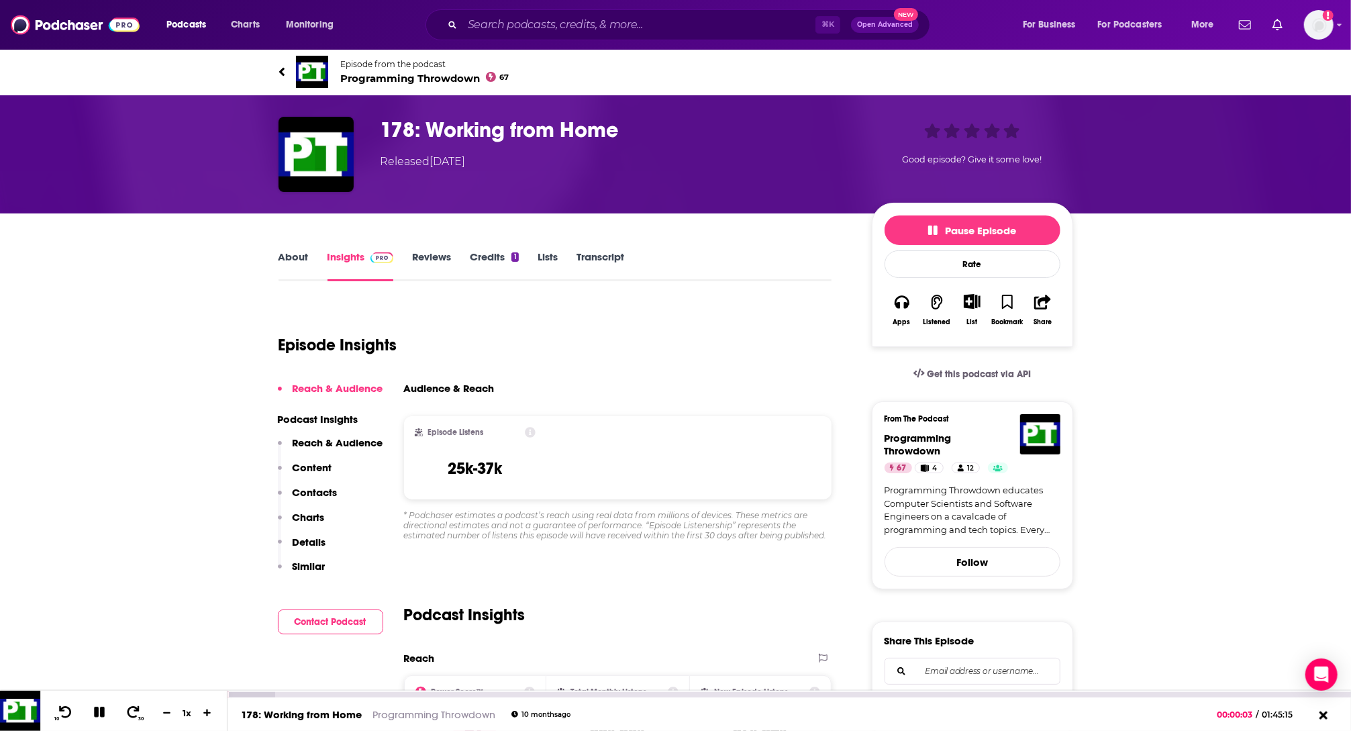
click at [92, 714] on icon at bounding box center [99, 712] width 15 height 12
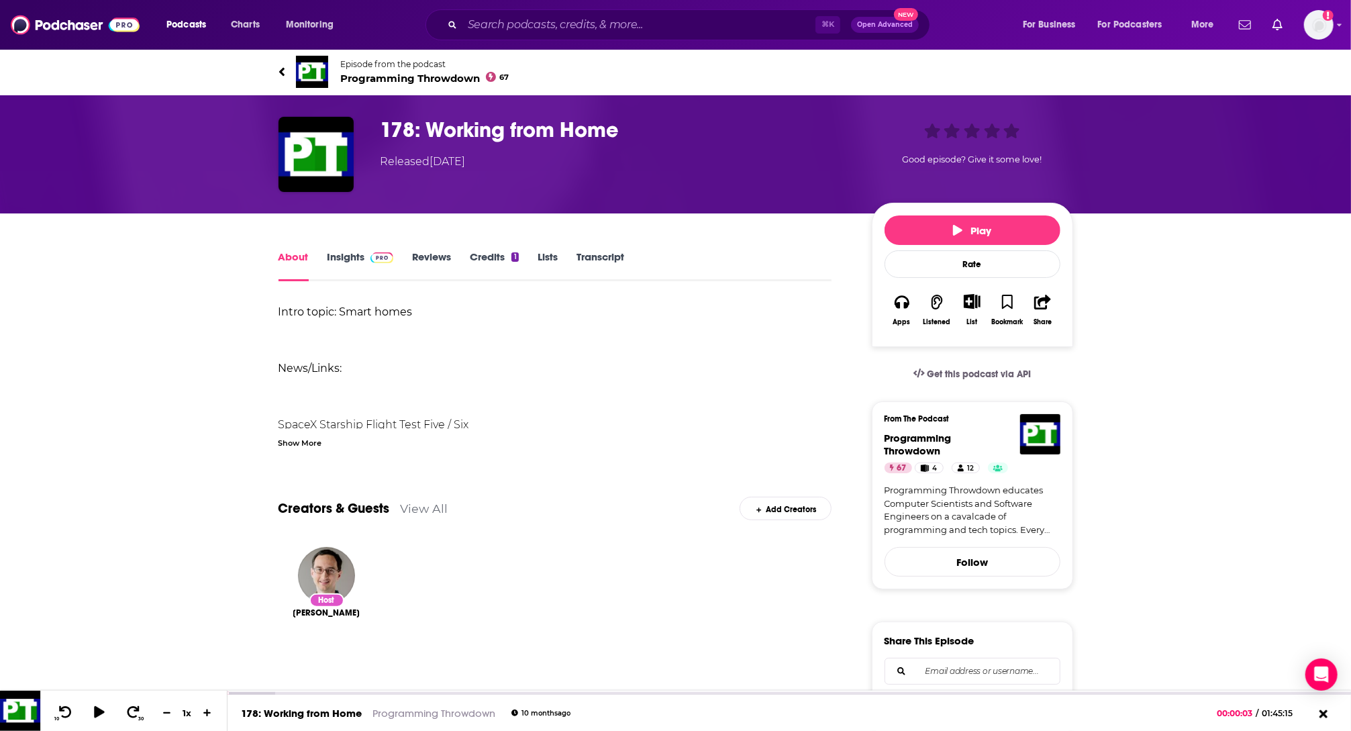
click at [279, 77] on icon at bounding box center [281, 71] width 7 height 13
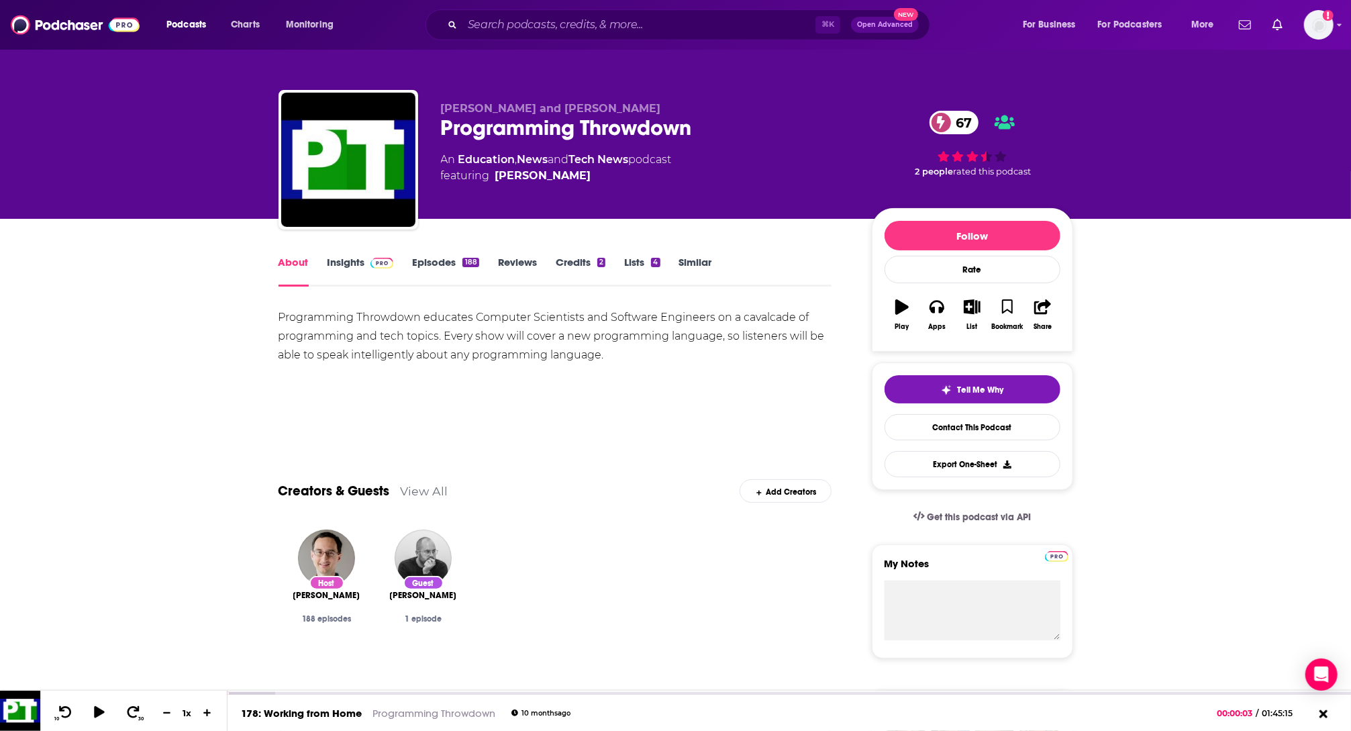
click at [359, 262] on link "Insights" at bounding box center [360, 271] width 66 height 31
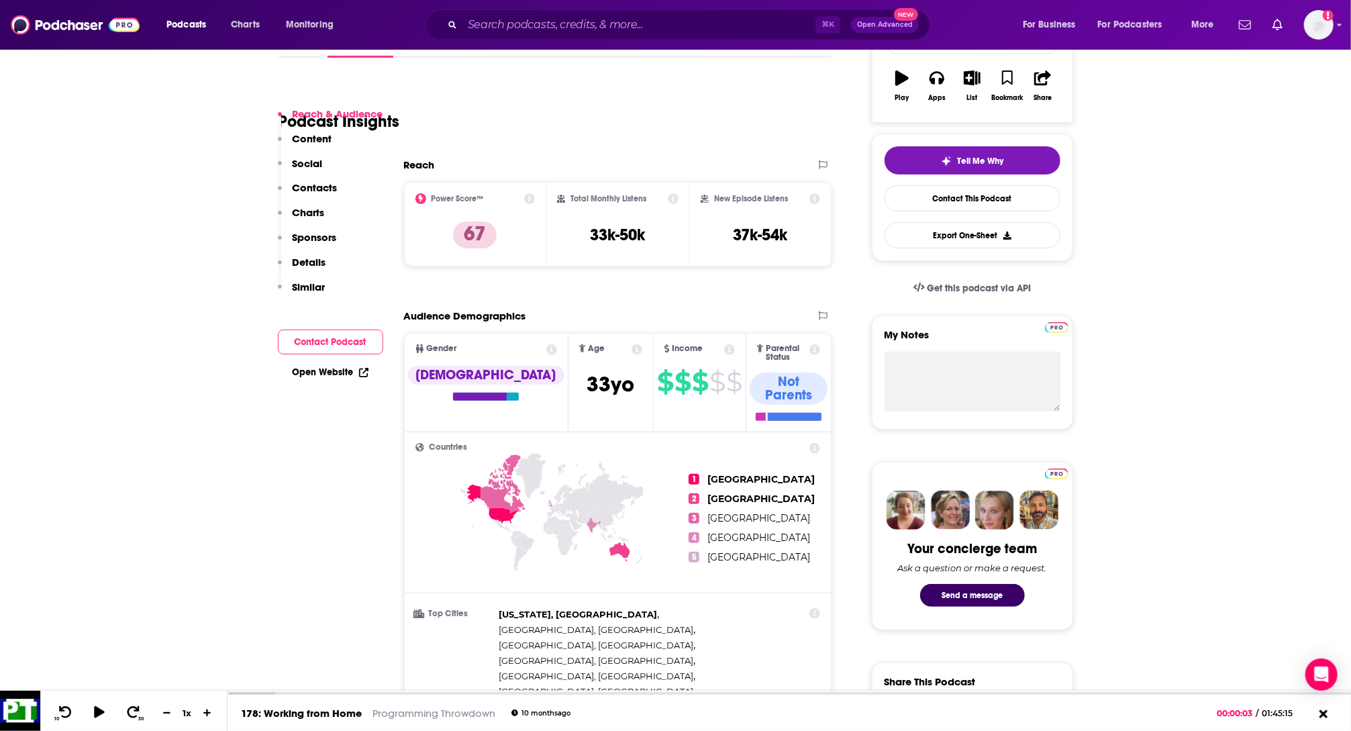
scroll to position [137, 0]
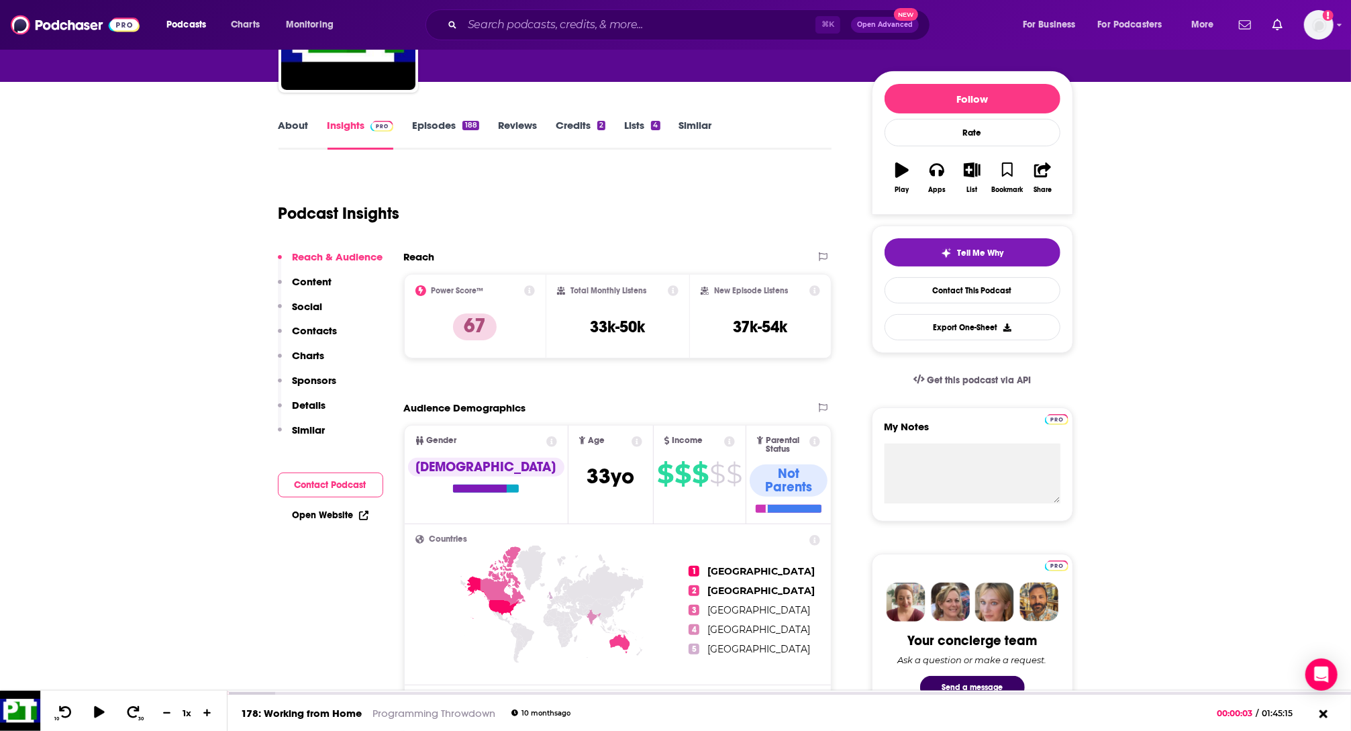
click at [444, 127] on link "Episodes 188" at bounding box center [445, 134] width 66 height 31
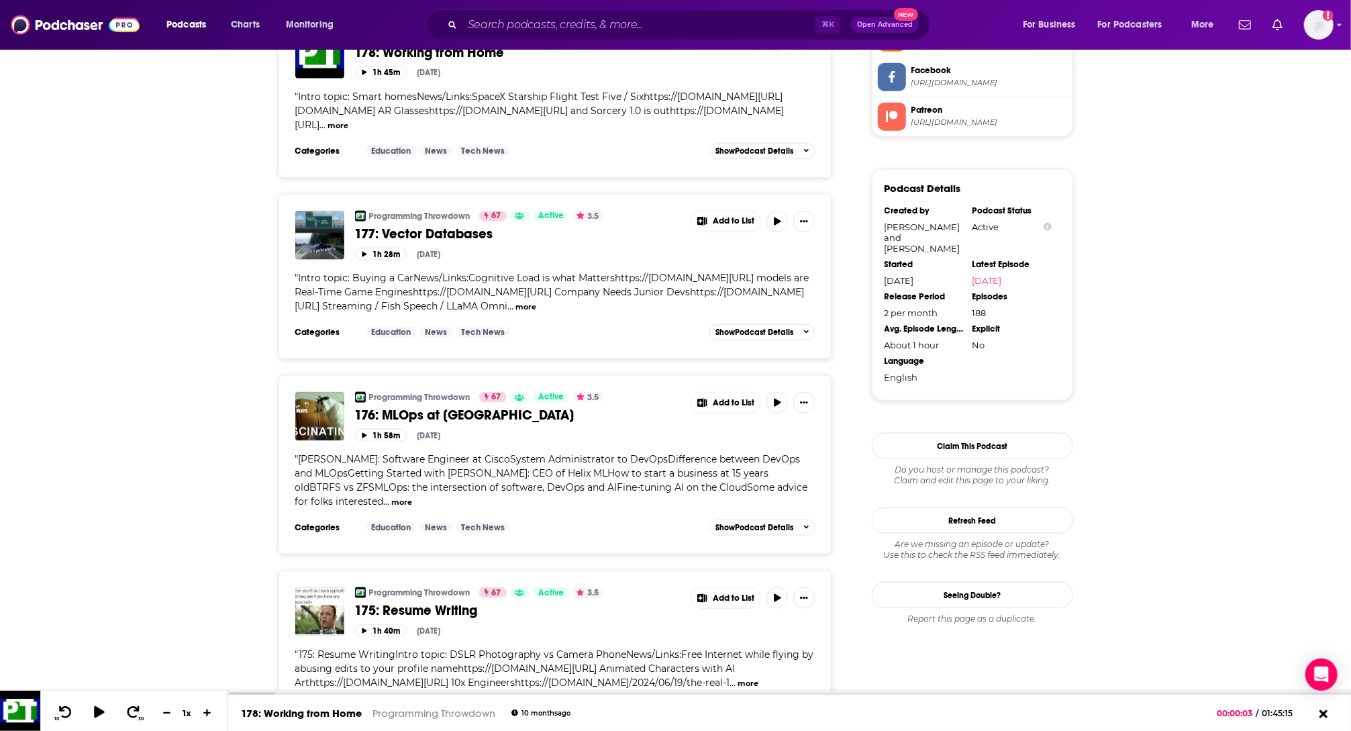
scroll to position [1506, 0]
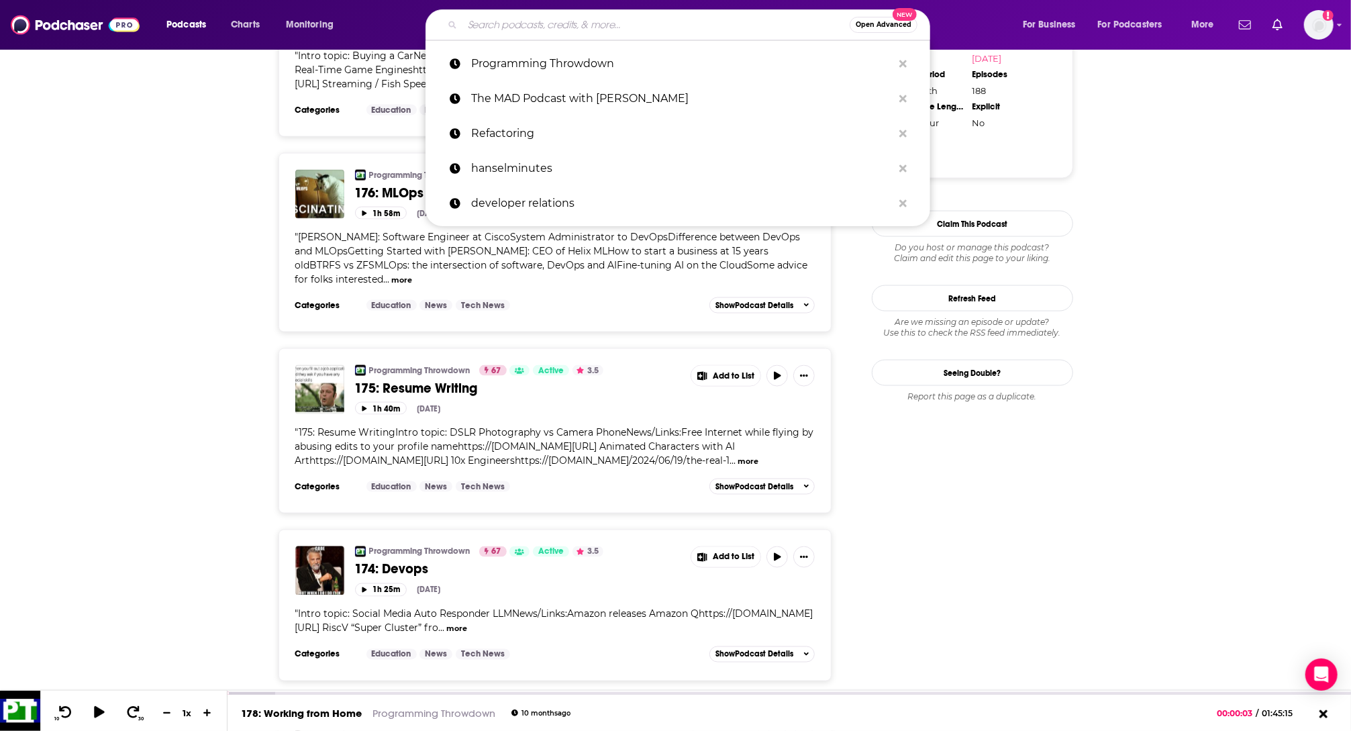
click at [592, 23] on input "Search podcasts, credits, & more..." at bounding box center [655, 24] width 387 height 21
paste input "Code with [PERSON_NAME]"
type input "Code with [PERSON_NAME]"
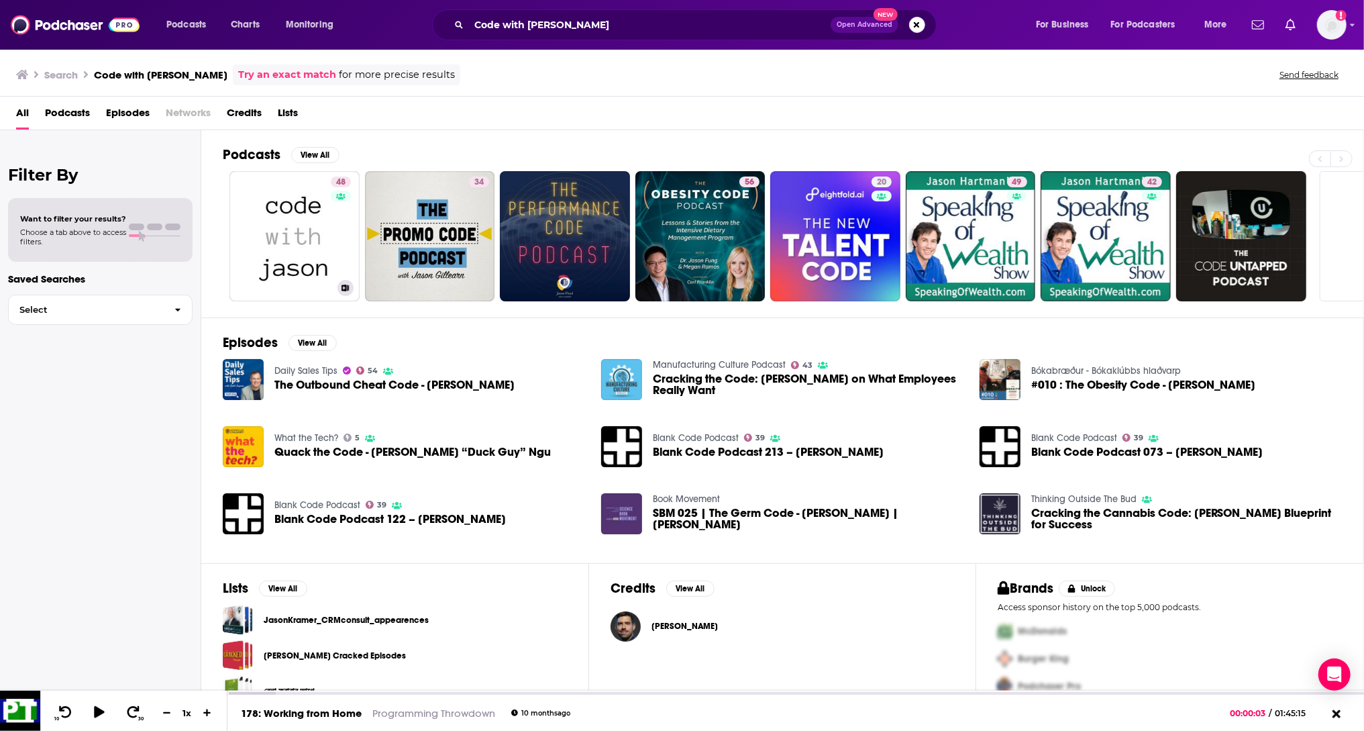
click at [158, 246] on div "Want to filter your results? Choose a tab above to access filters." at bounding box center [100, 230] width 185 height 64
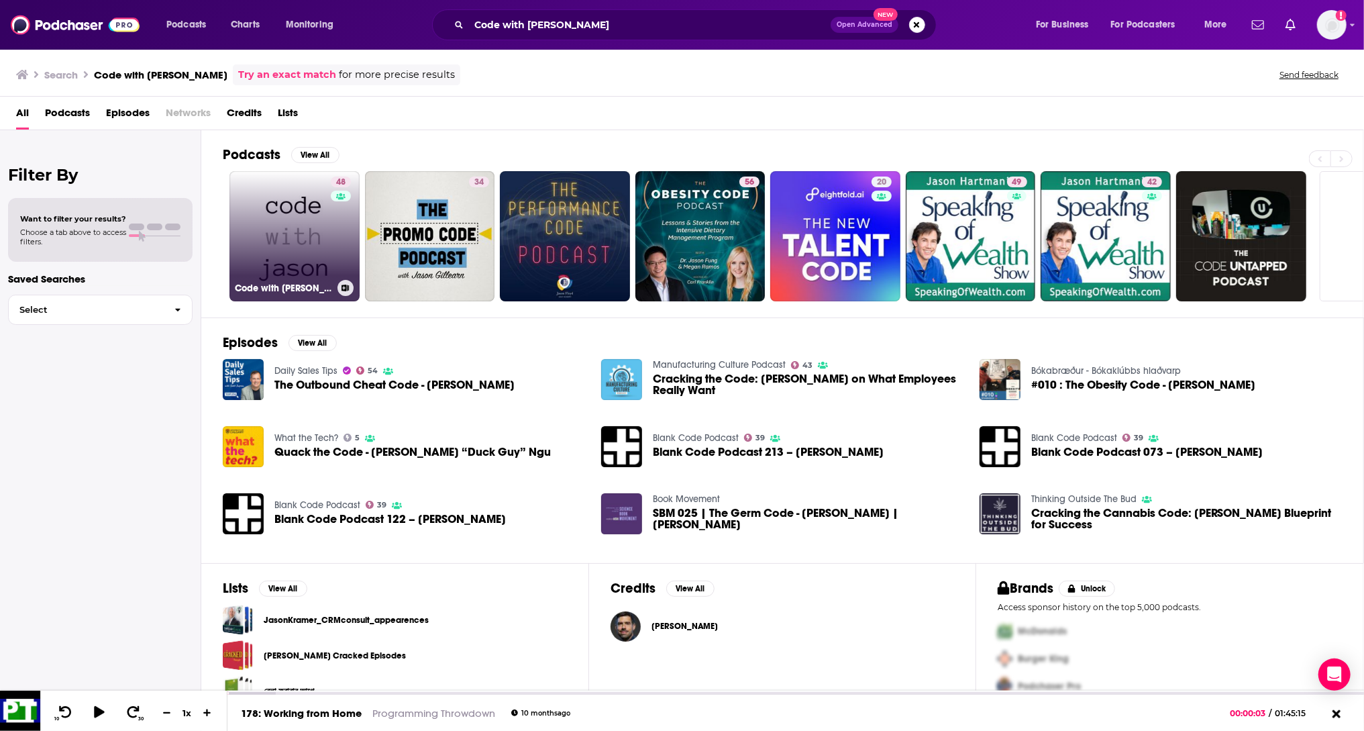
click at [275, 244] on link "48 Code with [PERSON_NAME]" at bounding box center [294, 236] width 130 height 130
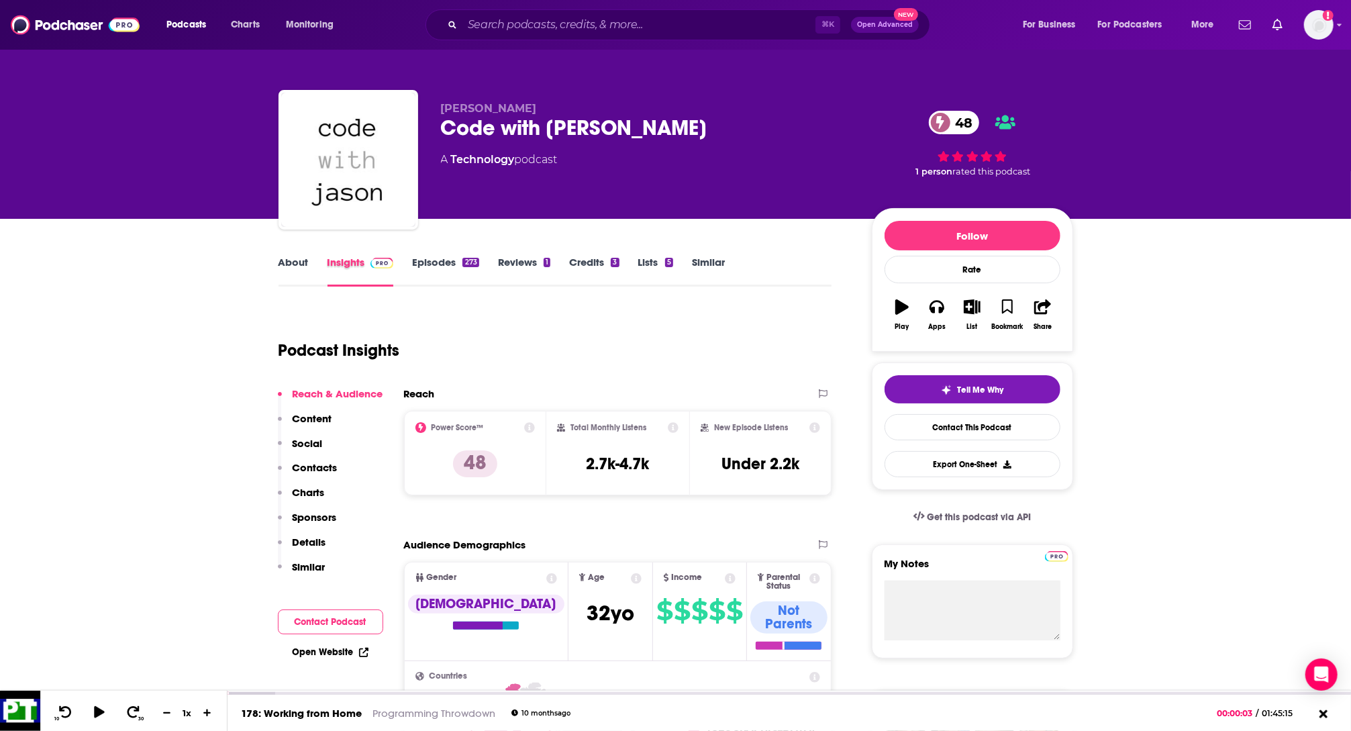
click at [405, 270] on div "Insights" at bounding box center [369, 271] width 85 height 31
click at [418, 268] on link "Episodes 273" at bounding box center [445, 271] width 66 height 31
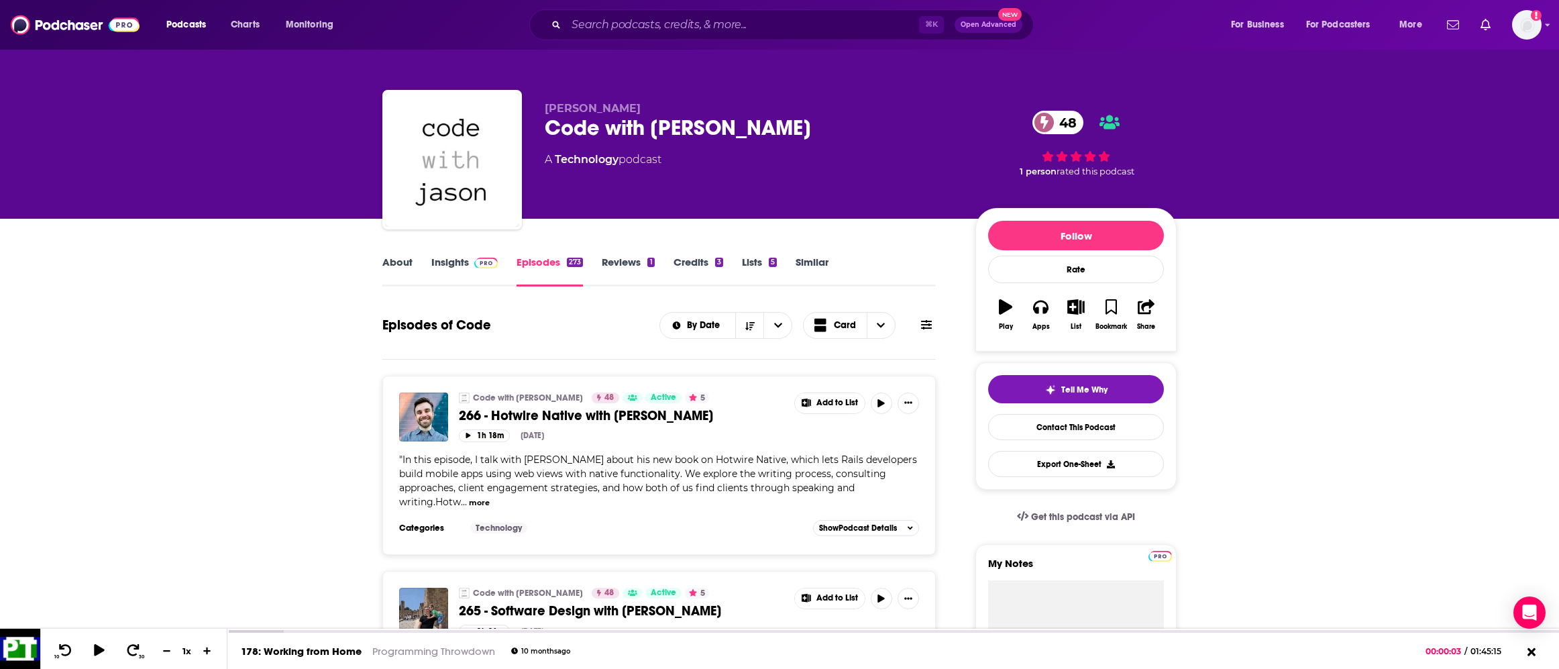
click at [456, 260] on link "Insights" at bounding box center [464, 271] width 66 height 31
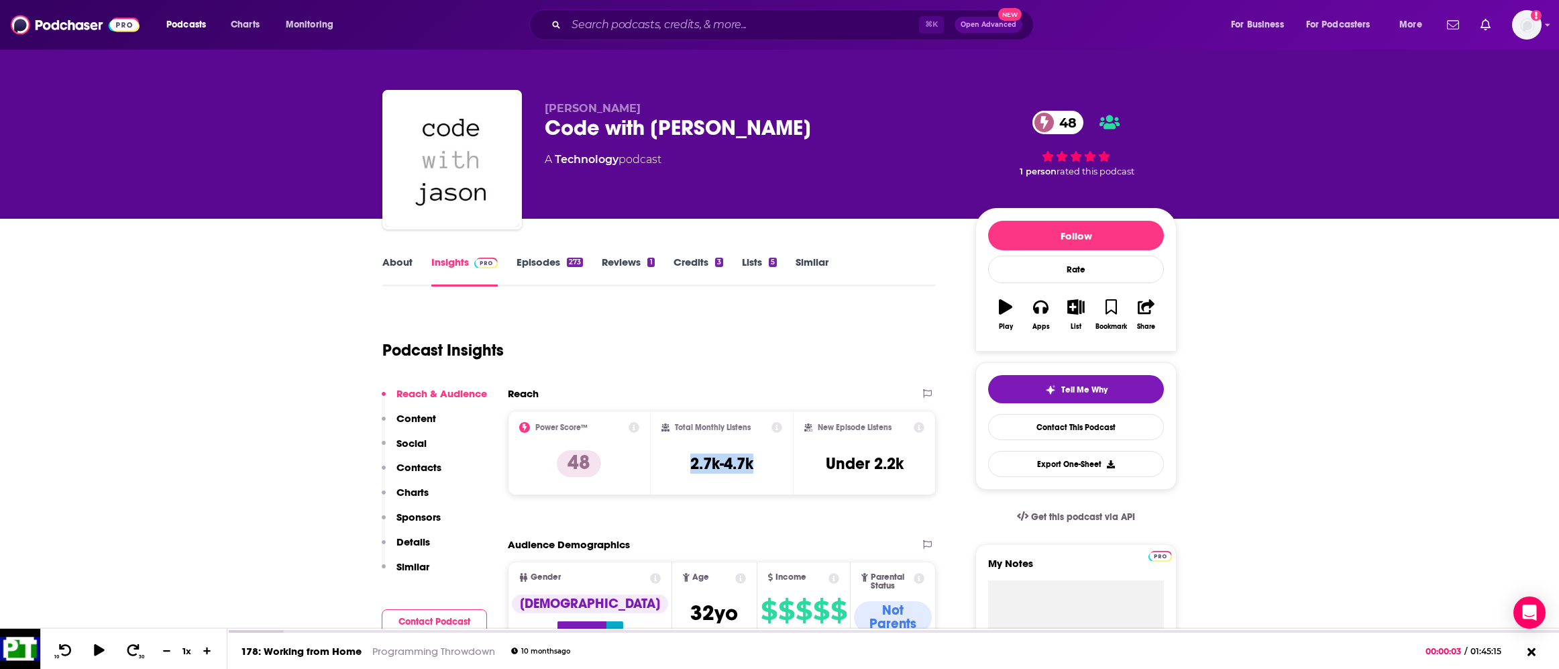
copy h3 "2.7k-4.7k"
drag, startPoint x: 759, startPoint y: 466, endPoint x: 686, endPoint y: 466, distance: 73.1
click at [686, 466] on div "Total Monthly Listens 2.7k-4.7k" at bounding box center [722, 453] width 121 height 62
click at [607, 24] on input "Search podcasts, credits, & more..." at bounding box center [742, 24] width 353 height 21
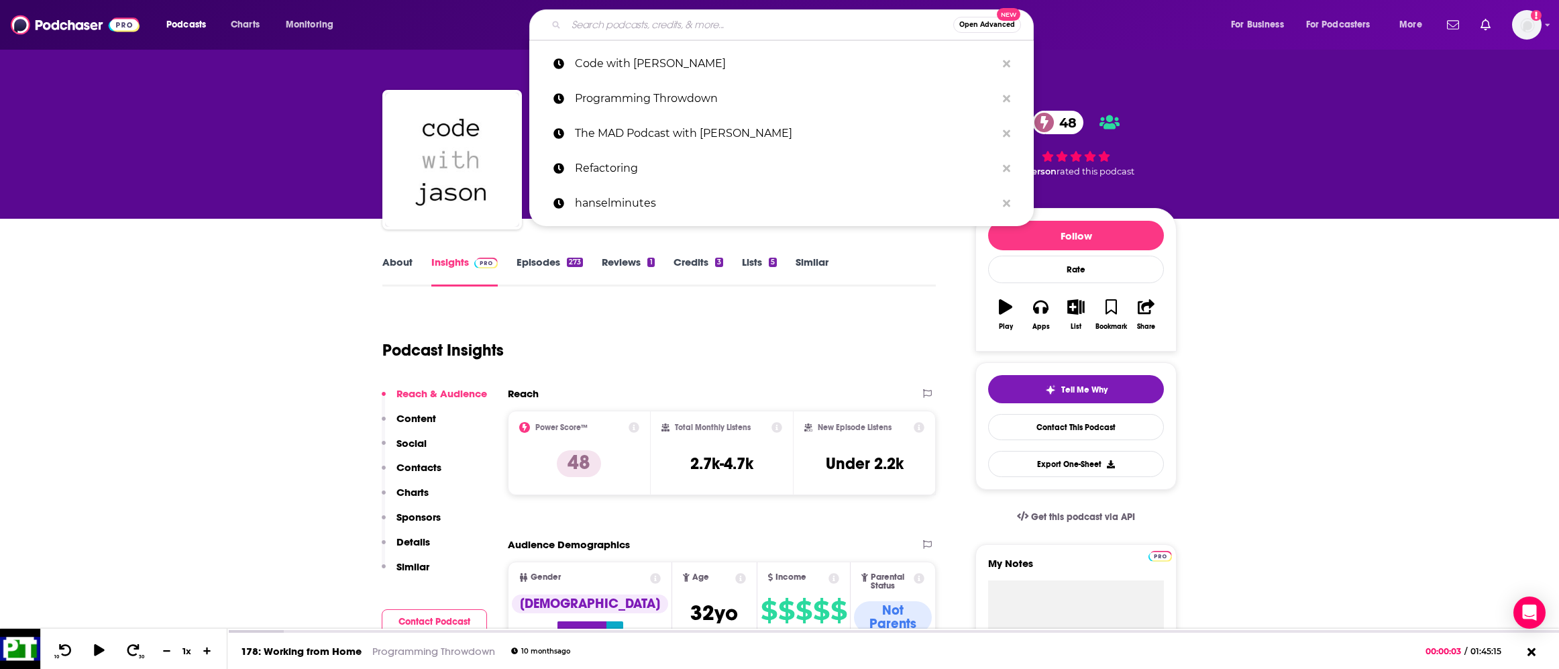
paste input "Dev Interrupted"
type input "Dev Interrupted"
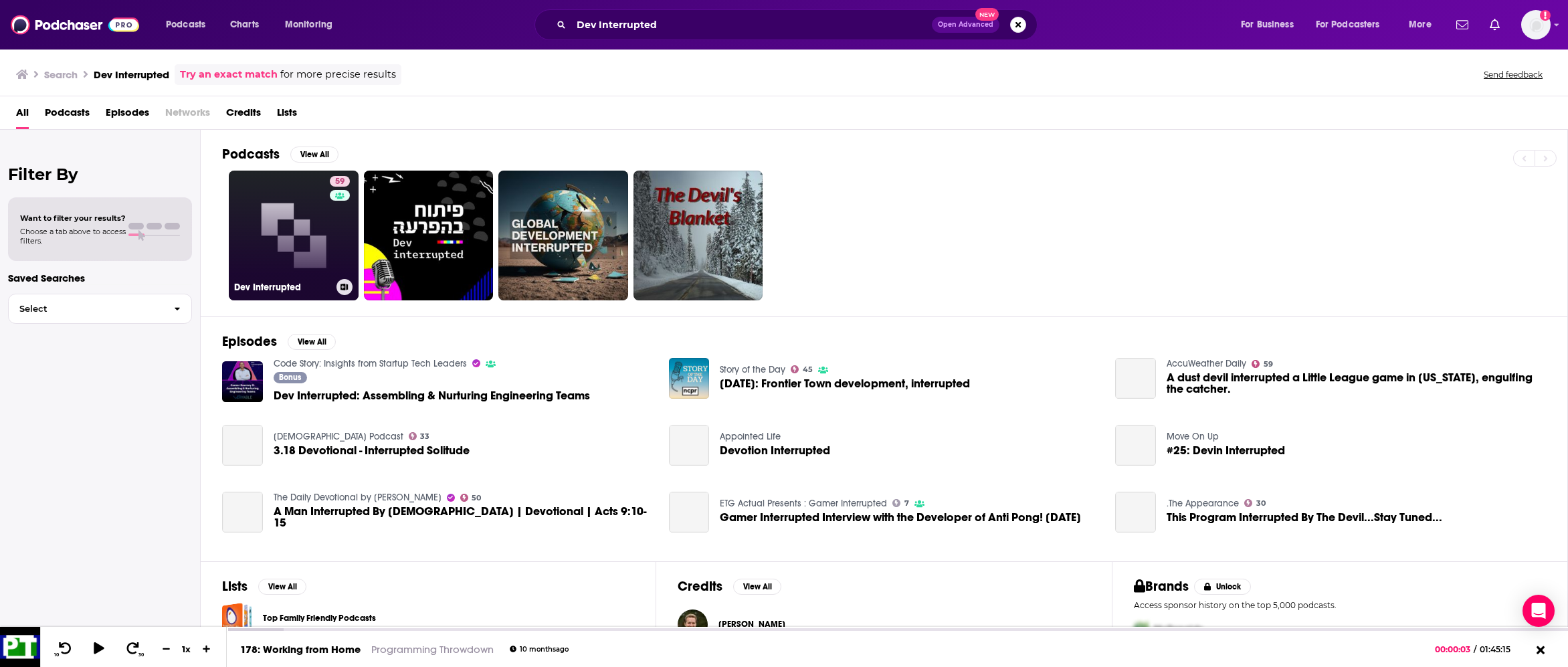
click at [264, 241] on link "59 Dev Interrupted" at bounding box center [293, 235] width 130 height 130
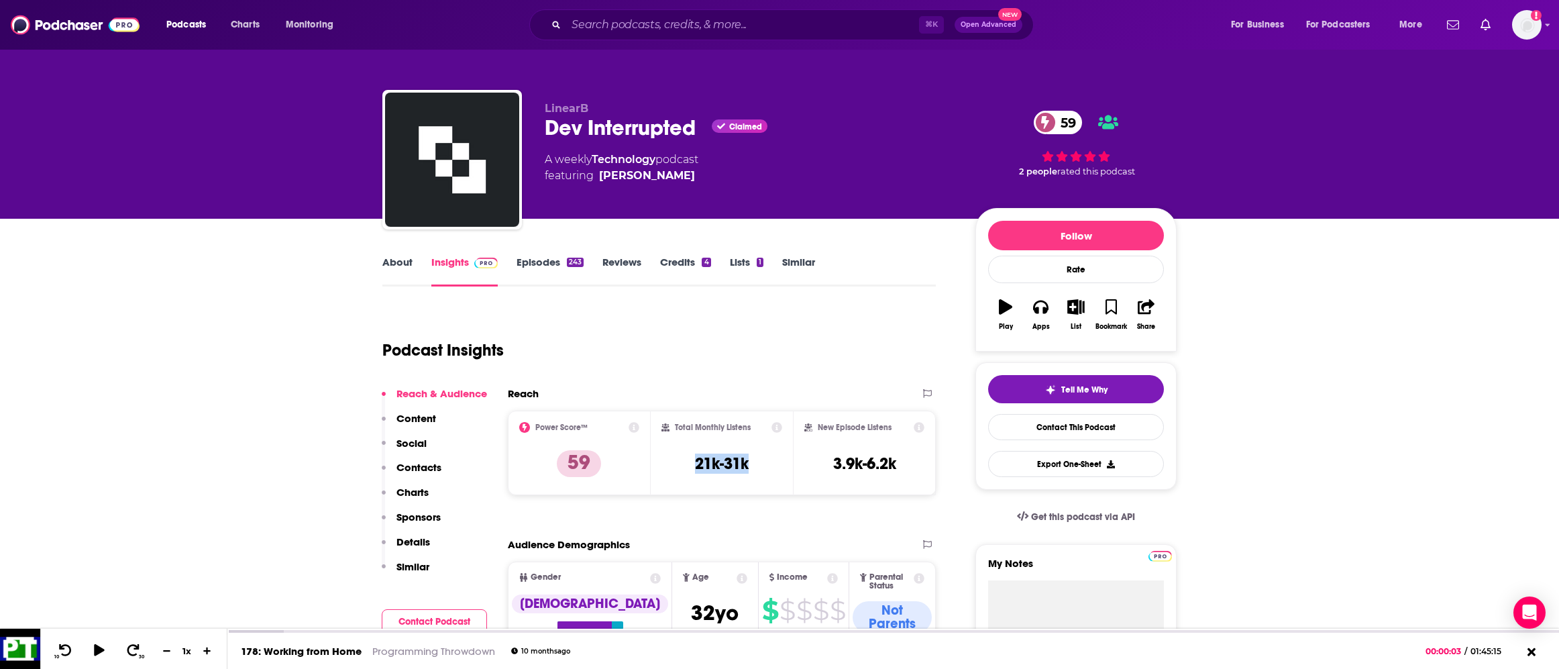
copy h3 "21k-31k"
drag, startPoint x: 688, startPoint y: 459, endPoint x: 765, endPoint y: 471, distance: 77.4
click at [765, 471] on div "Total Monthly Listens 21k-31k" at bounding box center [722, 453] width 121 height 62
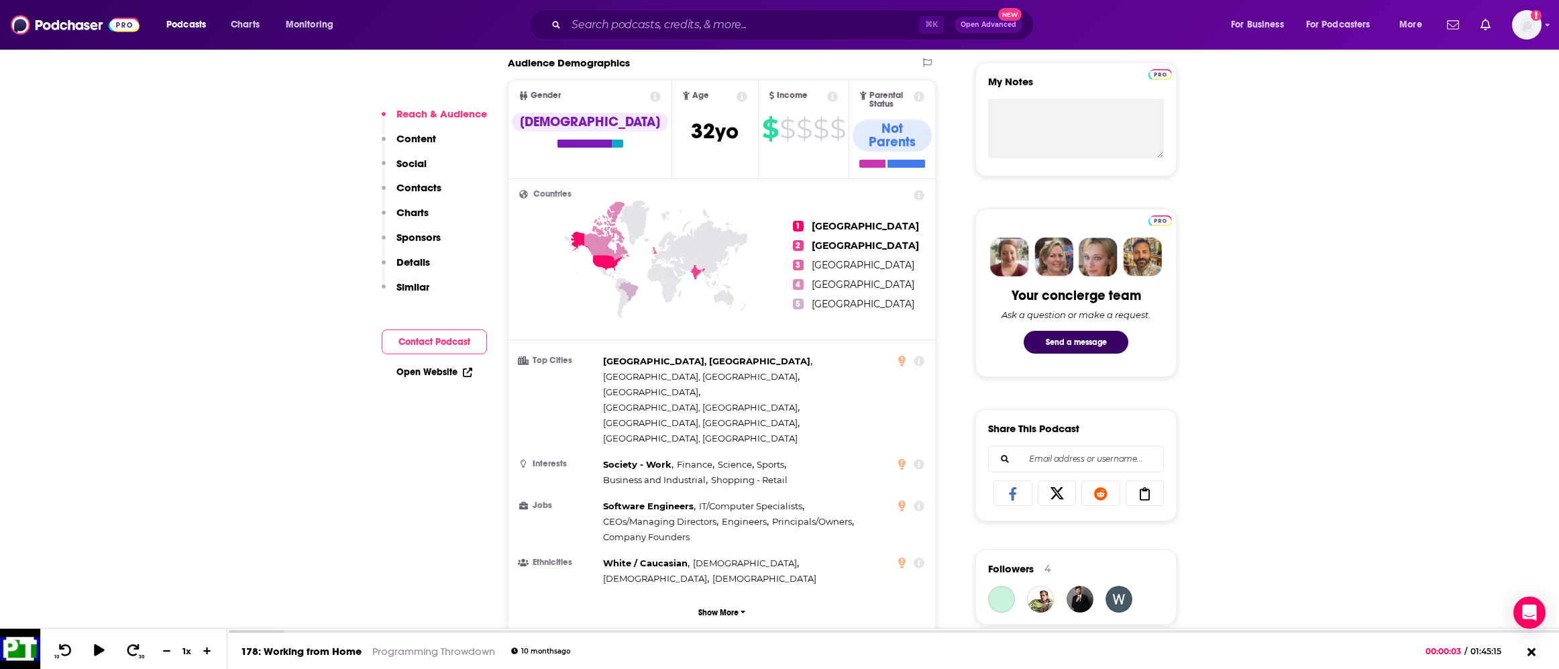
scroll to position [873, 0]
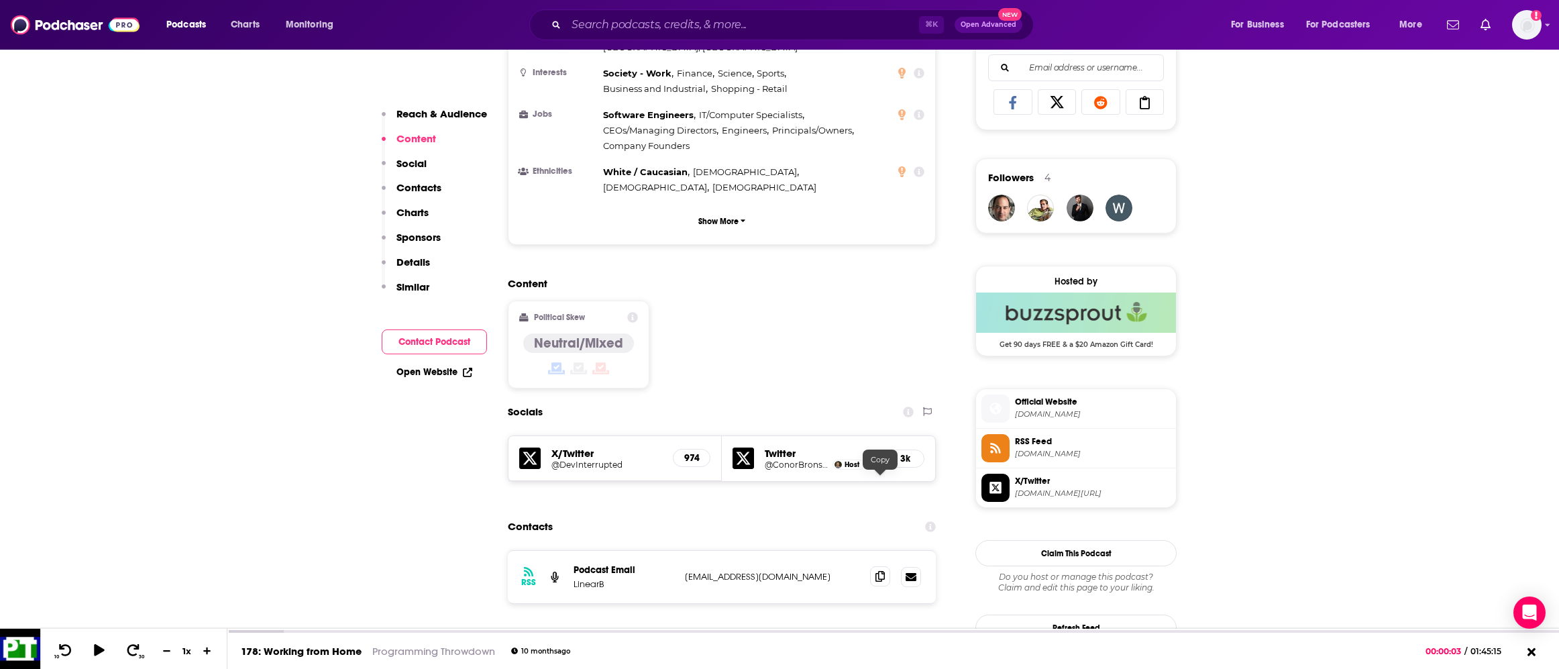
click at [882, 571] on icon at bounding box center [880, 576] width 9 height 11
click at [672, 28] on input "Search podcasts, credits, & more..." at bounding box center [742, 24] width 353 height 21
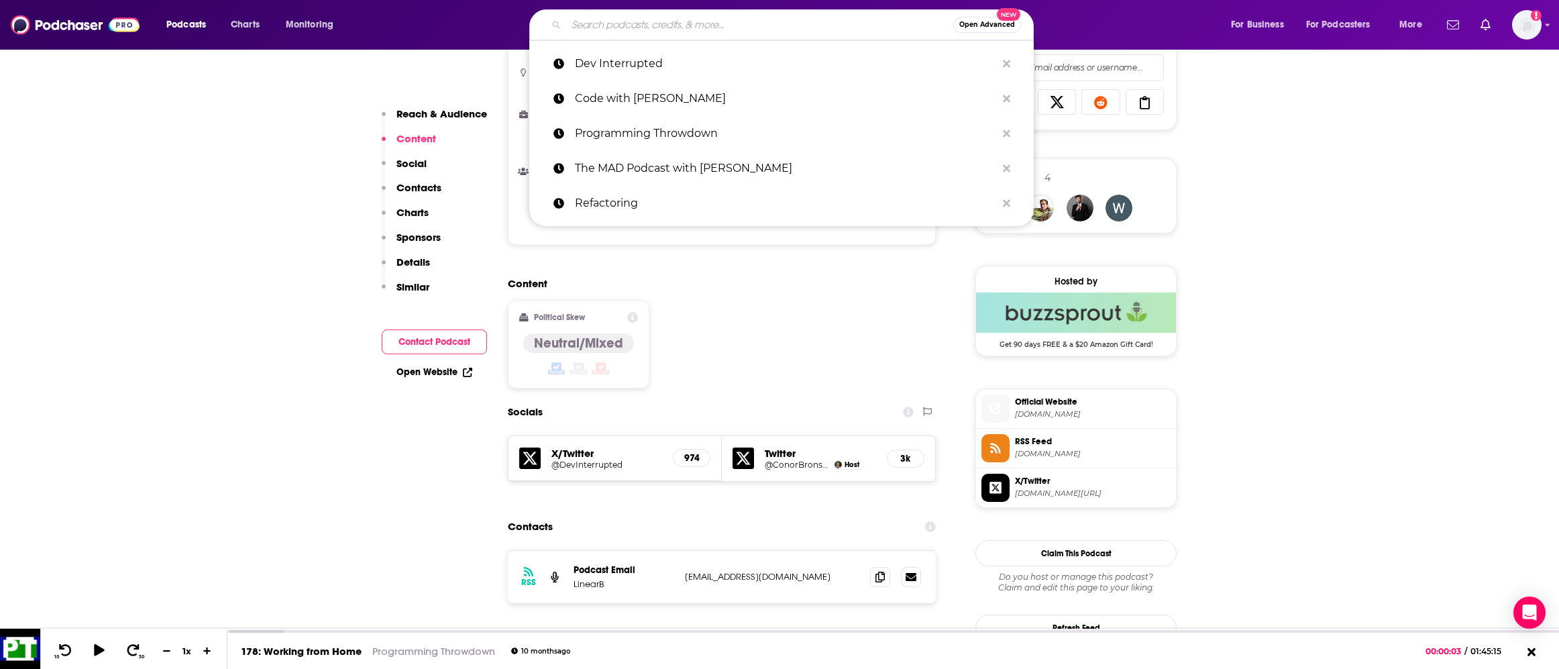
paste input "Code with [PERSON_NAME]"
type input "Code with [PERSON_NAME]"
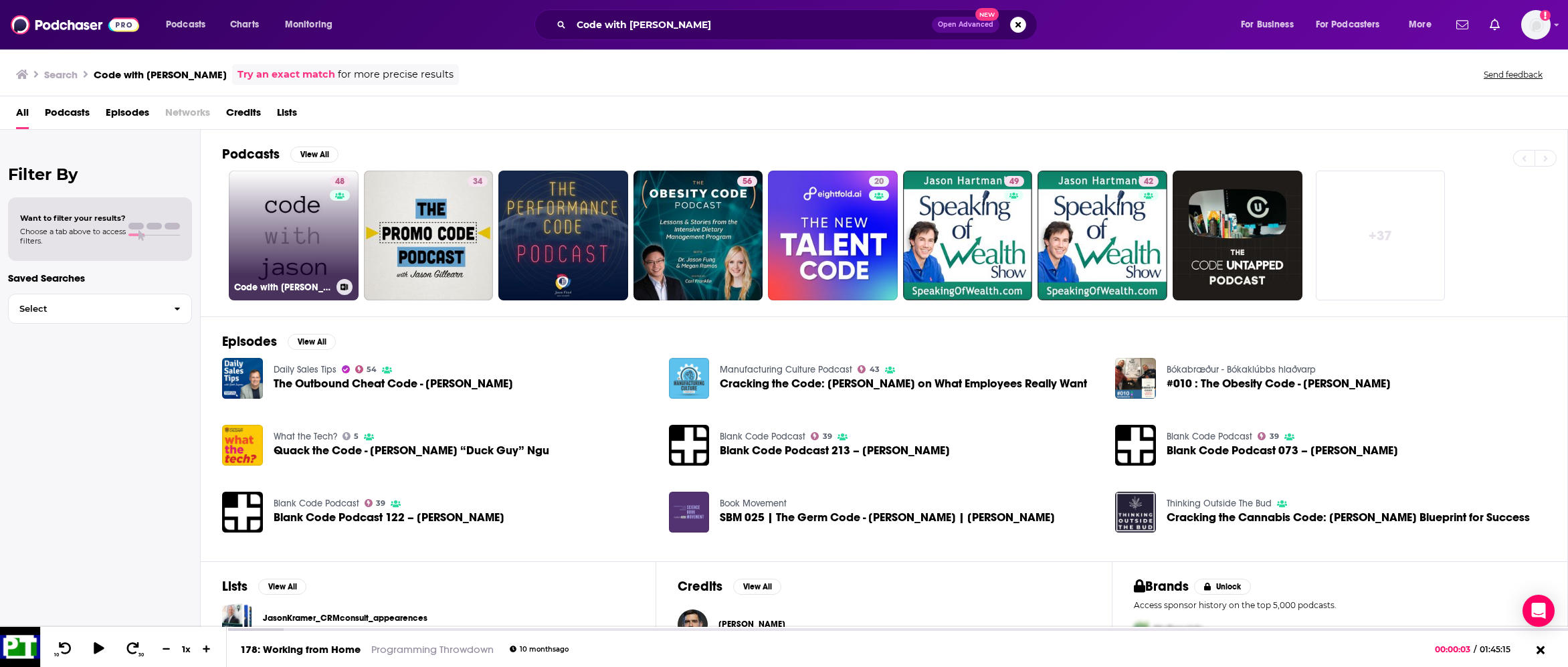
click at [286, 256] on link "48 Code with [PERSON_NAME]" at bounding box center [293, 235] width 130 height 130
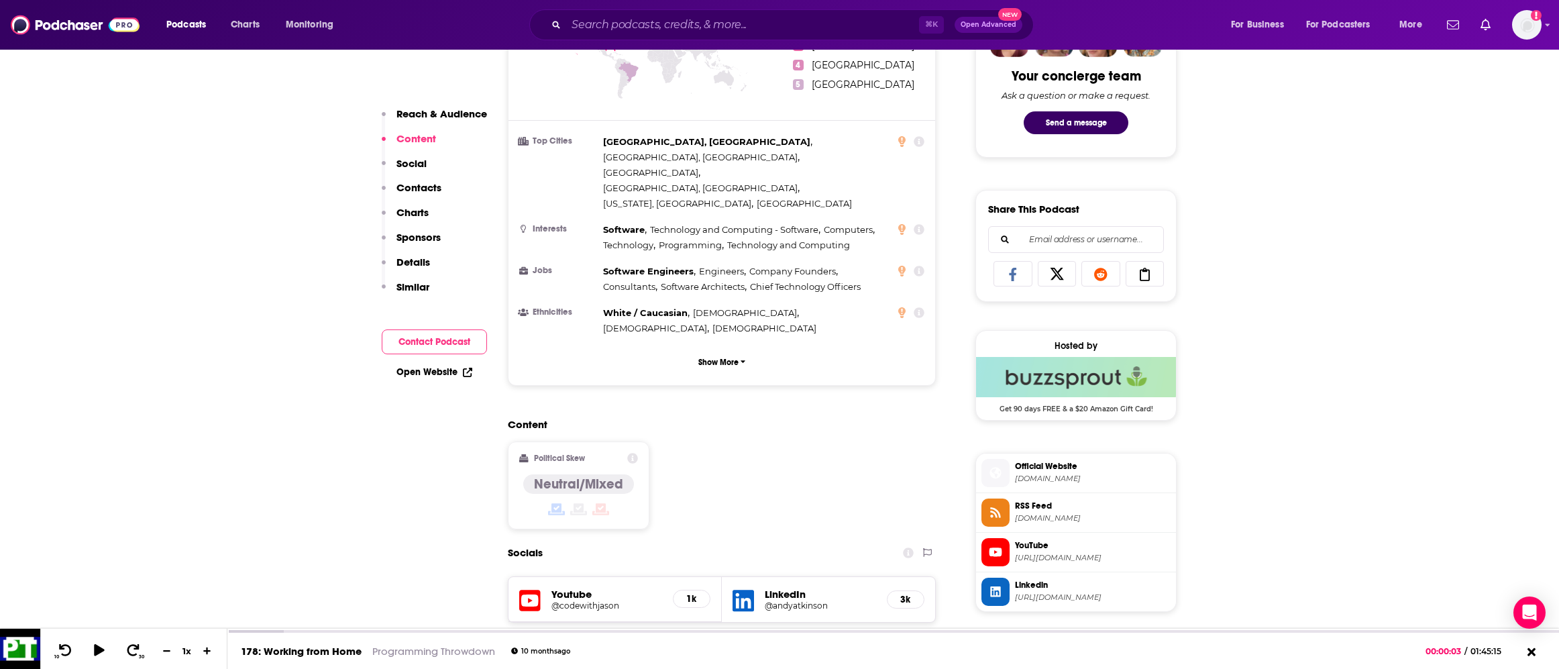
scroll to position [924, 0]
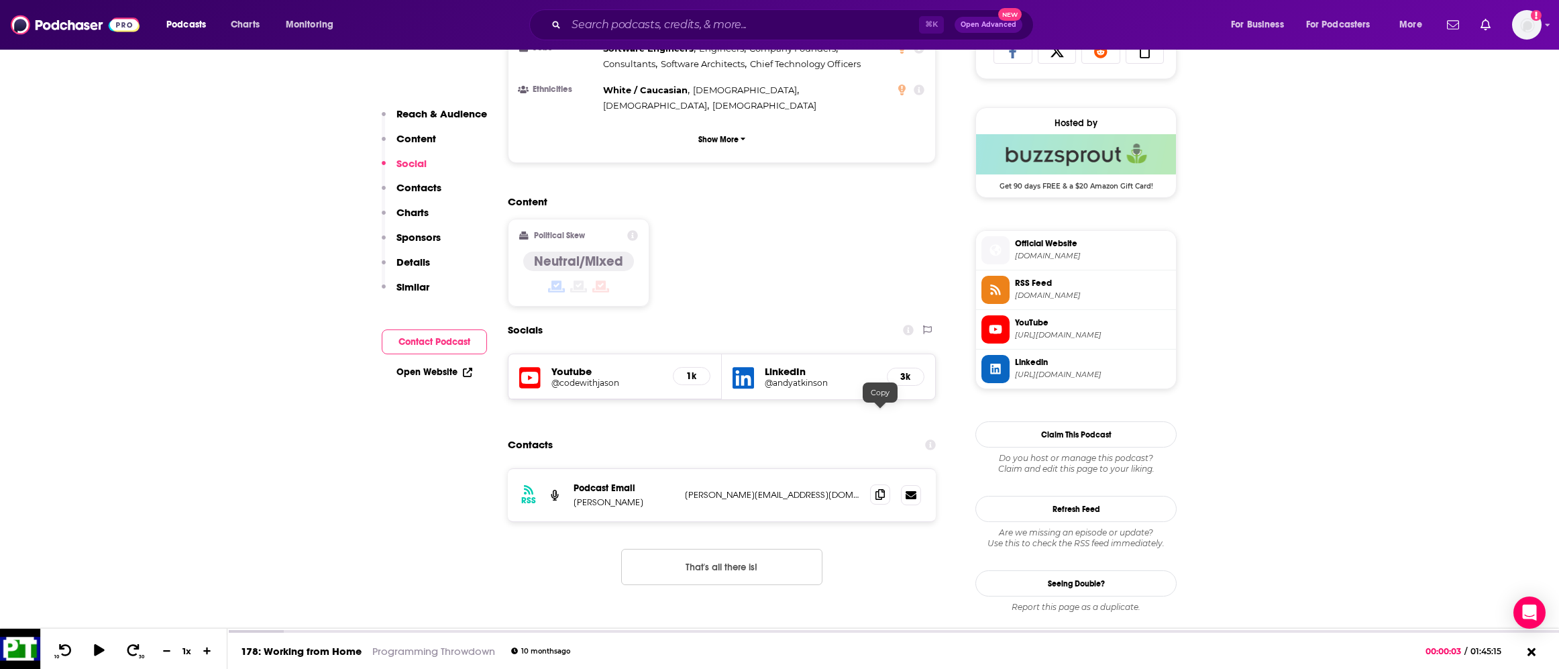
click at [880, 489] on icon at bounding box center [880, 494] width 9 height 11
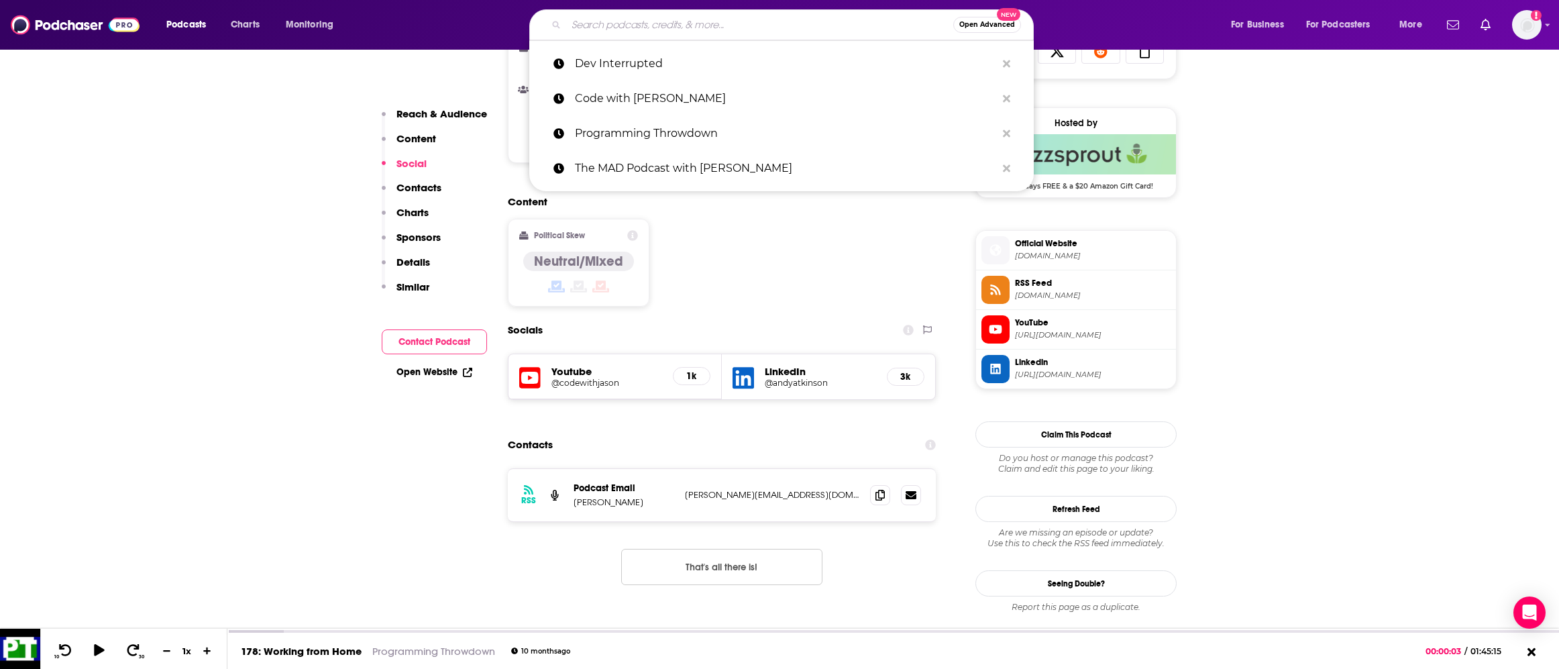
click at [646, 19] on input "Search podcasts, credits, & more..." at bounding box center [759, 24] width 387 height 21
paste input "Programming Throwdown"
type input "Programming Throwdown"
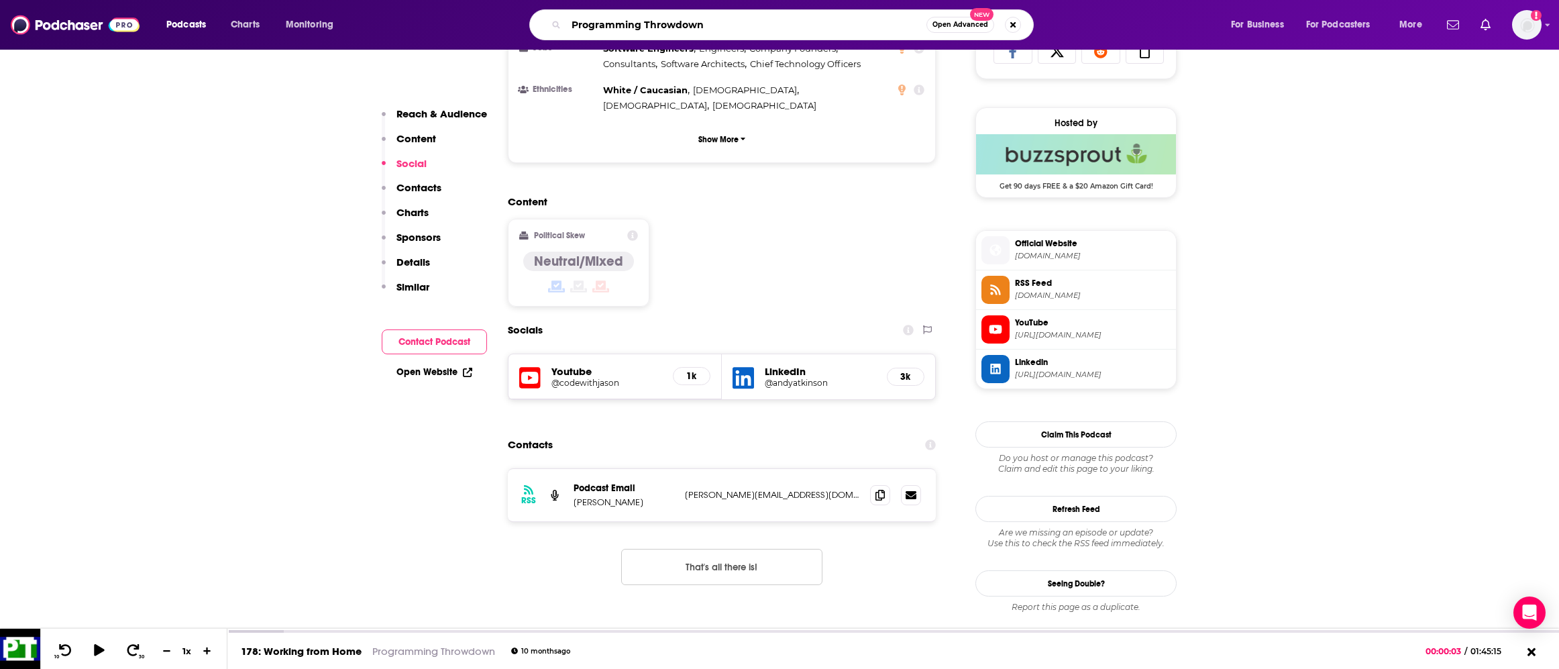
click at [730, 25] on input "Programming Throwdown" at bounding box center [746, 24] width 360 height 21
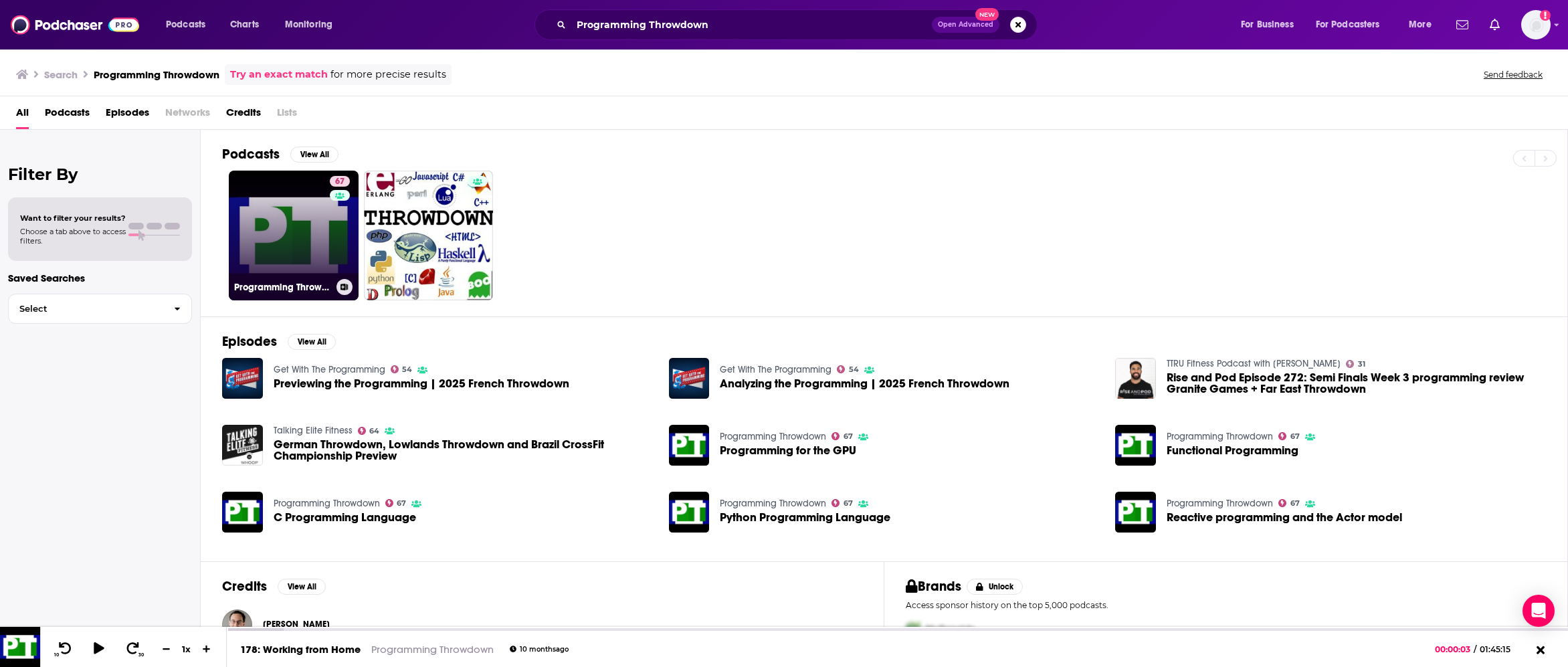
click at [290, 228] on link "67 Programming Throwdown" at bounding box center [293, 235] width 130 height 130
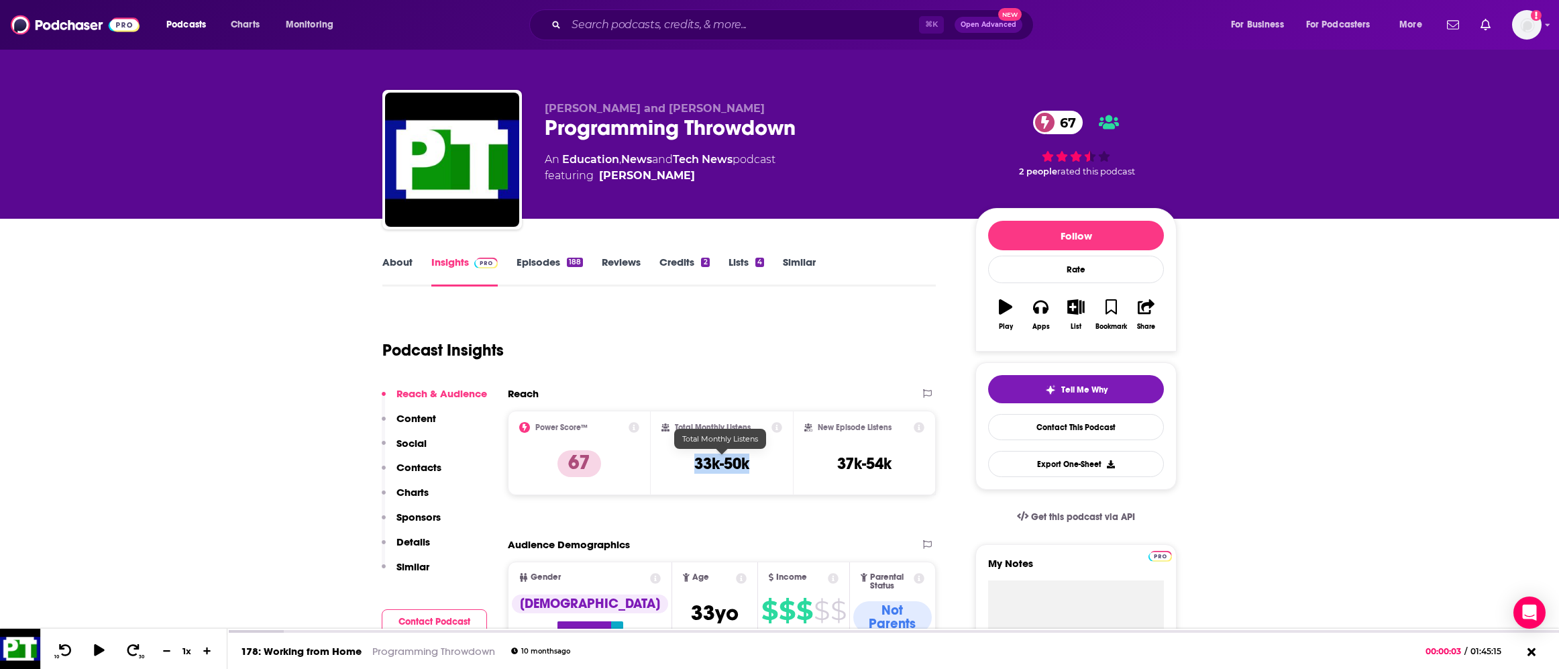
copy h3 "33k-50k"
drag, startPoint x: 767, startPoint y: 464, endPoint x: 697, endPoint y: 466, distance: 69.8
click at [697, 466] on div "Total Monthly Listens 33k-50k" at bounding box center [722, 453] width 121 height 62
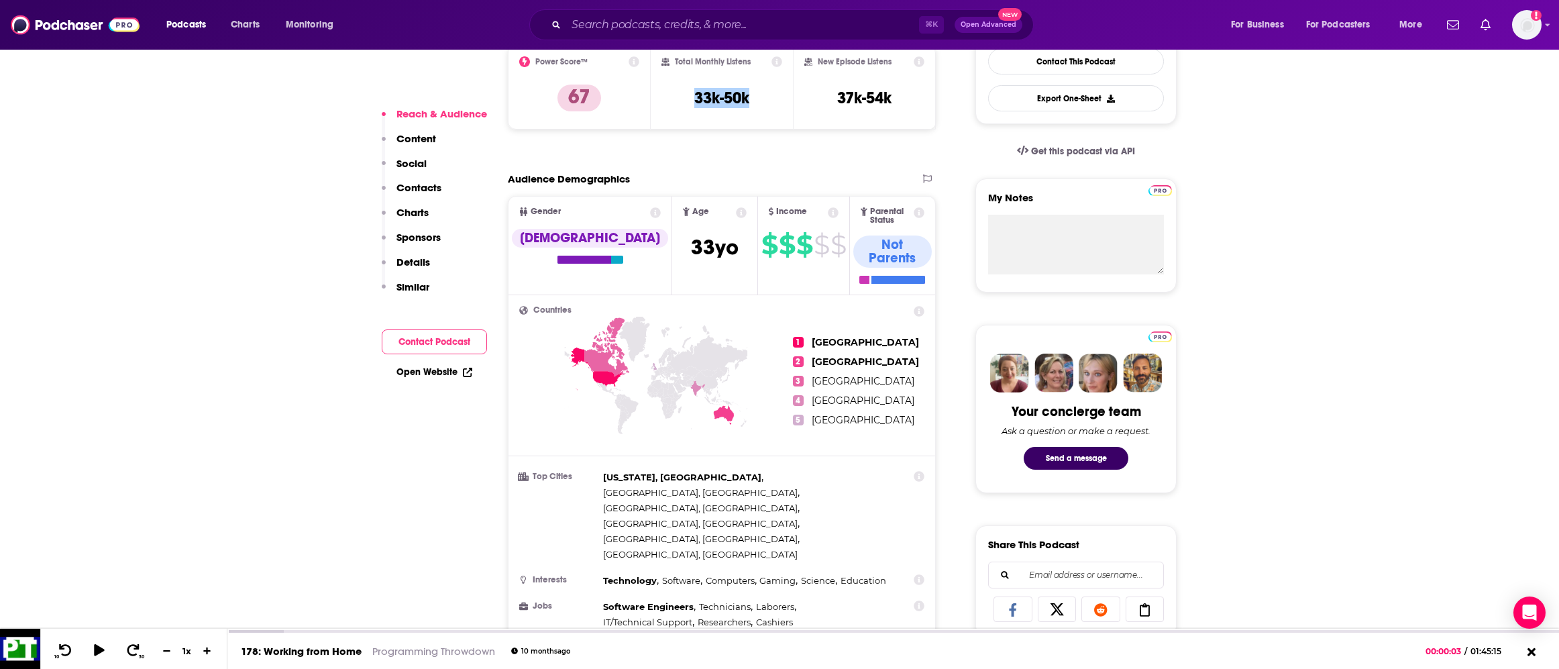
scroll to position [900, 0]
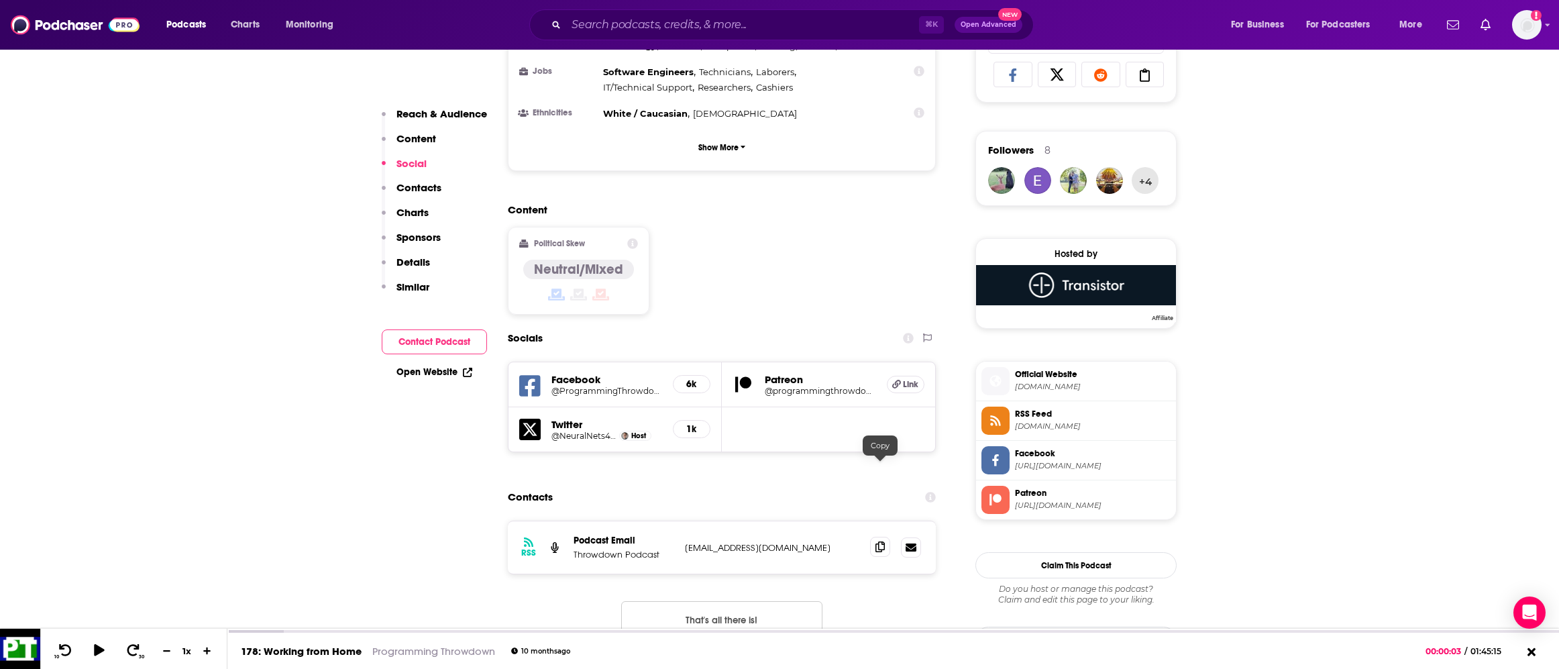
click at [879, 541] on icon at bounding box center [880, 546] width 9 height 11
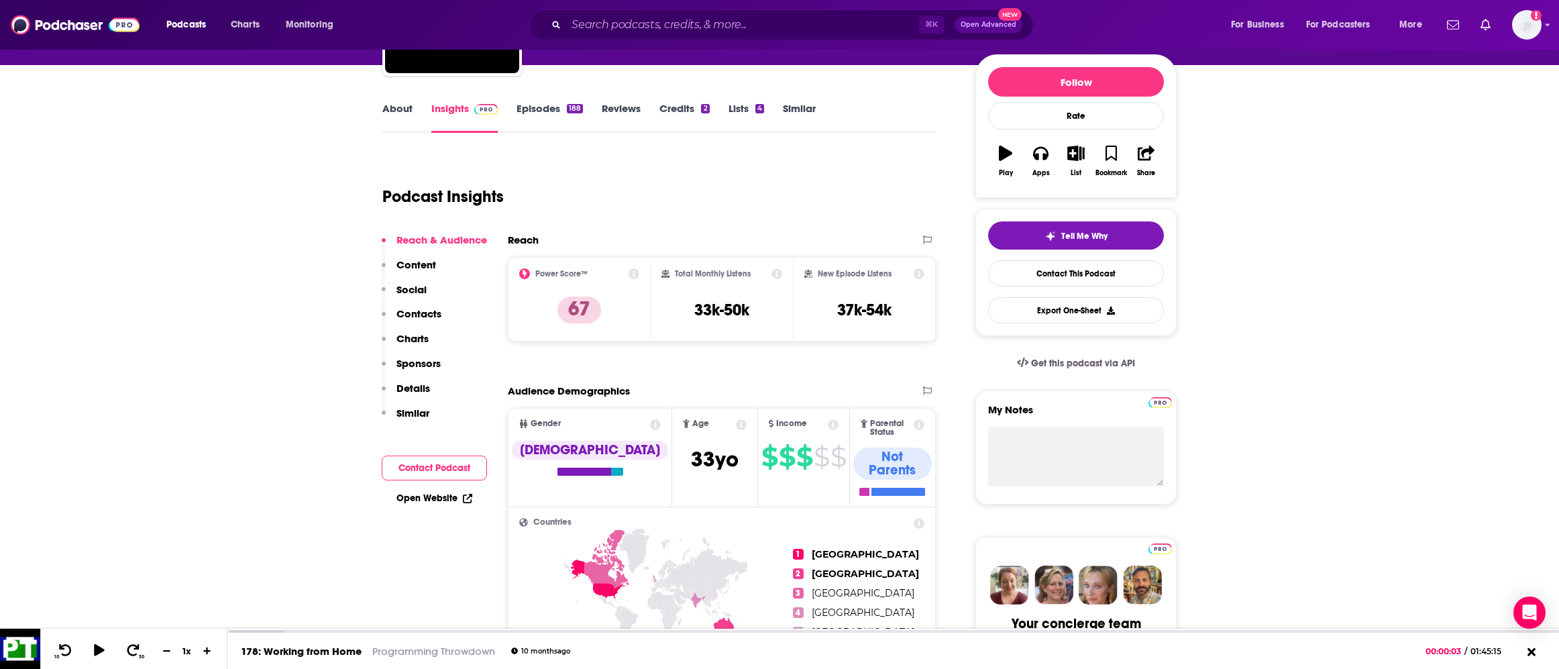
scroll to position [0, 0]
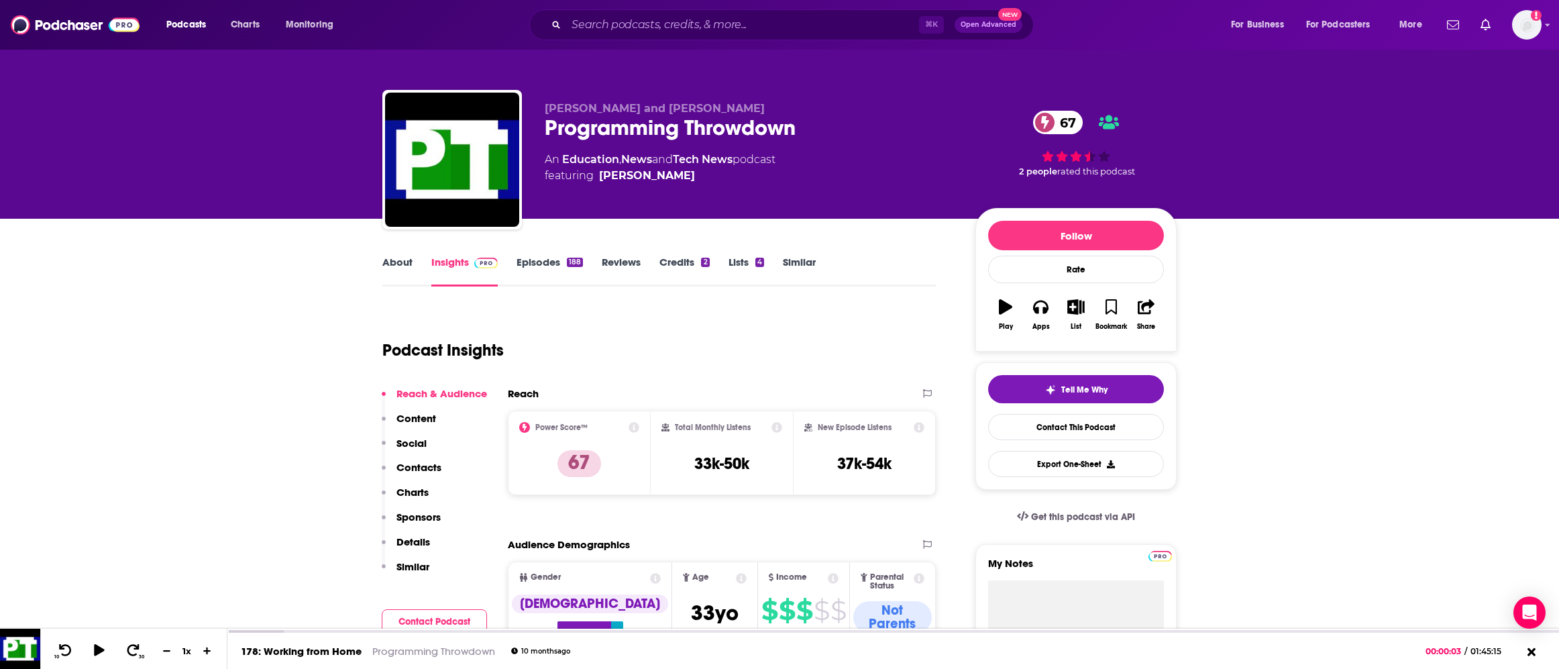
click at [403, 258] on link "About" at bounding box center [397, 271] width 30 height 31
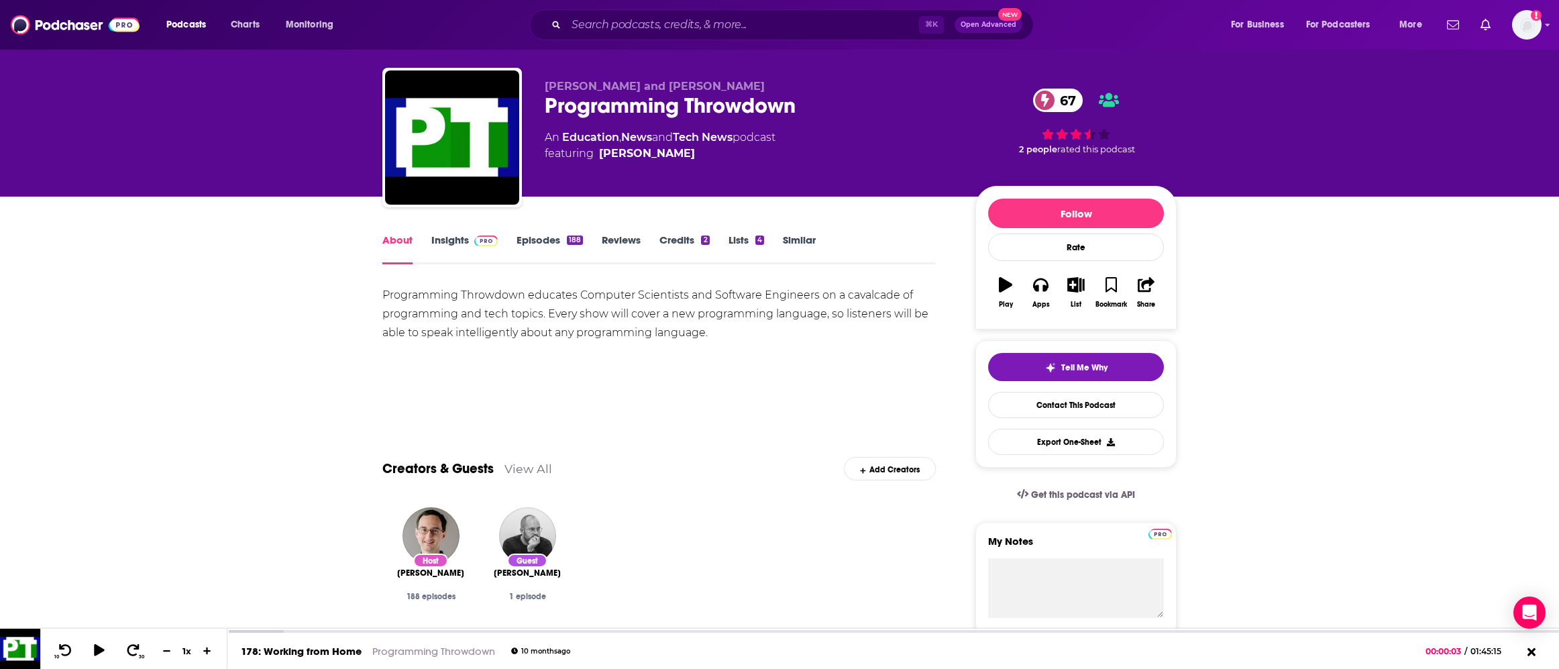
scroll to position [34, 0]
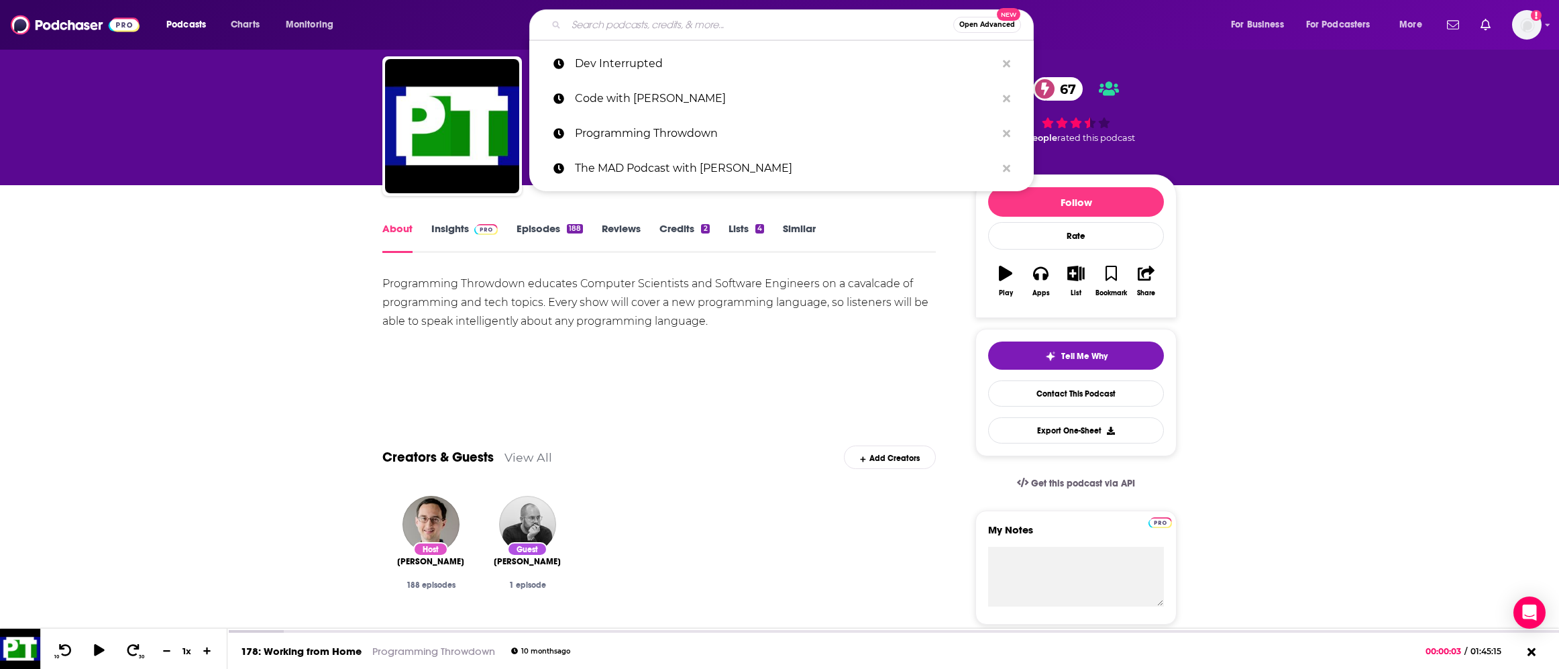
click at [662, 24] on input "Search podcasts, credits, & more..." at bounding box center [759, 24] width 387 height 21
paste input "The MAD Podcast with [PERSON_NAME]"
type input "The MAD Podcast with [PERSON_NAME]"
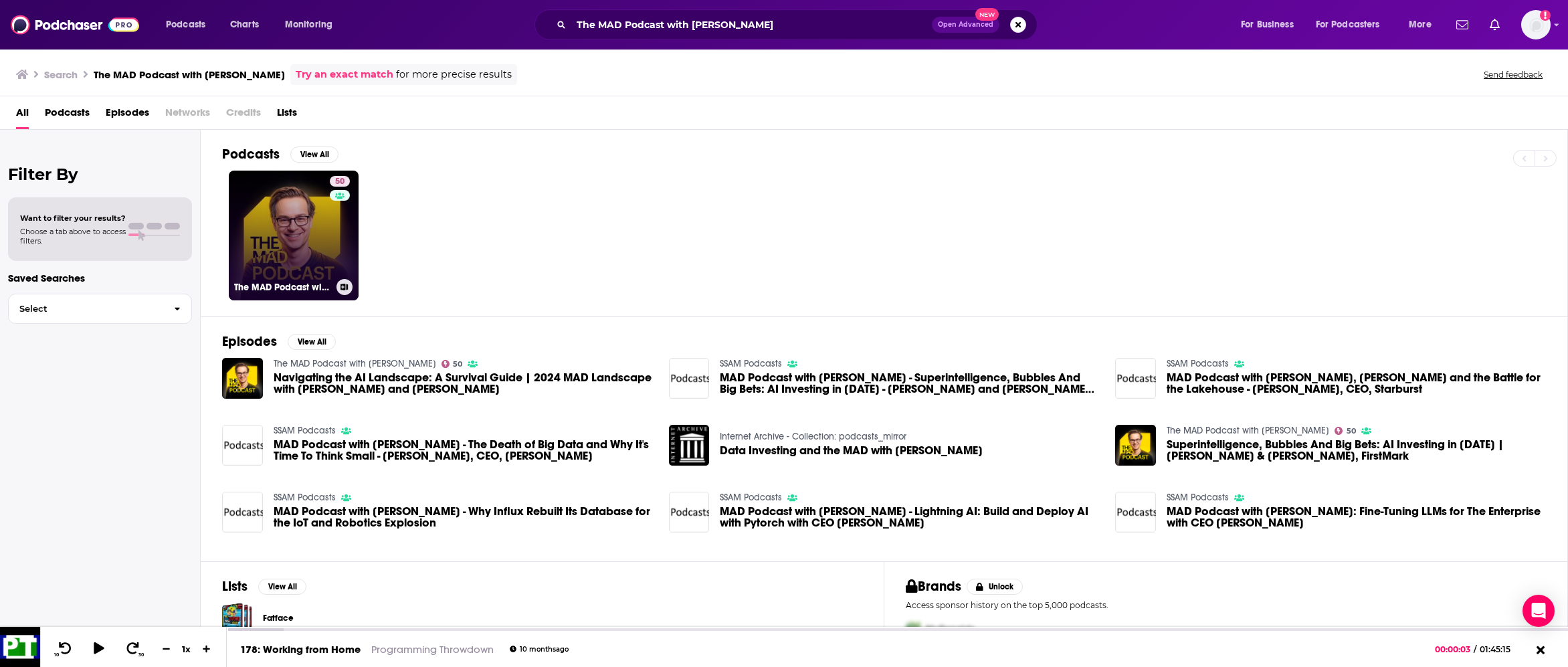
click at [300, 245] on link "50 The MAD Podcast with [PERSON_NAME]" at bounding box center [293, 235] width 130 height 130
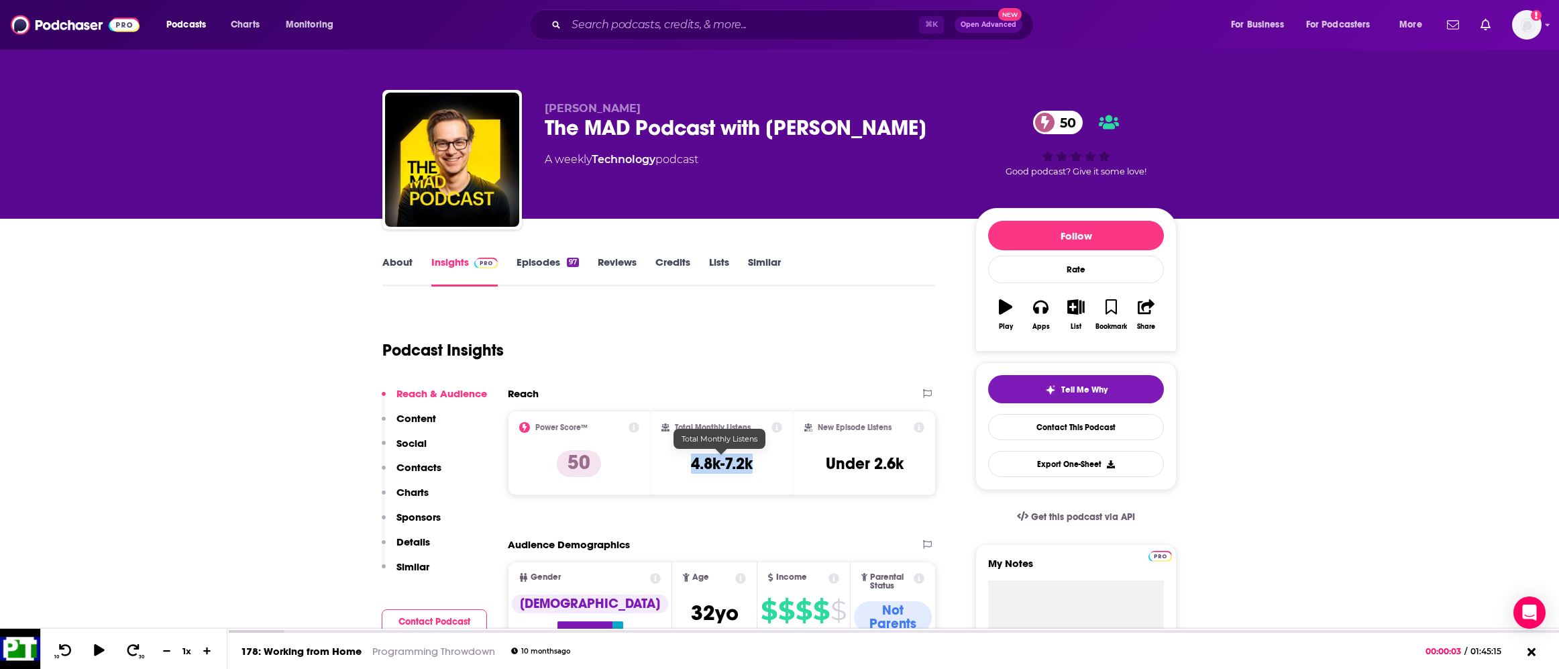
copy h3 "4.8k-7.2k"
drag, startPoint x: 688, startPoint y: 462, endPoint x: 754, endPoint y: 461, distance: 65.8
click at [754, 461] on div "Total Monthly Listens 4.8k-7.2k" at bounding box center [722, 453] width 121 height 62
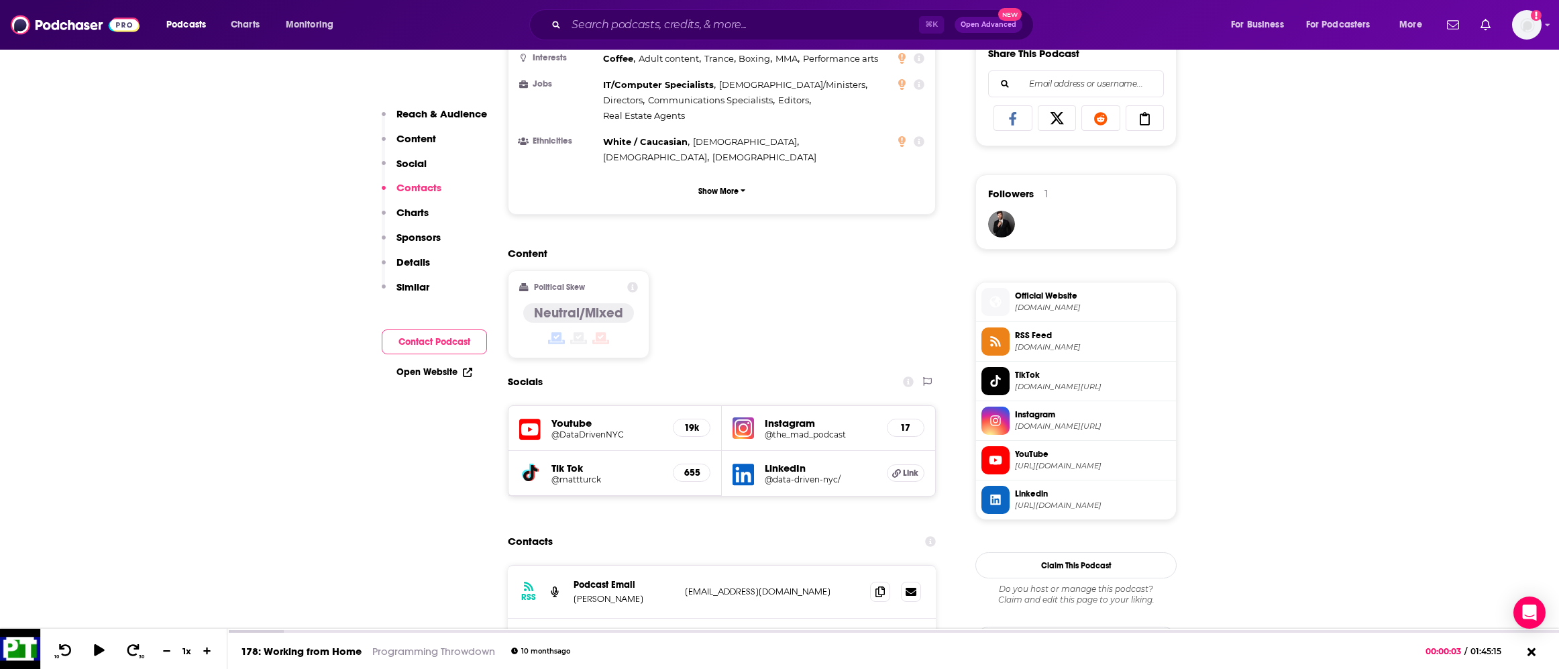
scroll to position [1053, 0]
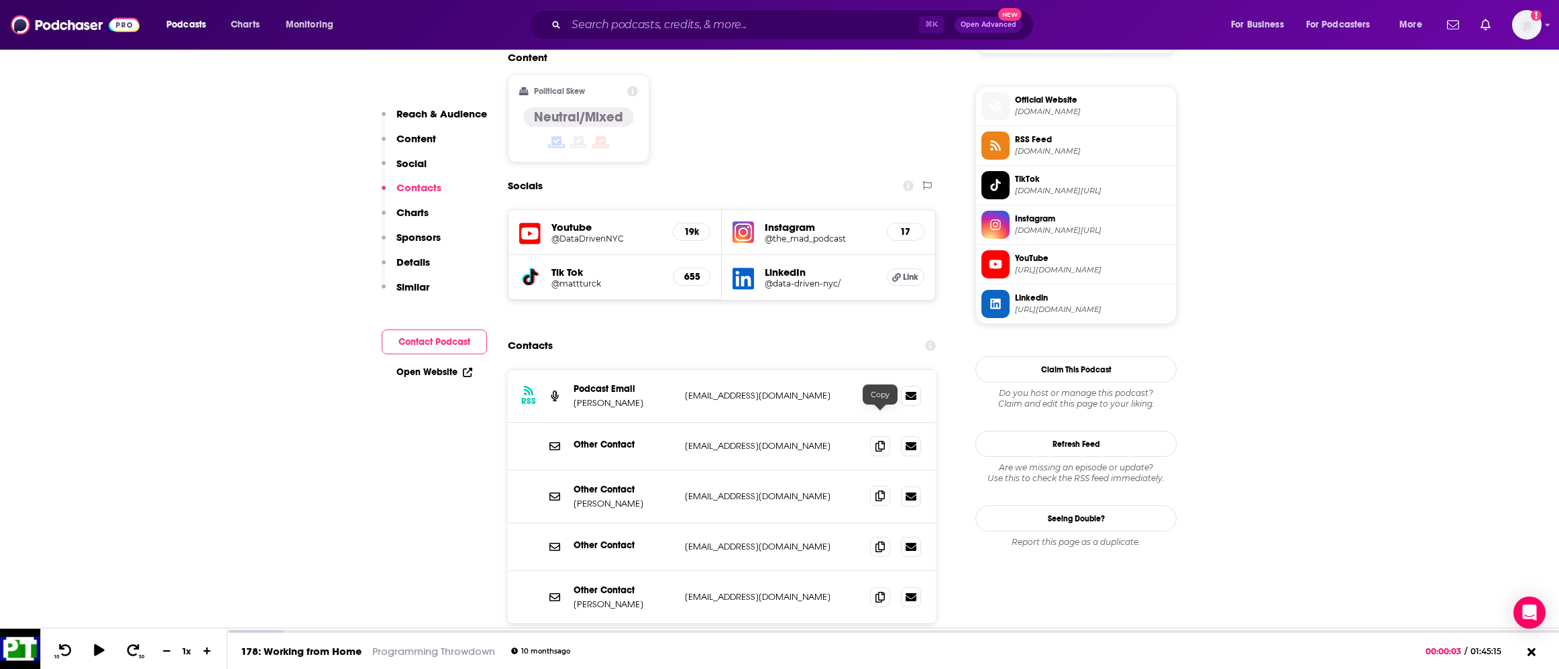
click at [878, 490] on icon at bounding box center [880, 495] width 9 height 11
click at [693, 27] on input "Search podcasts, credits, & more..." at bounding box center [742, 24] width 353 height 21
paste input "Refactoring"
type input "Refactoring"
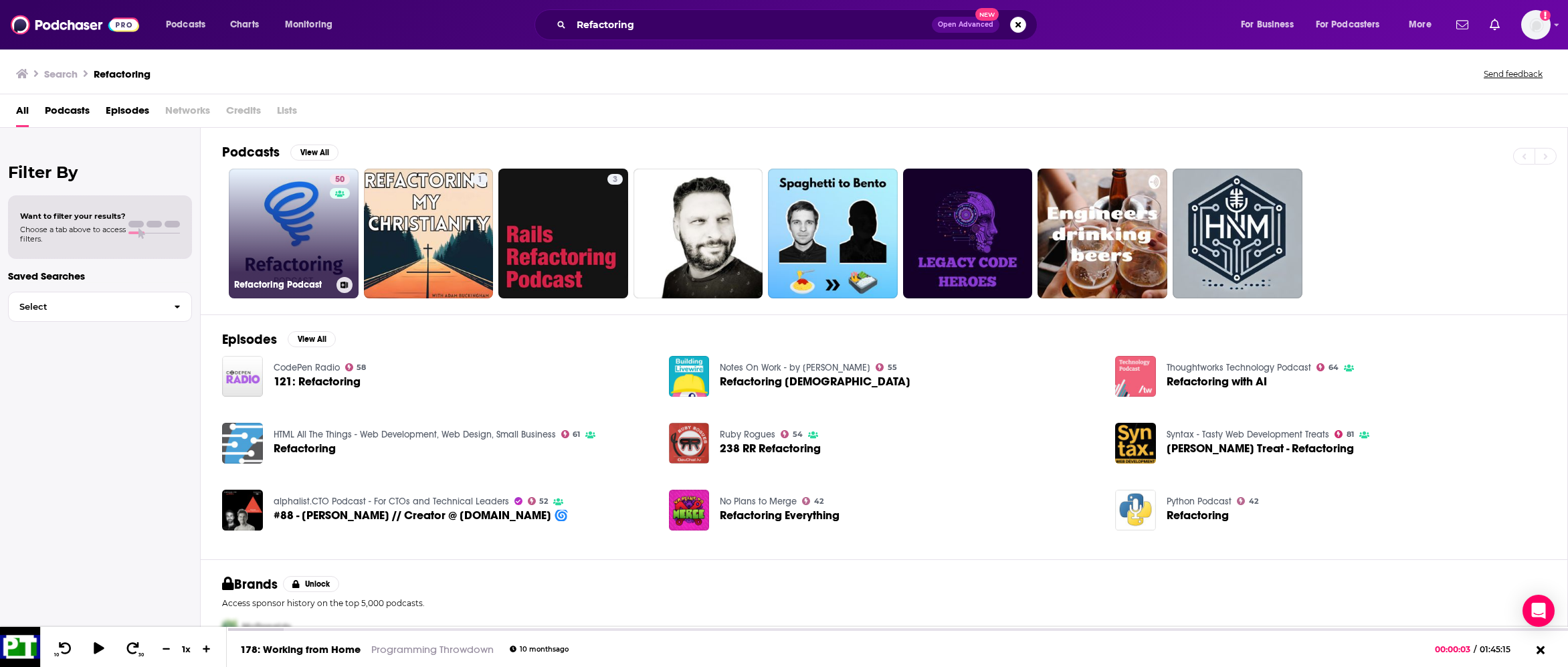
click at [283, 234] on link "50 Refactoring Podcast" at bounding box center [293, 233] width 130 height 130
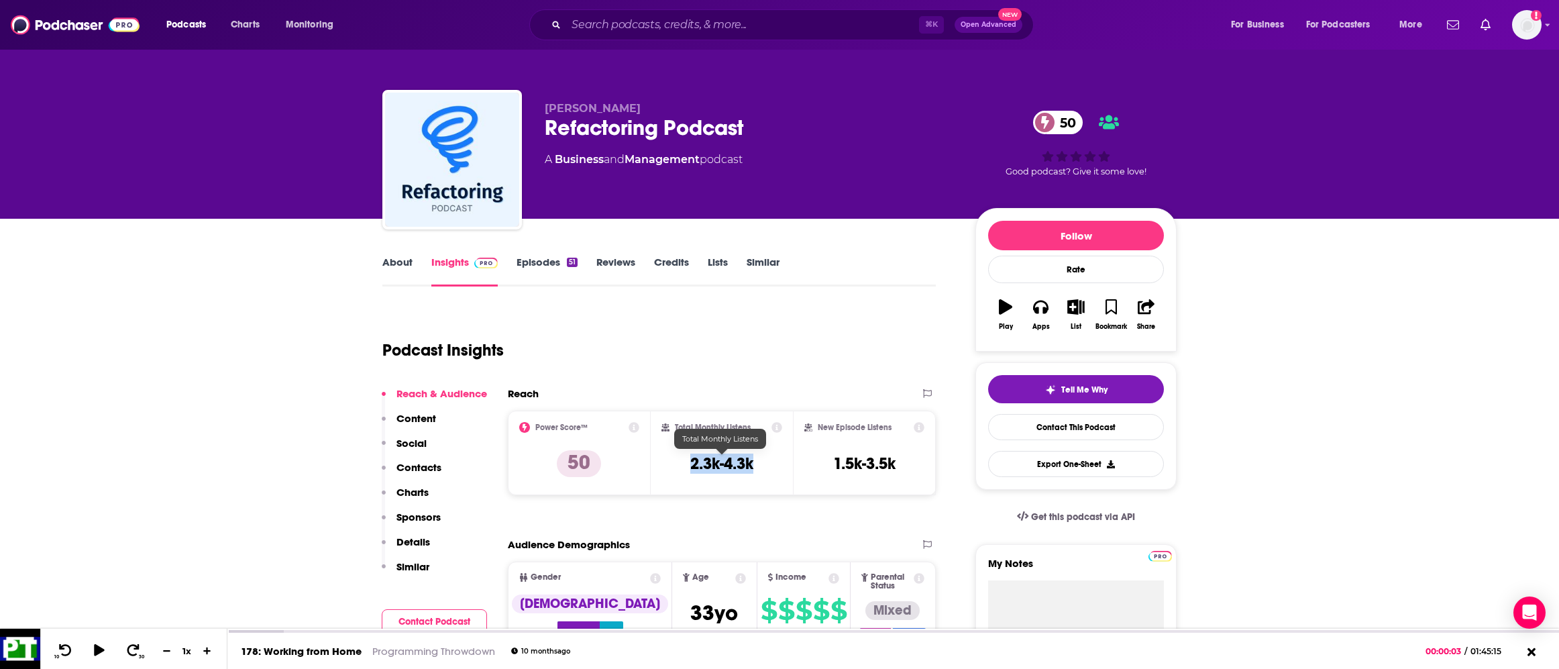
drag, startPoint x: 682, startPoint y: 460, endPoint x: 764, endPoint y: 456, distance: 82.6
click at [764, 456] on div "Total Monthly Listens 2.3k-4.3k" at bounding box center [722, 453] width 121 height 62
copy h3 "2.3k-4.3k"
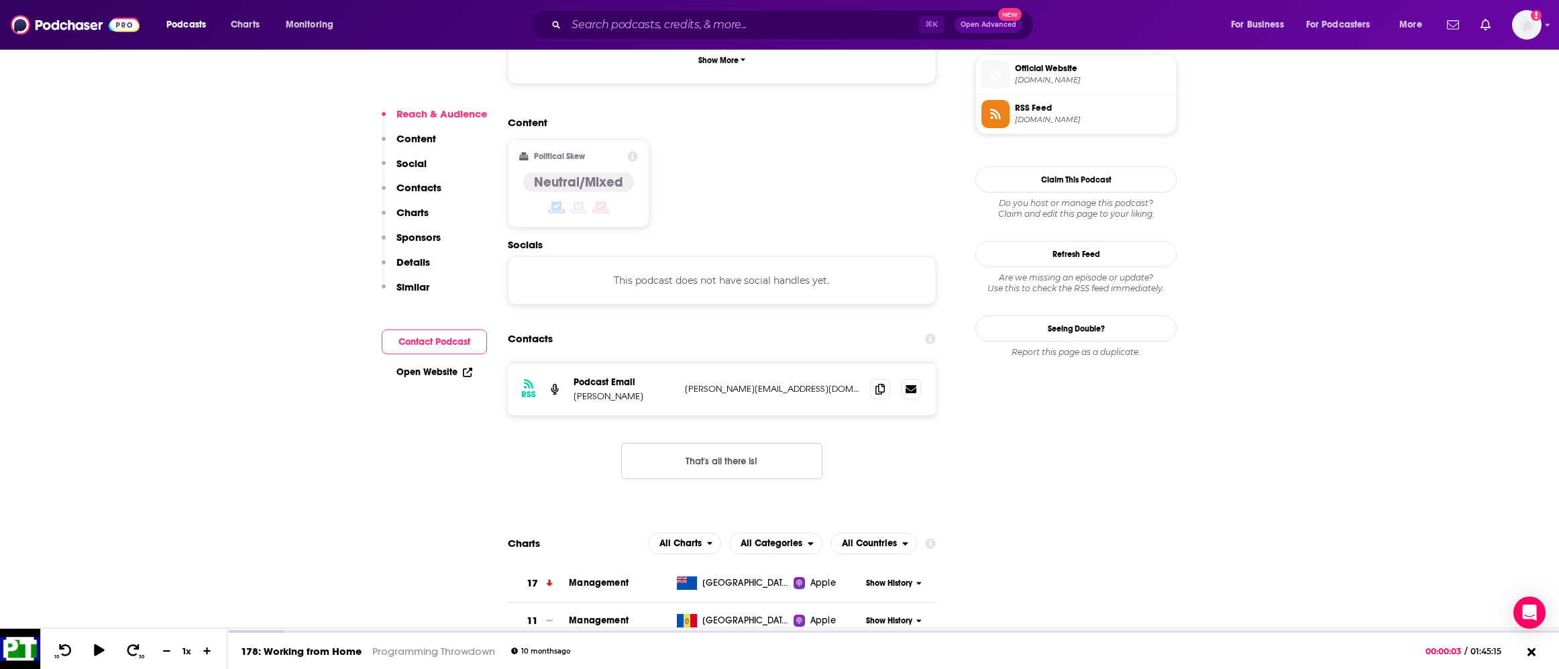
scroll to position [1000, 0]
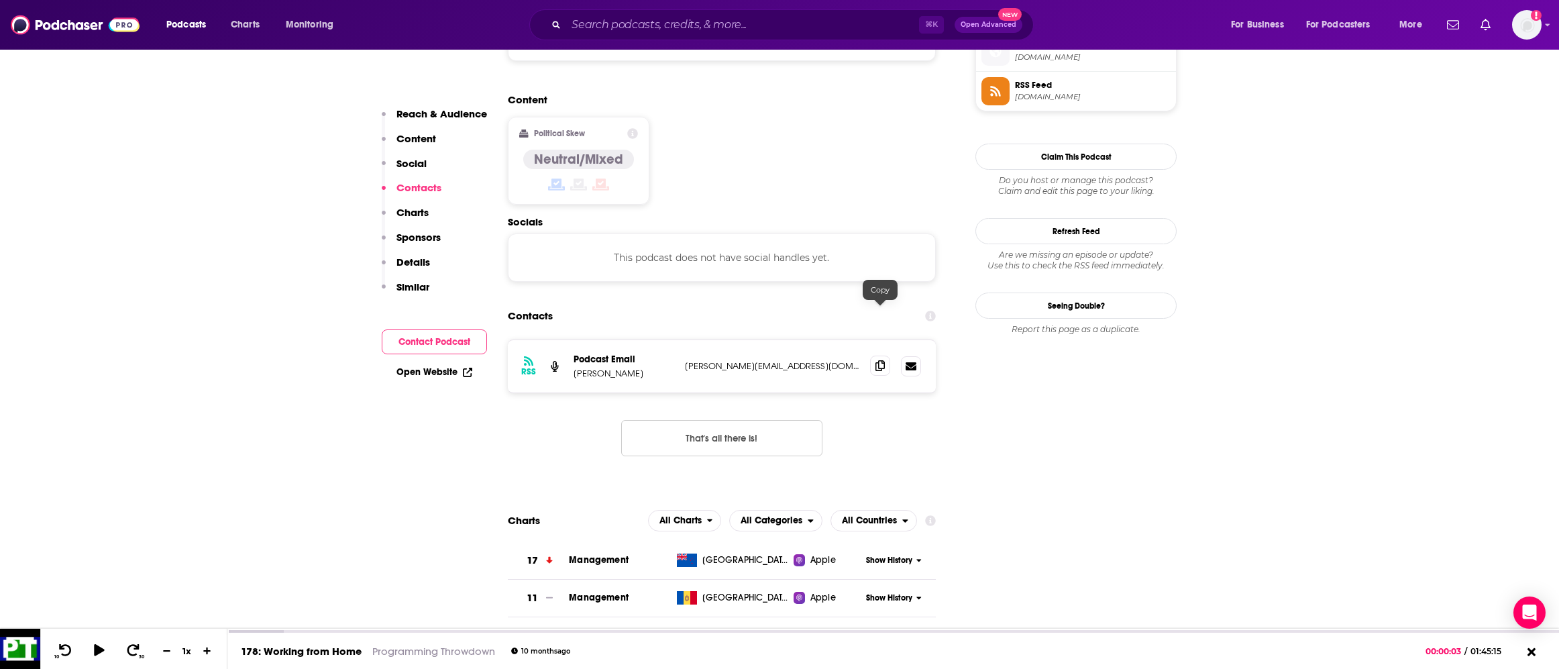
click at [874, 356] on span at bounding box center [880, 366] width 20 height 20
click at [726, 35] on div "⌘ K Open Advanced New" at bounding box center [781, 24] width 505 height 31
click at [723, 32] on input "Search podcasts, credits, & more..." at bounding box center [742, 24] width 353 height 21
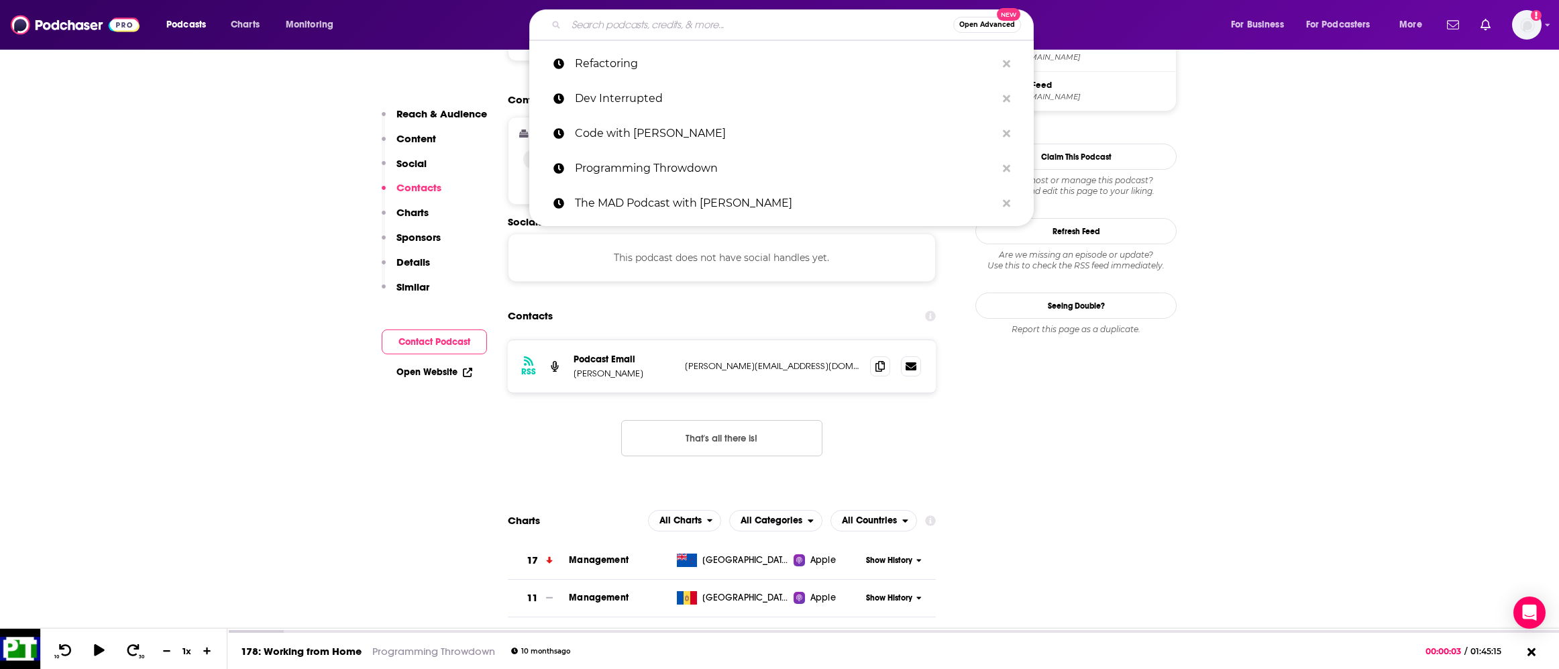
paste input "The Changelog"
type input "The Changelog"
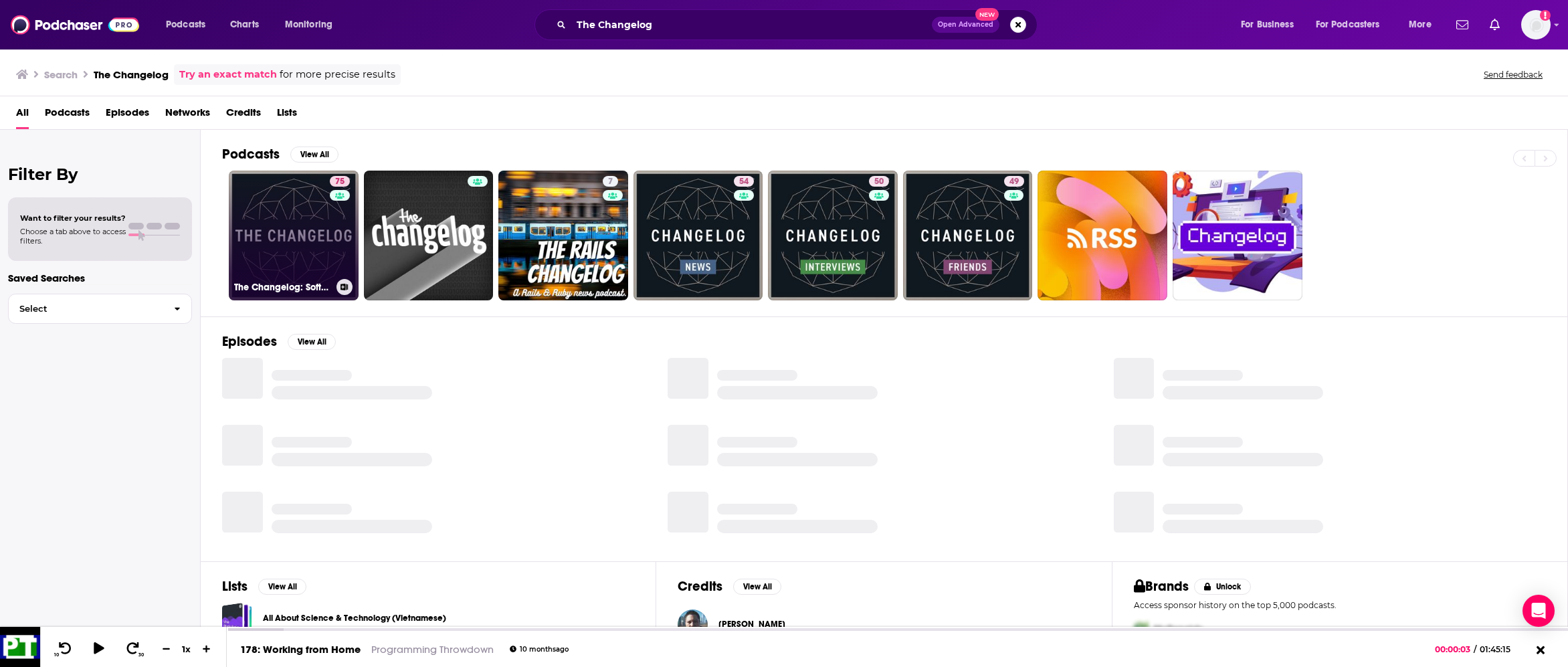
click at [249, 241] on link "75 The Changelog: Software Development, Open Source" at bounding box center [293, 235] width 130 height 130
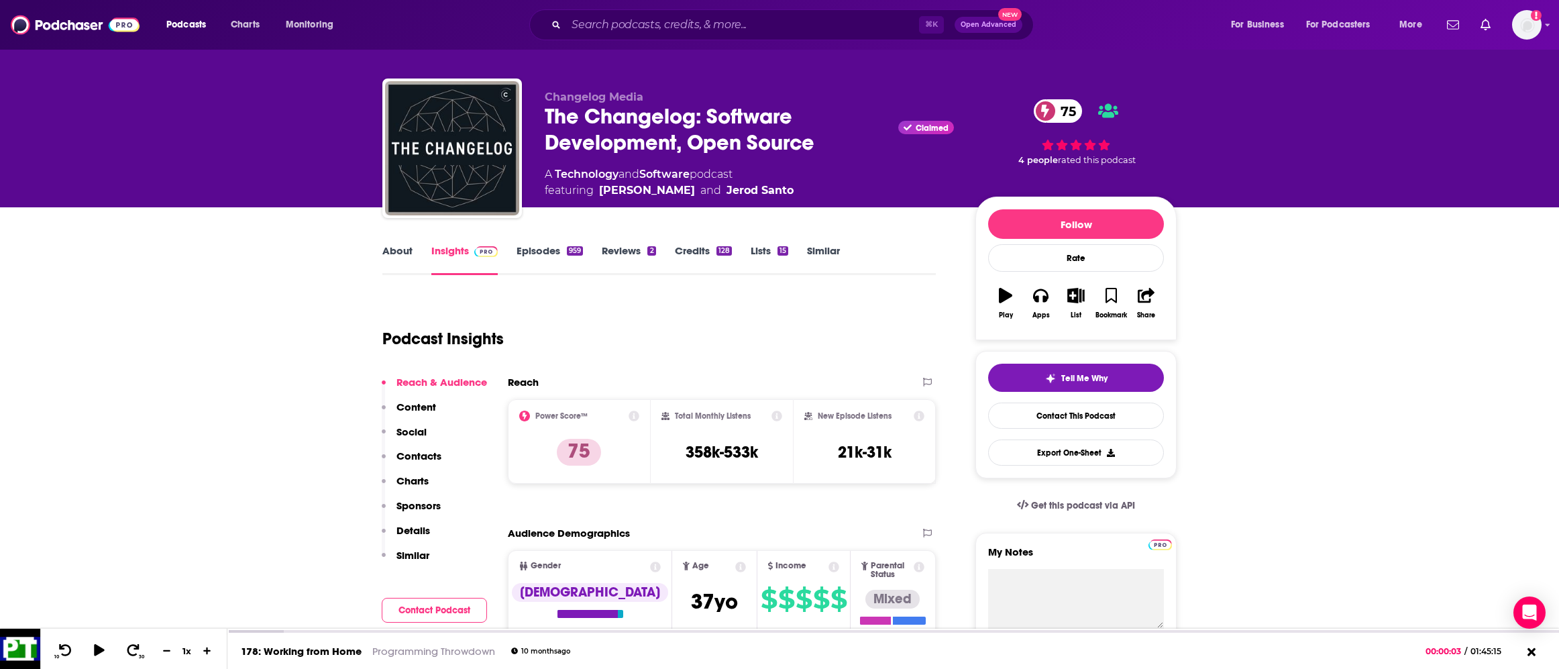
scroll to position [23, 0]
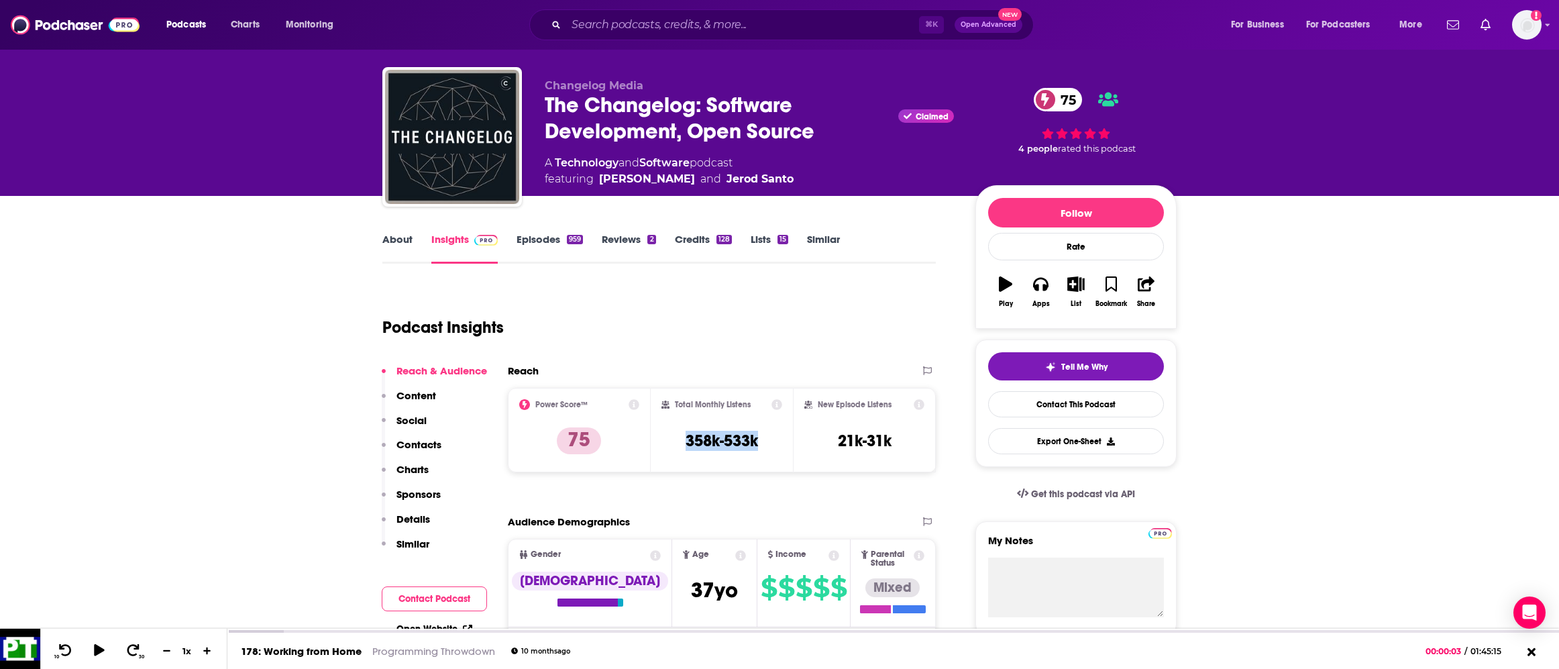
copy h3 "358k-533k"
drag, startPoint x: 684, startPoint y: 443, endPoint x: 788, endPoint y: 456, distance: 105.4
click at [788, 456] on div "Total Monthly Listens 358k-533k" at bounding box center [722, 430] width 143 height 85
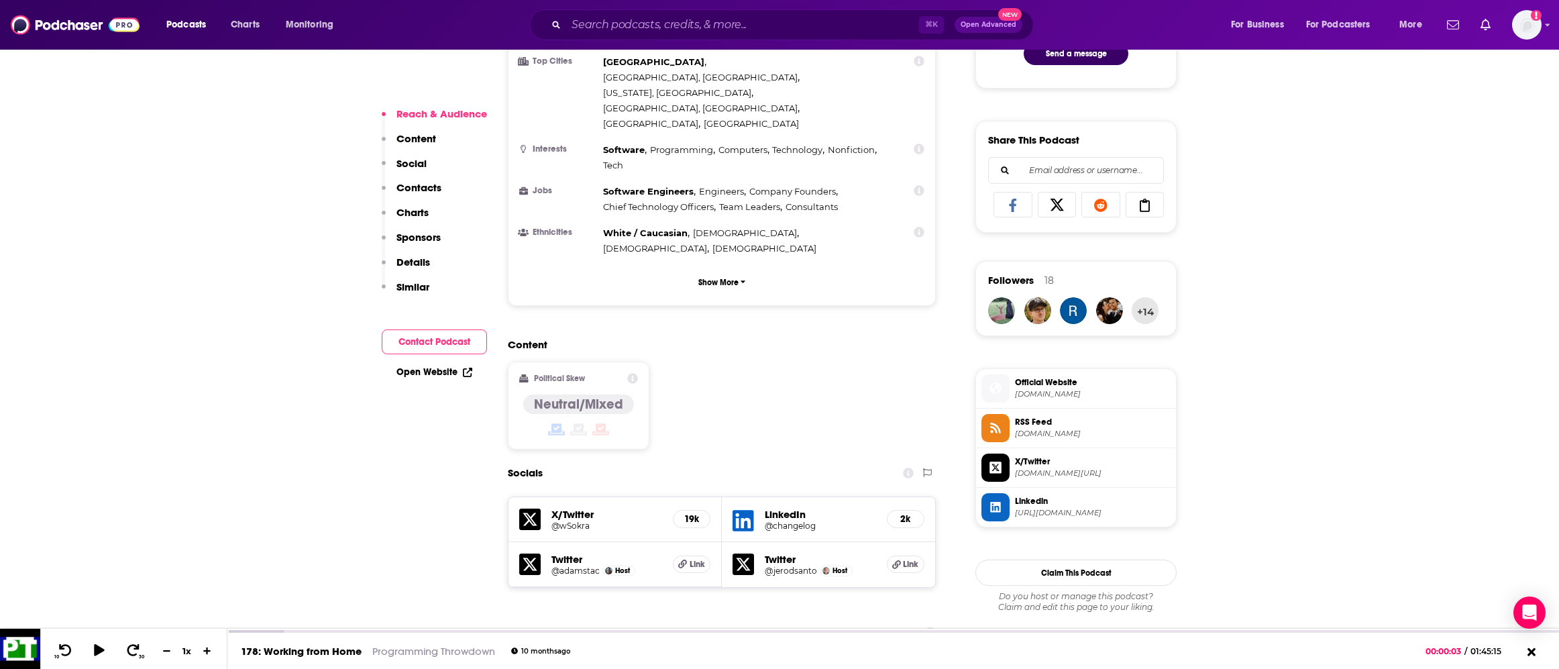
scroll to position [953, 0]
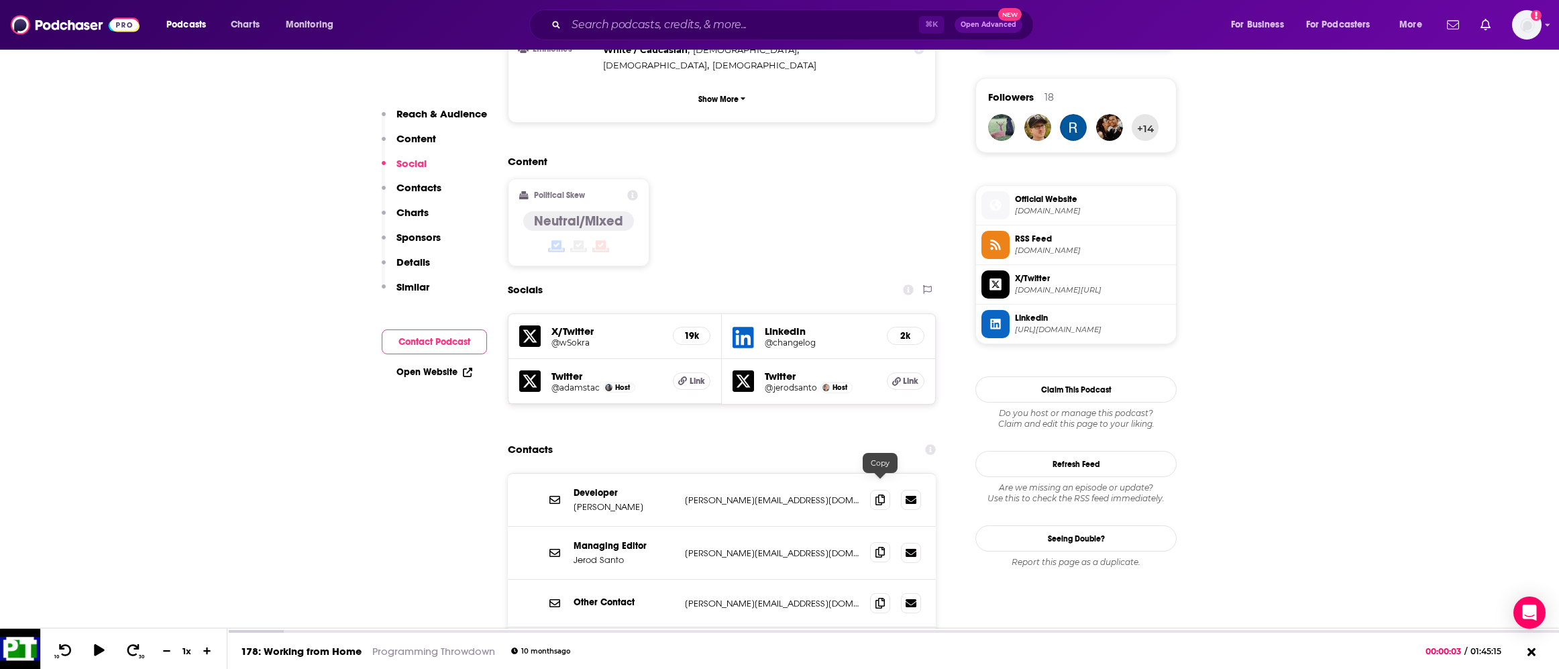
click at [880, 547] on icon at bounding box center [880, 552] width 9 height 11
click at [711, 24] on input "Search podcasts, credits, & more..." at bounding box center [742, 24] width 353 height 21
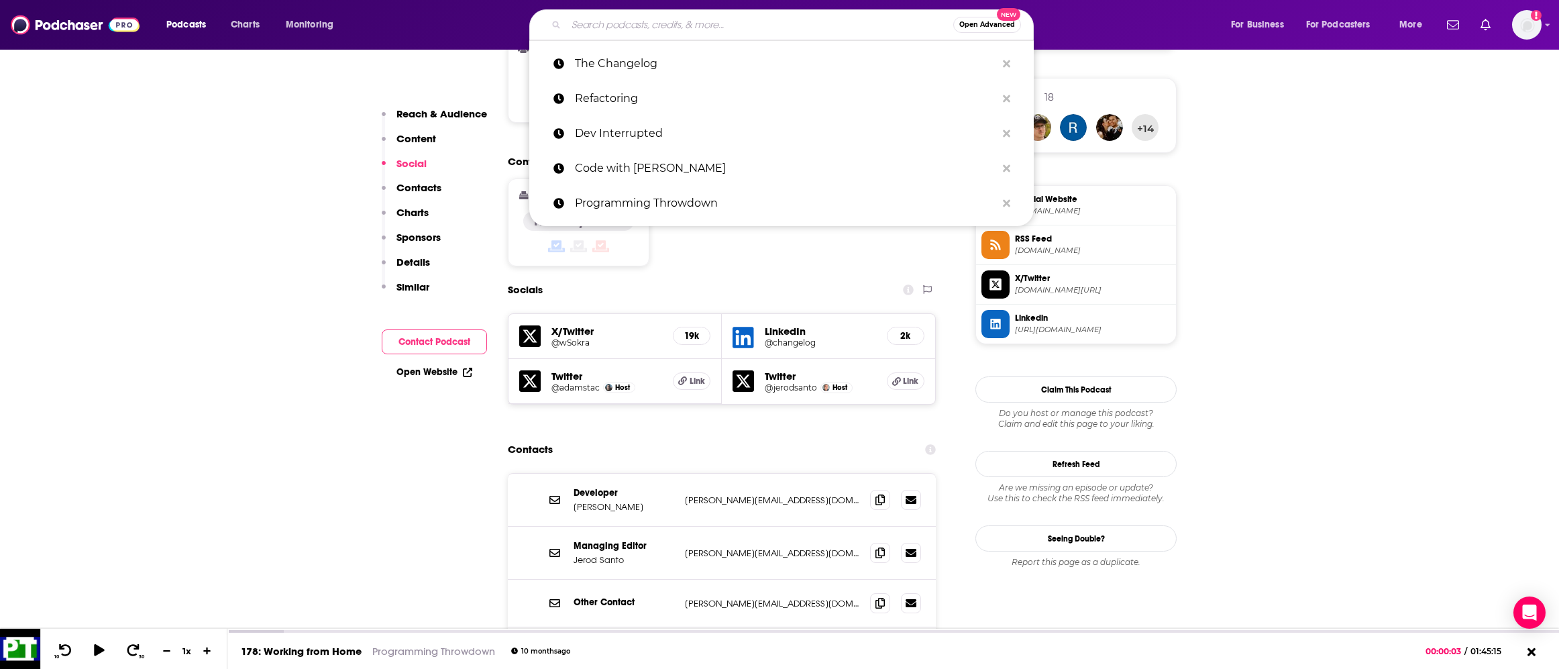
paste input "Latent Space"
type input "Latent Space"
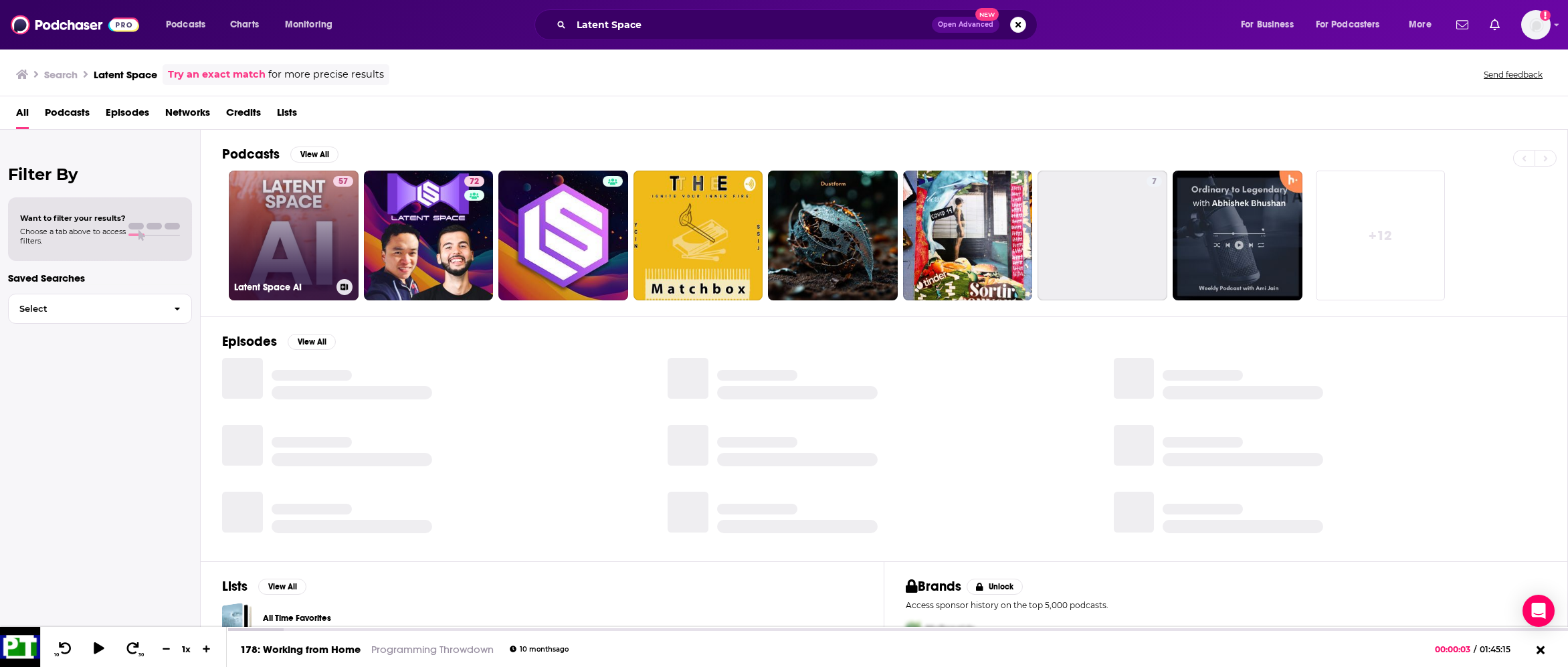
click at [280, 253] on link "57 Latent Space AI" at bounding box center [293, 235] width 130 height 130
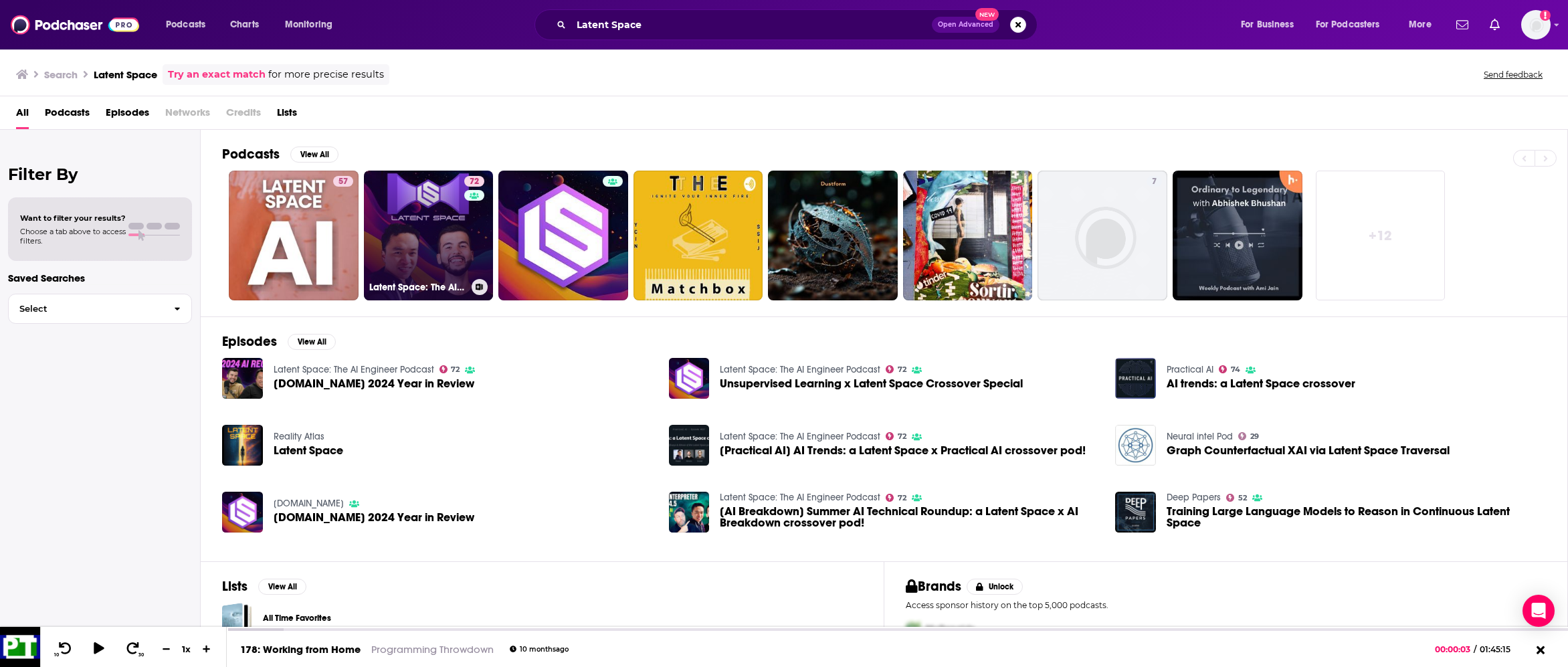
click at [454, 249] on link "72 Latent Space: The AI Engineer Podcast" at bounding box center [429, 235] width 130 height 130
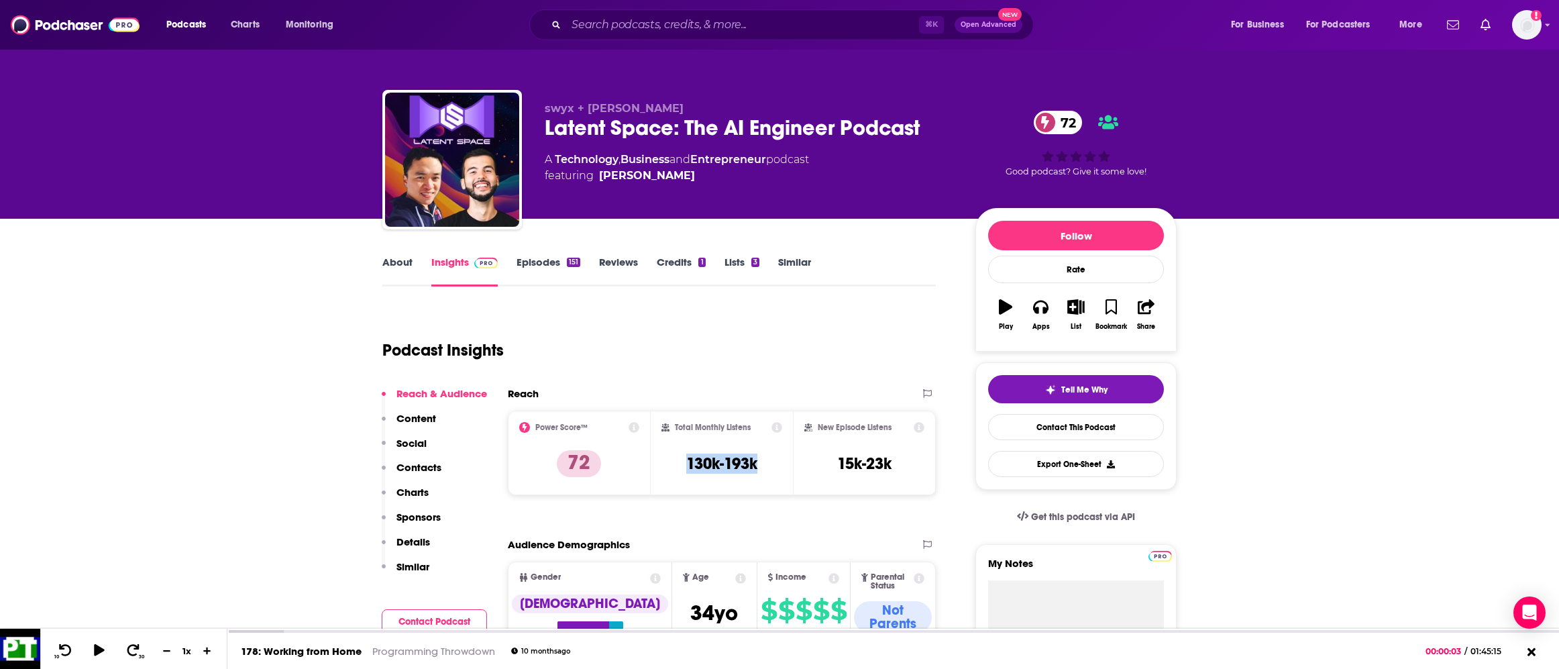
copy h3 "130k-193k"
drag, startPoint x: 685, startPoint y: 466, endPoint x: 780, endPoint y: 472, distance: 95.5
click at [780, 472] on div "Total Monthly Listens 130k-193k" at bounding box center [722, 453] width 121 height 62
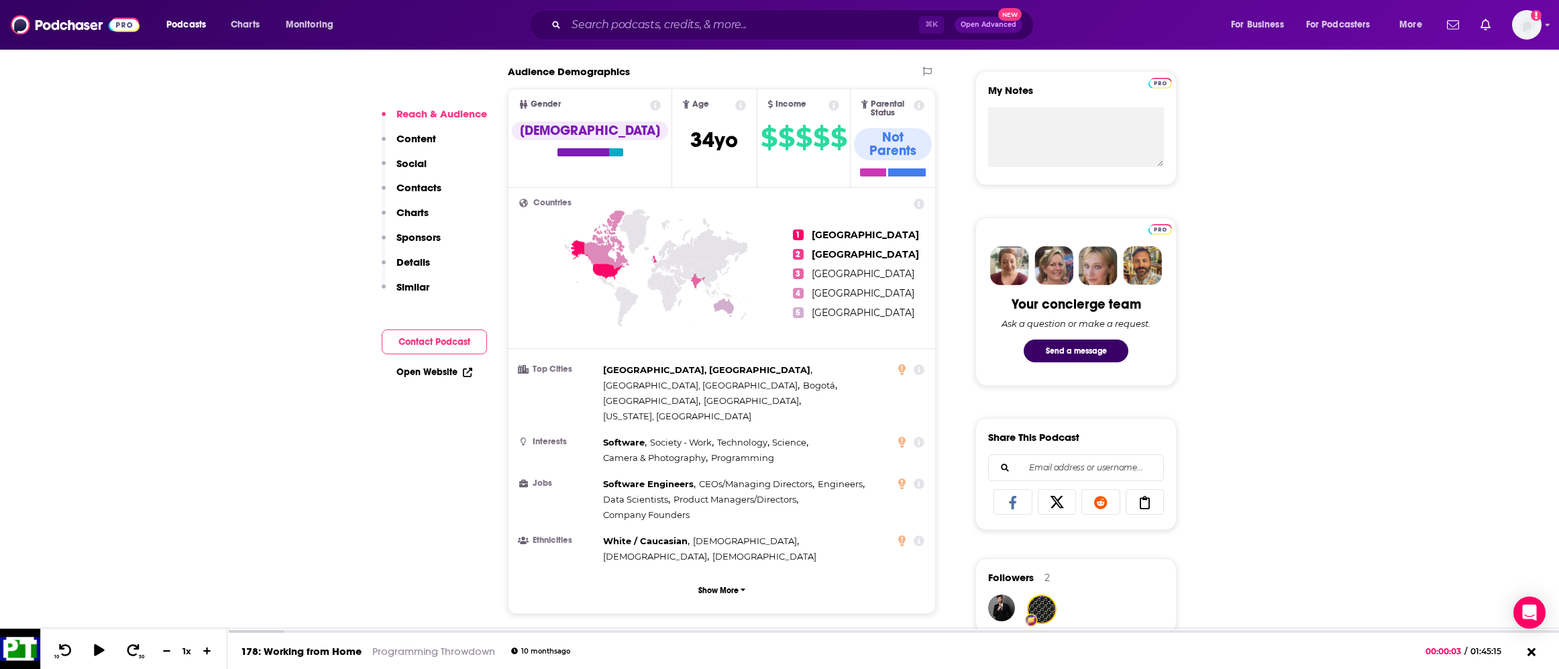
scroll to position [784, 0]
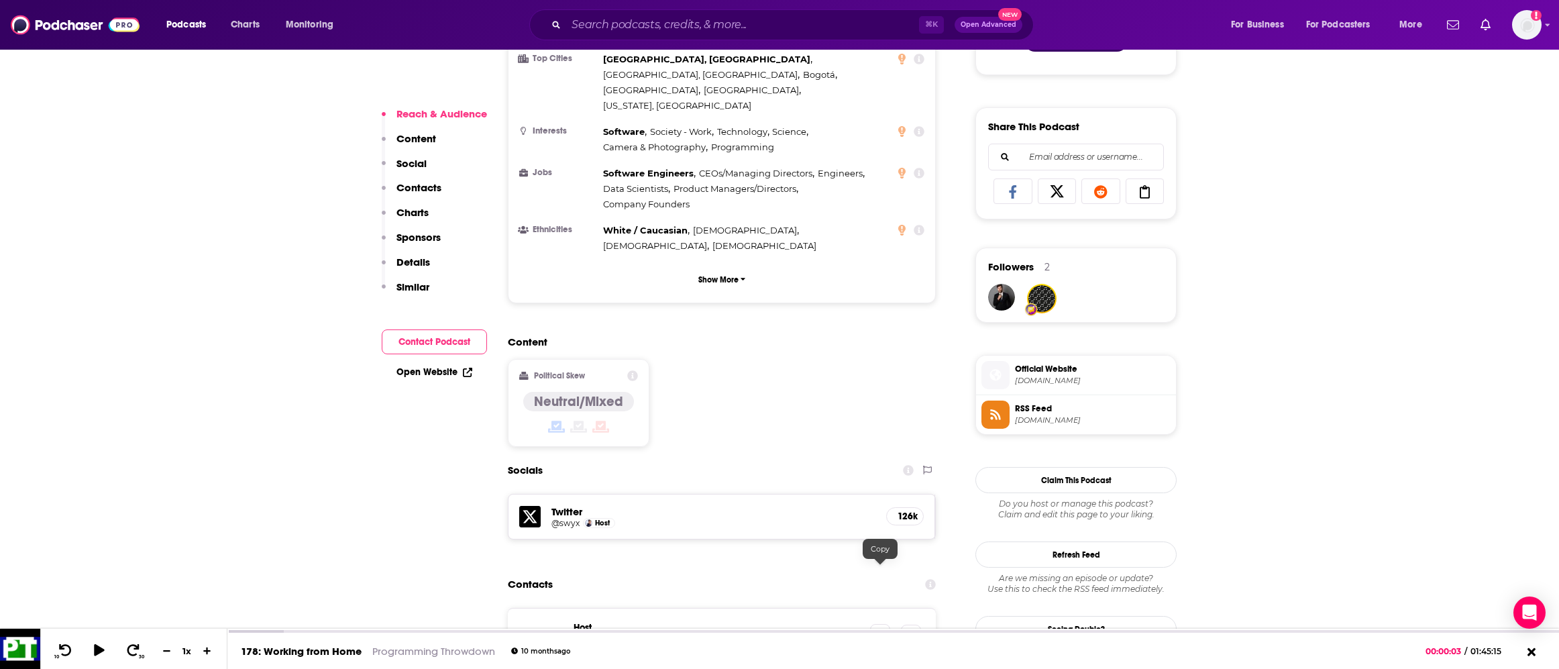
click at [882, 629] on icon at bounding box center [880, 634] width 9 height 11
